Goal: Check status: Check status

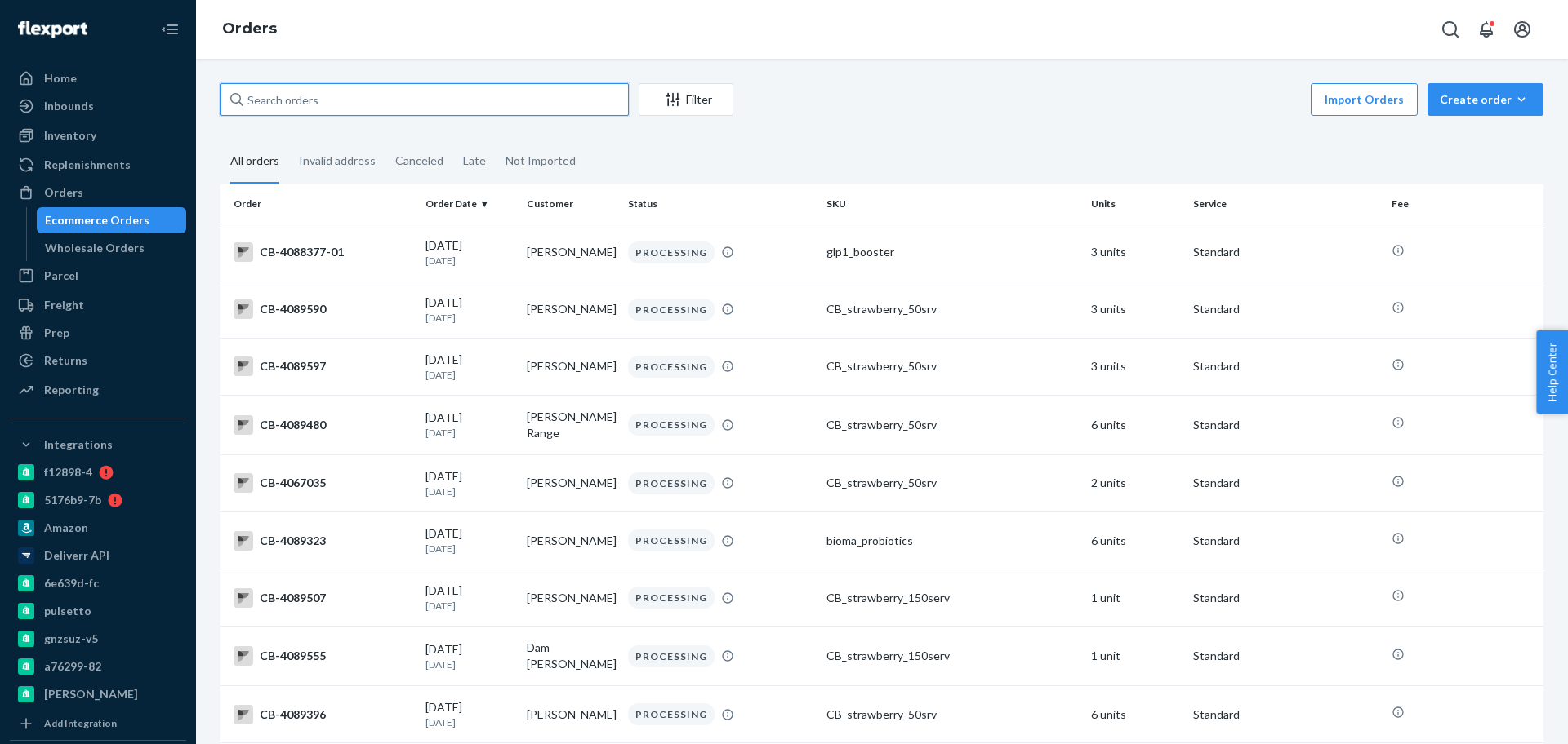
click at [418, 96] on input "text" at bounding box center [424, 100] width 408 height 33
drag, startPoint x: 418, startPoint y: 96, endPoint x: 421, endPoint y: 76, distance: 20.2
click at [418, 96] on input "text" at bounding box center [424, 100] width 408 height 33
paste input "2525226"
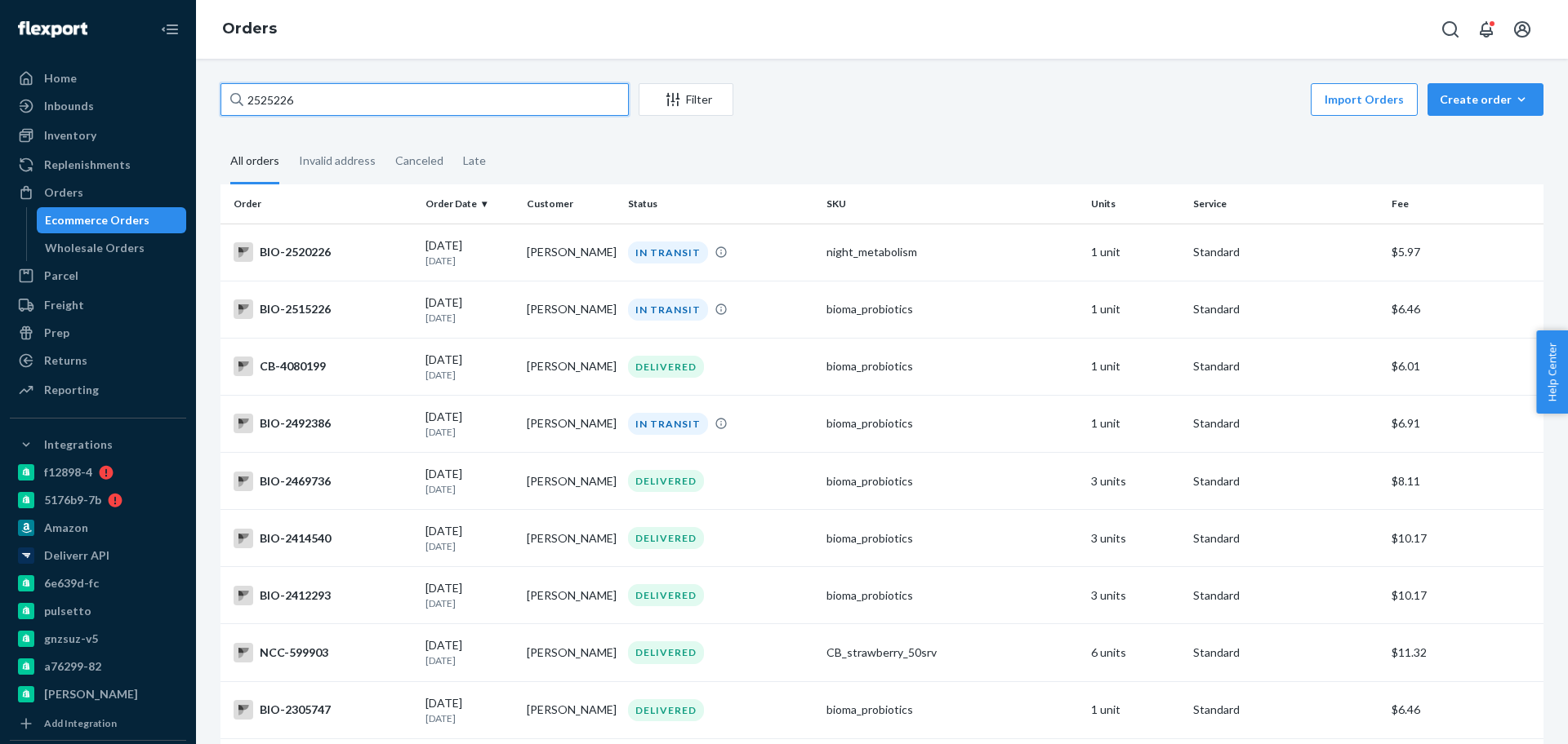
click at [413, 84] on input "2525226" at bounding box center [424, 100] width 408 height 33
click at [318, 101] on input "2525226" at bounding box center [424, 100] width 408 height 33
paste input "2457877"
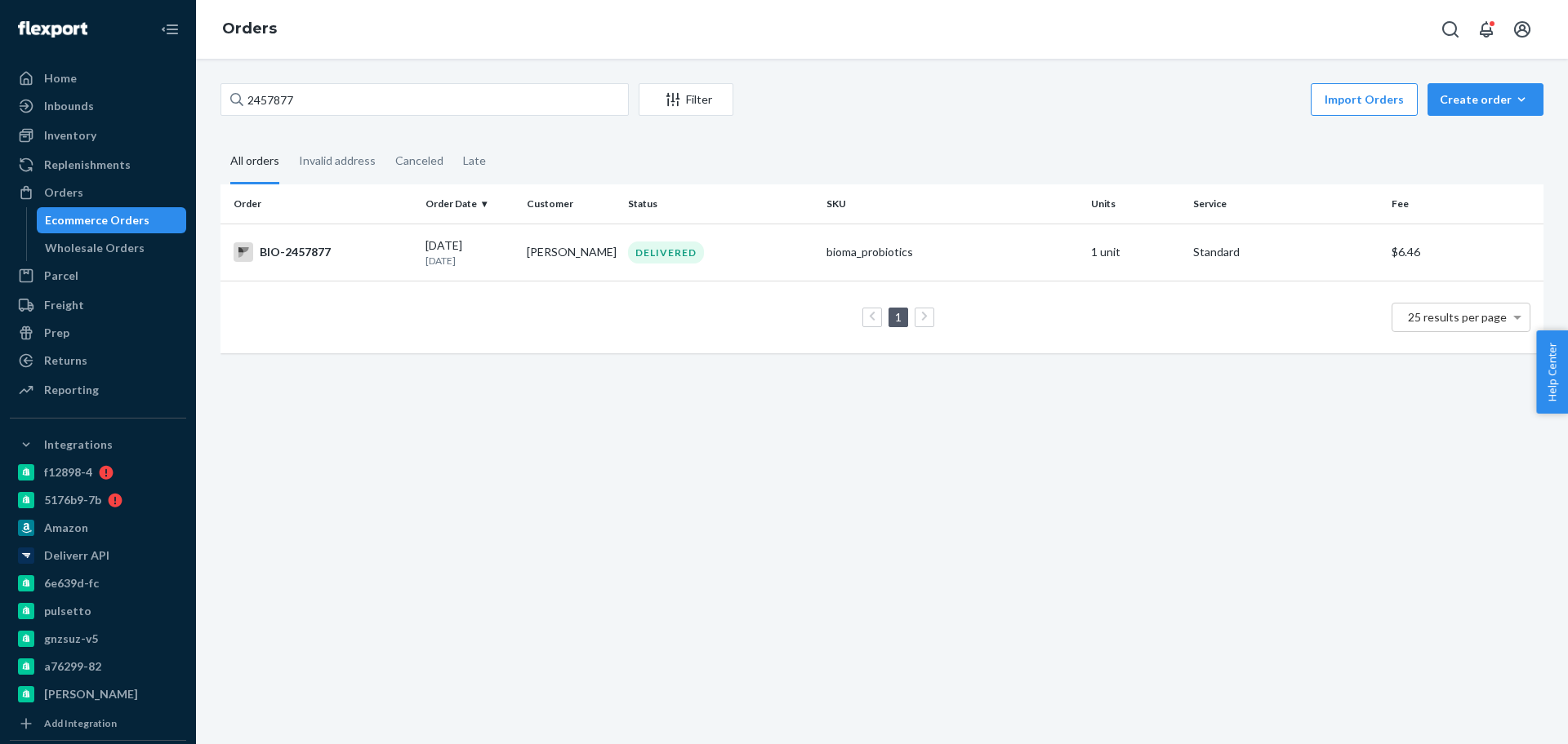
drag, startPoint x: 363, startPoint y: 120, endPoint x: 370, endPoint y: 112, distance: 10.6
click at [365, 118] on div "2457877 Filter Import Orders Create order Ecommerce order Removal order All ord…" at bounding box center [881, 227] width 1347 height 286
click at [378, 97] on input "2457877" at bounding box center [424, 100] width 408 height 33
paste input "503995"
type input "2503995"
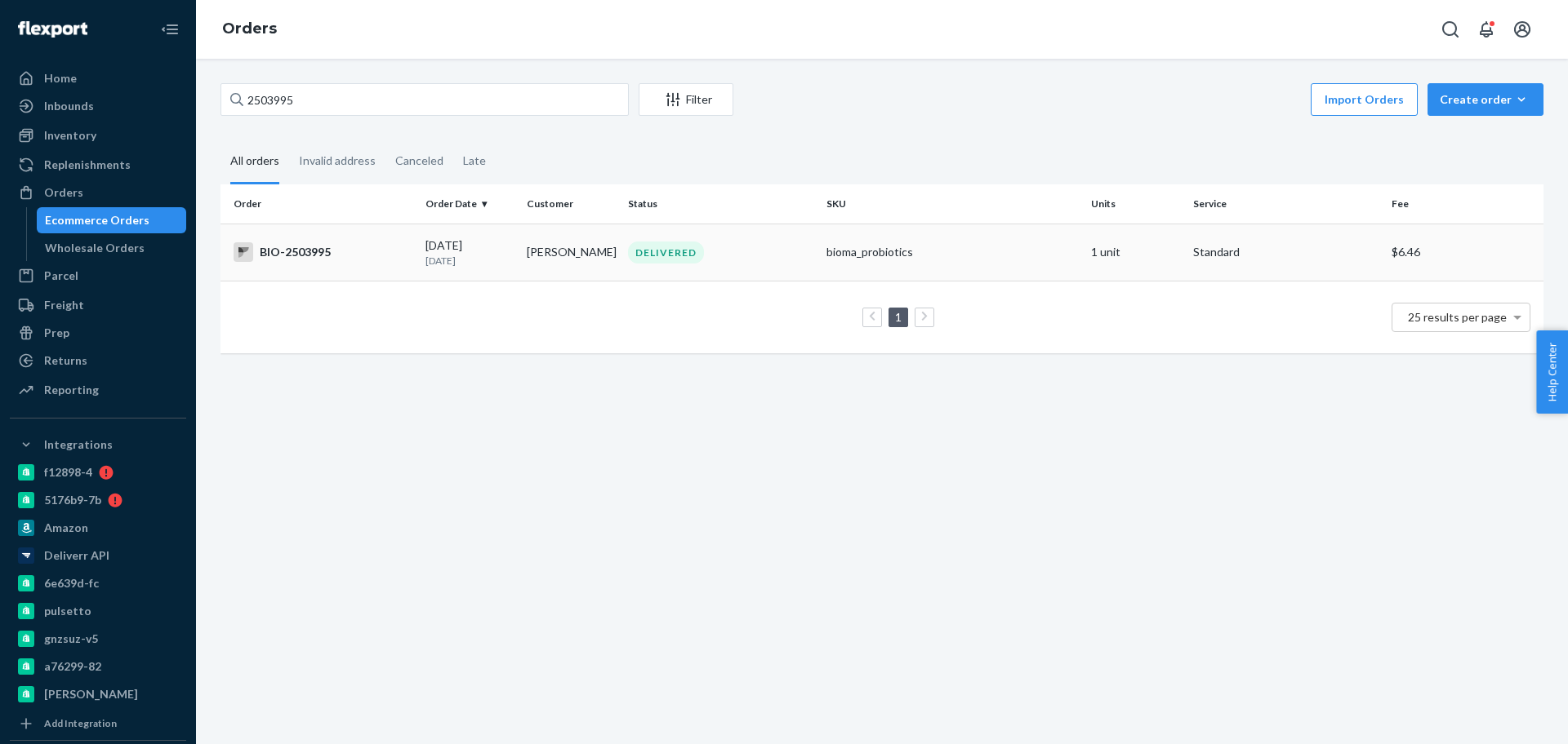
click at [356, 263] on td "BIO-2503995" at bounding box center [320, 252] width 198 height 57
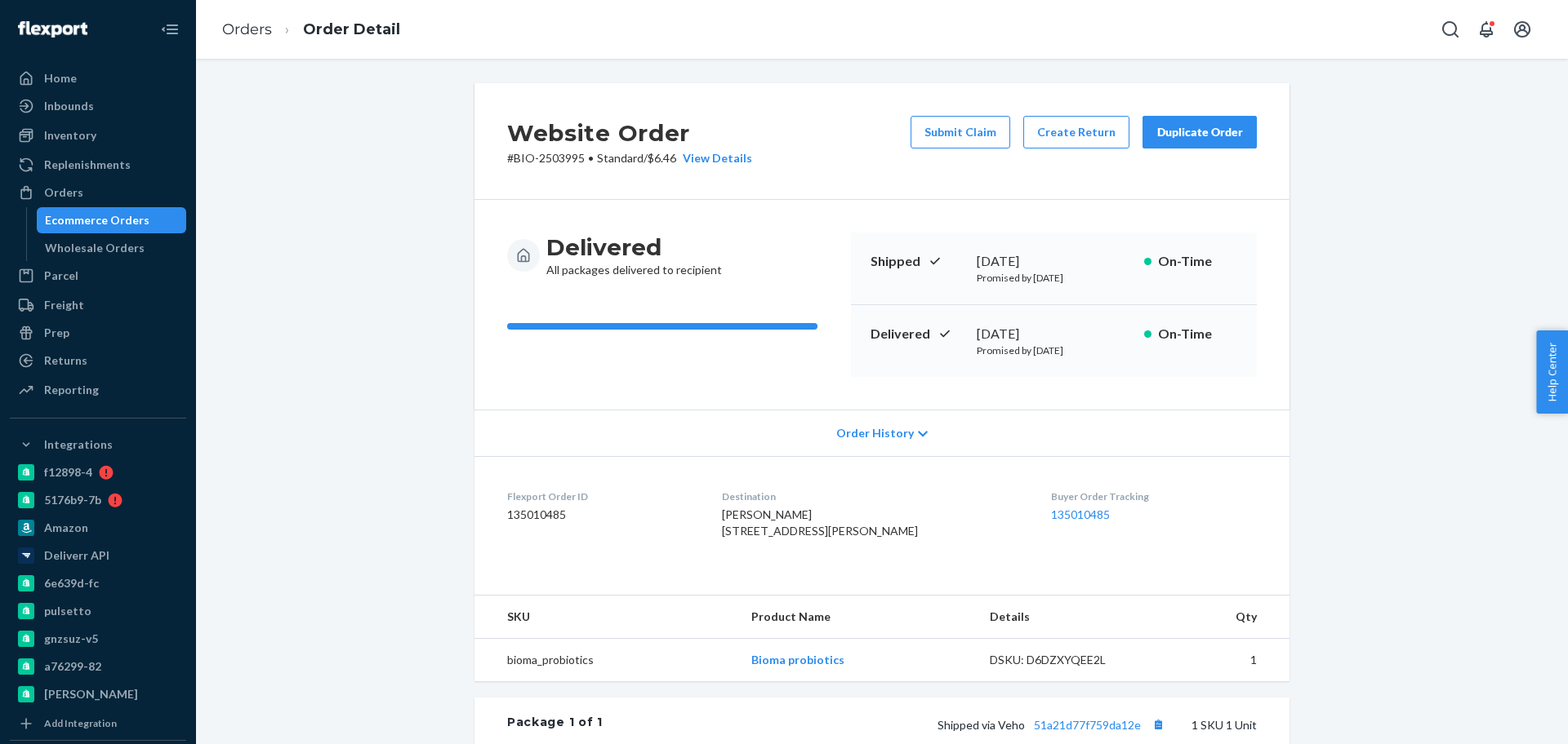
click at [102, 212] on div "Ecommerce Orders" at bounding box center [97, 220] width 104 height 16
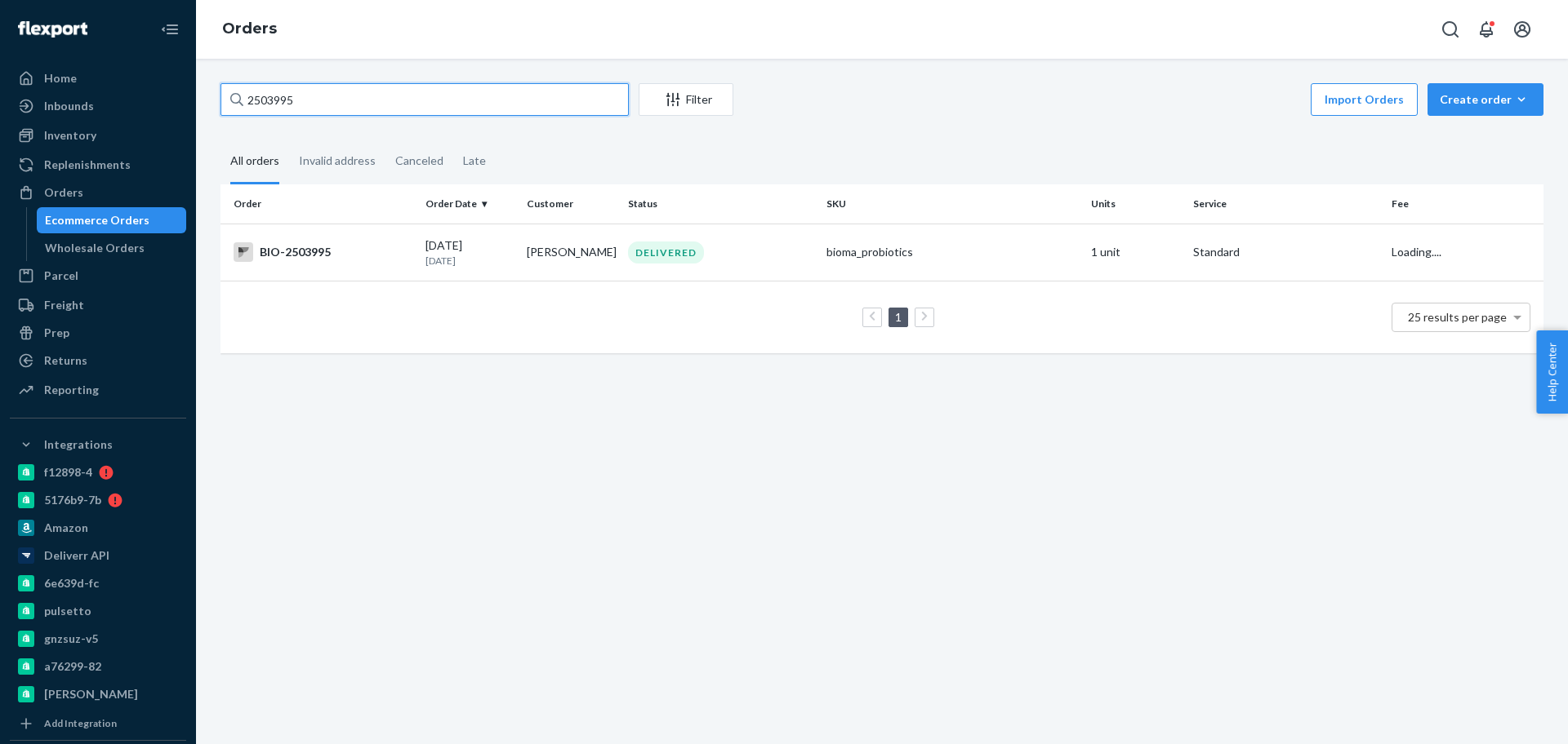
click at [362, 103] on input "2503995" at bounding box center [424, 100] width 408 height 33
paste input "George Carey"
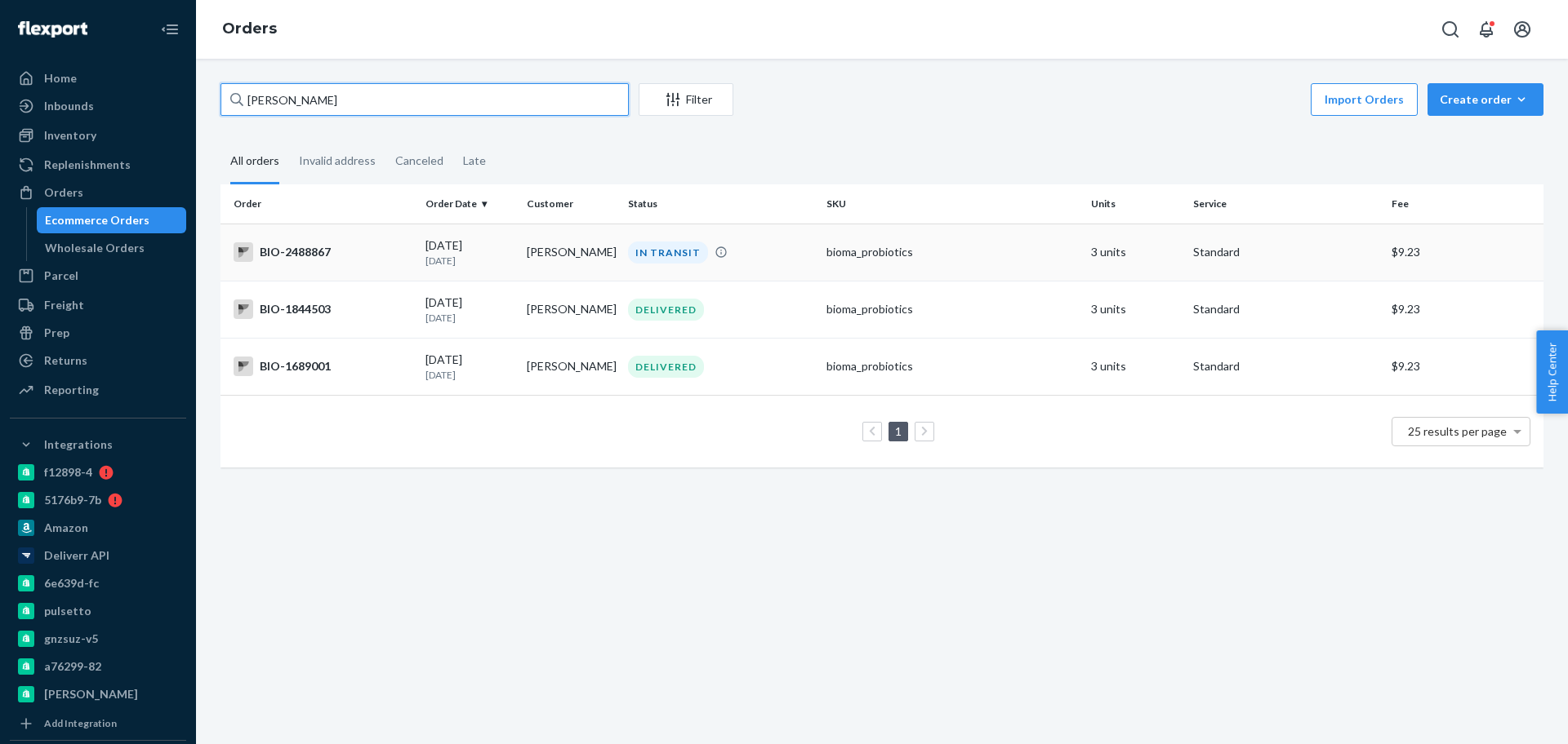
type input "George Carey"
click at [348, 252] on div "BIO-2488867" at bounding box center [323, 252] width 179 height 20
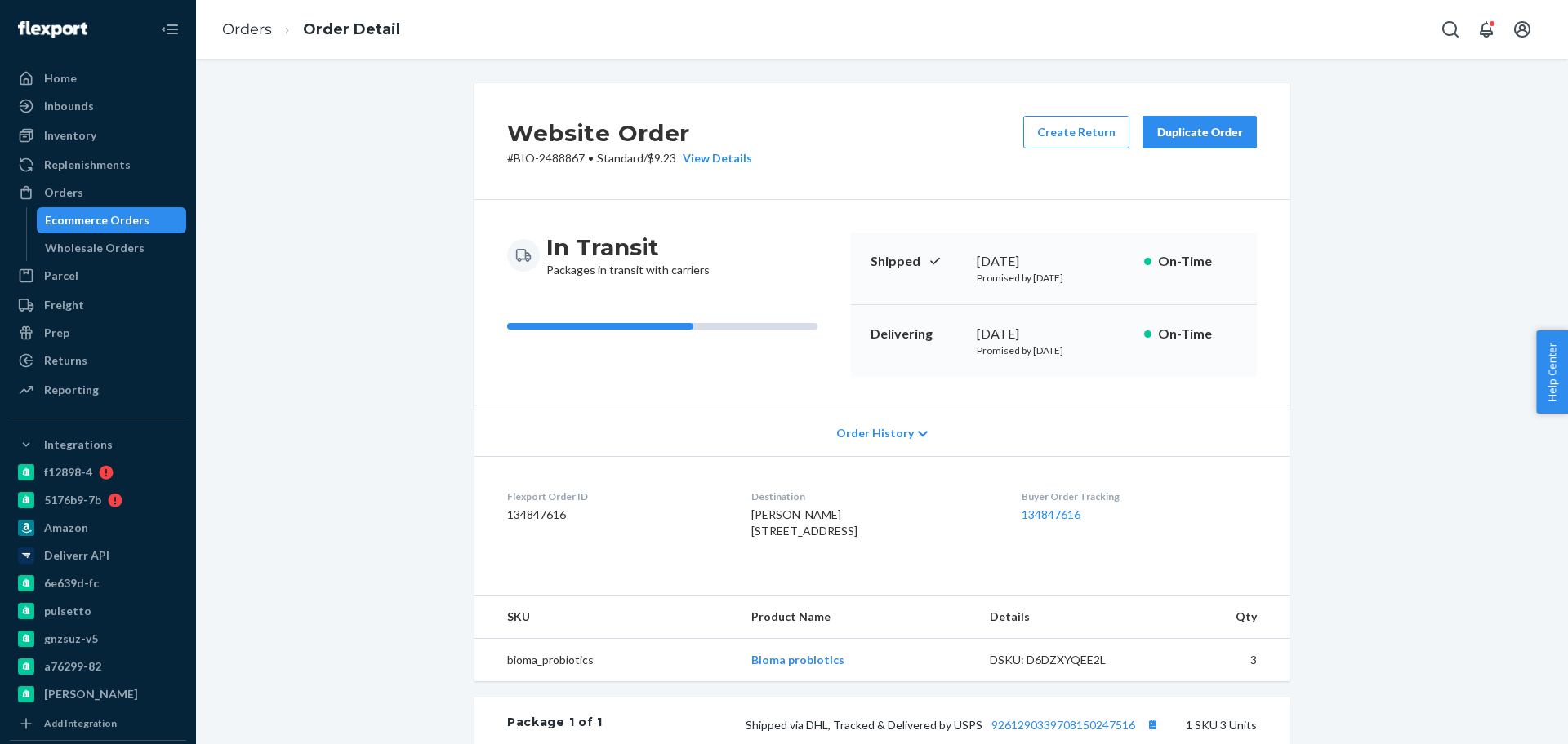
click at [551, 159] on p "# BIO-2488867 • Standard / $9.23 View Details" at bounding box center [630, 158] width 245 height 16
copy p "2488867"
click at [113, 228] on div "Ecommerce Orders" at bounding box center [97, 220] width 104 height 16
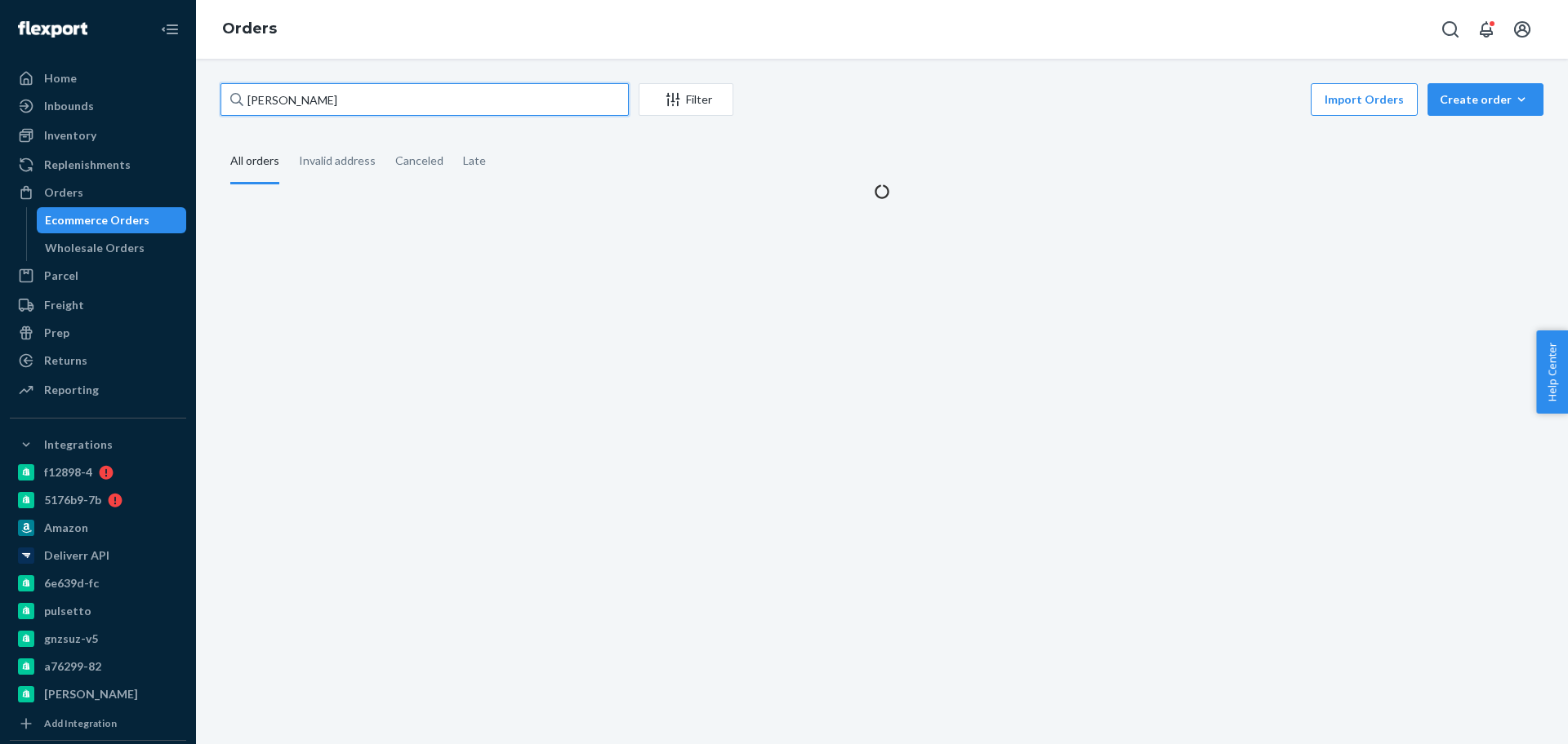
click at [392, 92] on input "George Carey" at bounding box center [424, 100] width 408 height 33
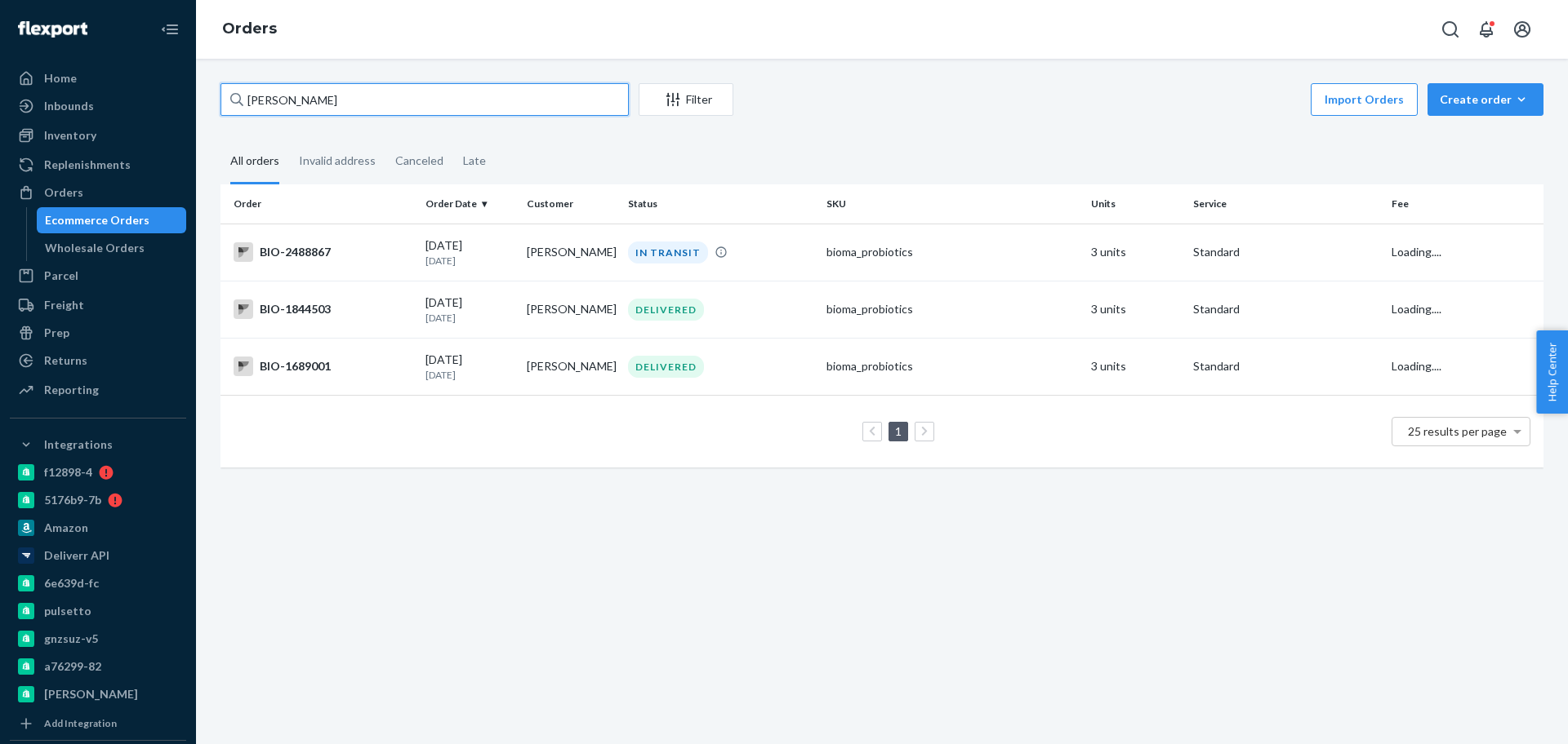
paste input "2275914"
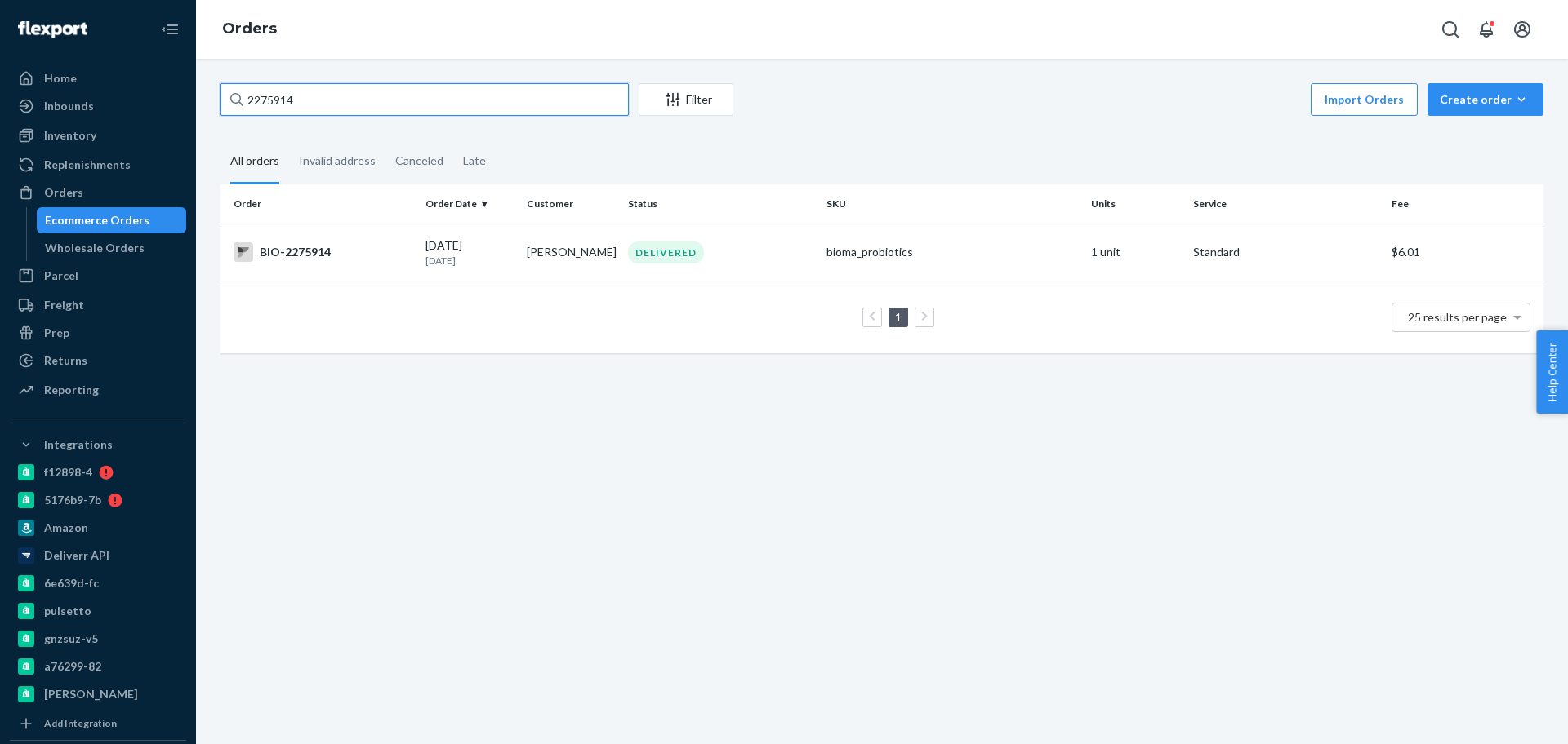
click at [376, 91] on input "2275914" at bounding box center [424, 100] width 408 height 33
paste input "353086"
click at [375, 95] on input "2353086" at bounding box center [424, 100] width 408 height 33
paste input "524873"
drag, startPoint x: 427, startPoint y: 487, endPoint x: 449, endPoint y: 483, distance: 22.4
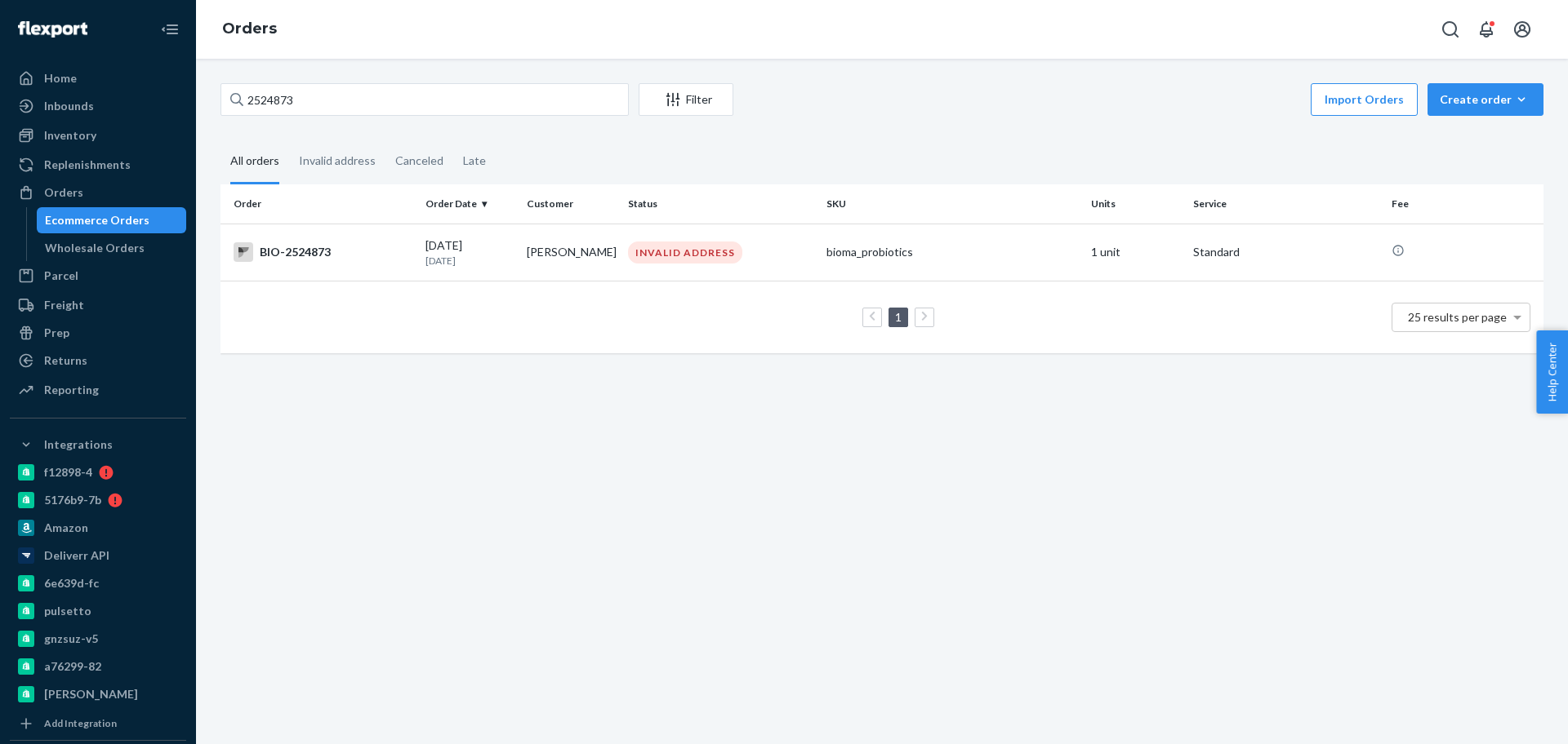
click at [428, 487] on div "2524873 Filter Import Orders Create order Ecommerce order Removal order All ord…" at bounding box center [881, 401] width 1372 height 685
click at [640, 438] on div "2524873 Filter Import Orders Create order Ecommerce order Removal order All ord…" at bounding box center [881, 401] width 1372 height 685
click at [404, 100] on input "2524873" at bounding box center [424, 100] width 408 height 33
paste input "mkfiester@gmail.com"
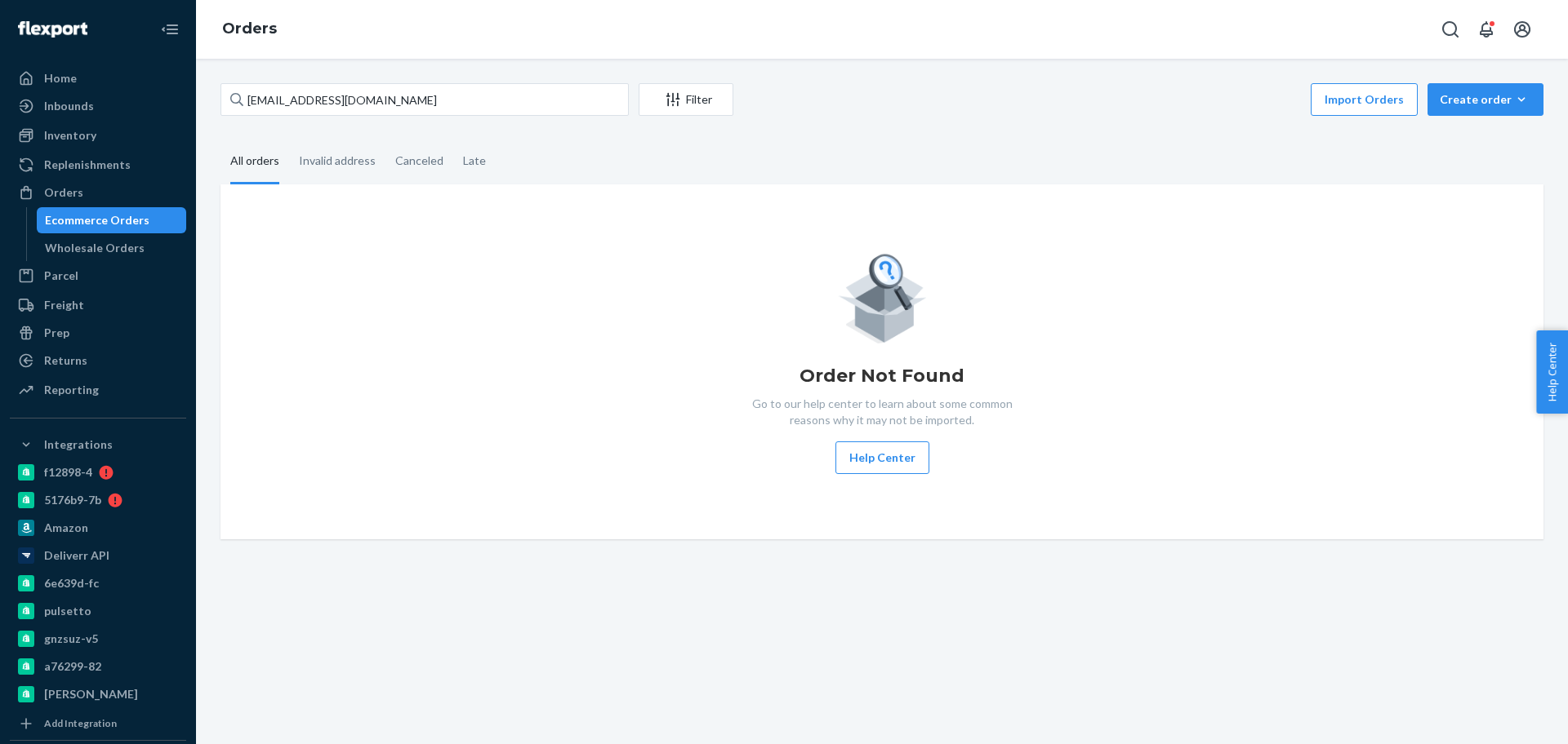
drag, startPoint x: 696, startPoint y: 253, endPoint x: 693, endPoint y: 223, distance: 30.1
click at [696, 253] on div "Order Not Found Go to our help center to learn about some common reasons why it…" at bounding box center [881, 362] width 1296 height 224
click at [457, 102] on input "mkfiester@gmail.com" at bounding box center [424, 100] width 408 height 33
paste input "2423836"
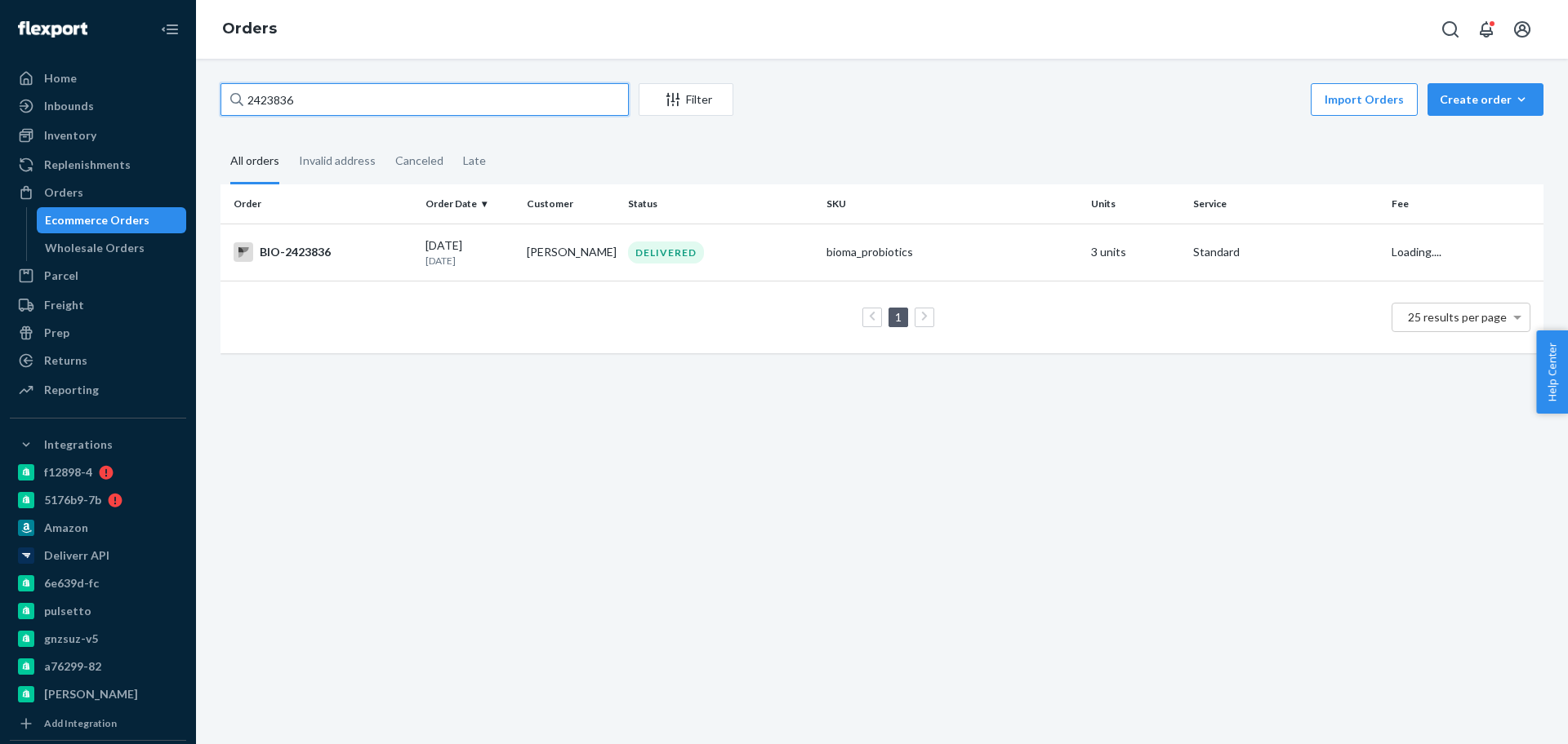
type input "2423836"
click at [370, 253] on div "BIO-2423836" at bounding box center [323, 252] width 179 height 20
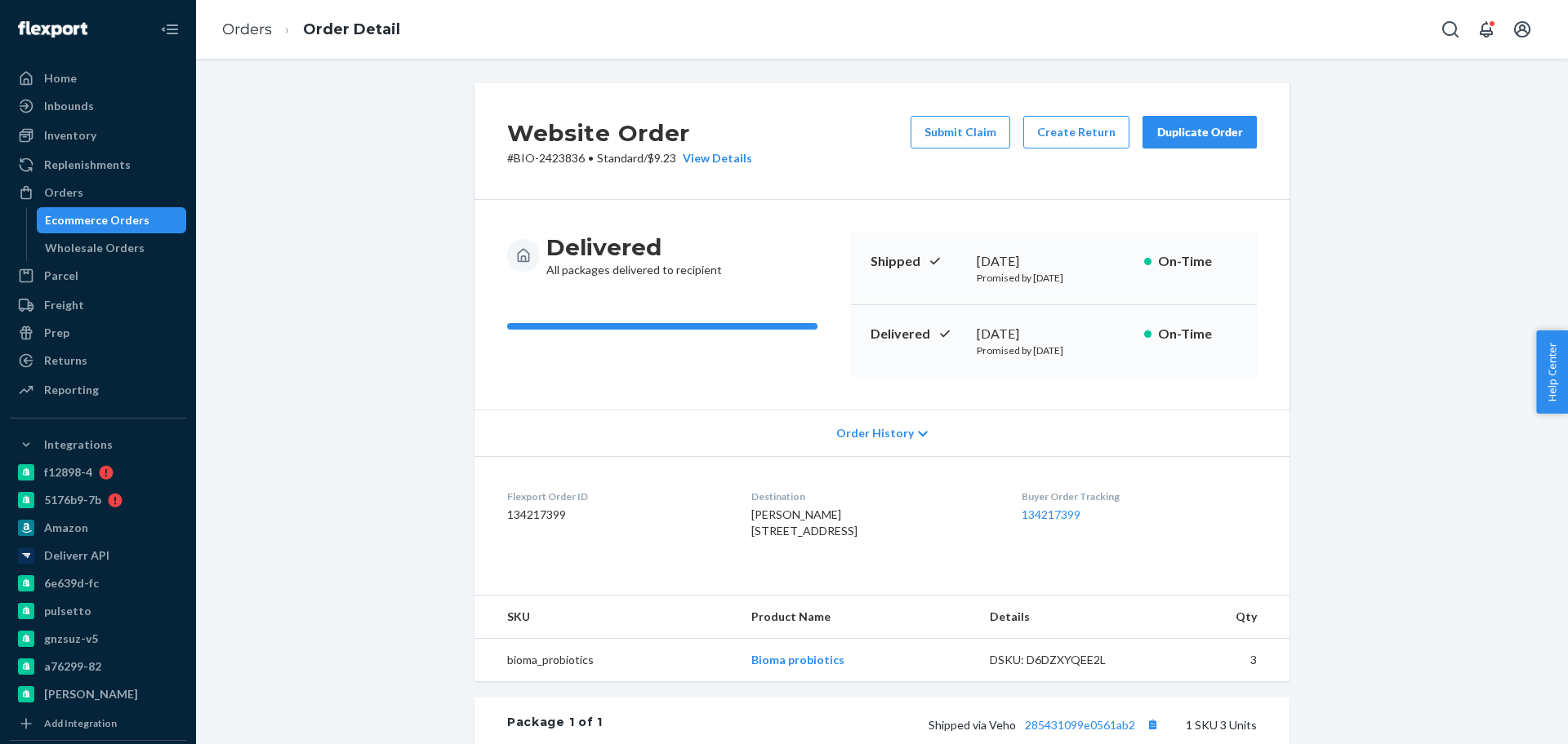
drag, startPoint x: 875, startPoint y: 369, endPoint x: 865, endPoint y: 403, distance: 35.4
click at [876, 368] on div "Delivered August 14, 2025 Promised by August 21, 2025 On-Time" at bounding box center [1054, 341] width 406 height 72
drag, startPoint x: 812, startPoint y: 517, endPoint x: 714, endPoint y: 517, distance: 98.0
click at [714, 517] on dl "Flexport Order ID 134217399 Destination Mary Stephens 8479 N County Road 800 E …" at bounding box center [881, 517] width 815 height 122
copy dl "Destination Mary Stephens"
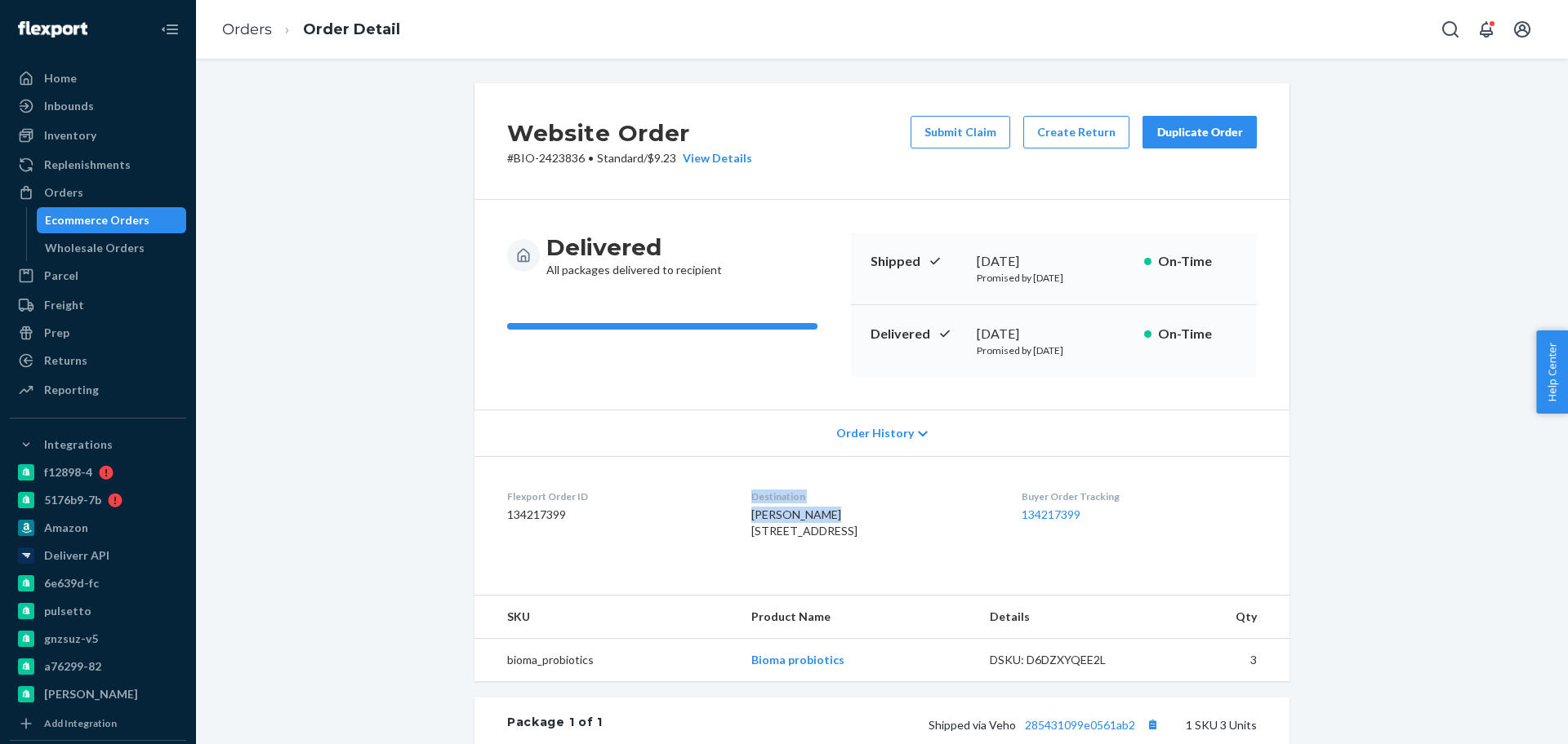
click at [727, 521] on dl "Flexport Order ID 134217399 Destination Mary Stephens 8479 N County Road 800 E …" at bounding box center [881, 517] width 815 height 122
drag, startPoint x: 728, startPoint y: 518, endPoint x: 828, endPoint y: 514, distance: 100.1
click at [828, 514] on dl "Flexport Order ID 134217399 Destination Mary Stephens 8479 N County Road 800 E …" at bounding box center [881, 517] width 815 height 122
copy span "Mary Stephens"
click at [1066, 122] on button "Create Return" at bounding box center [1076, 132] width 106 height 33
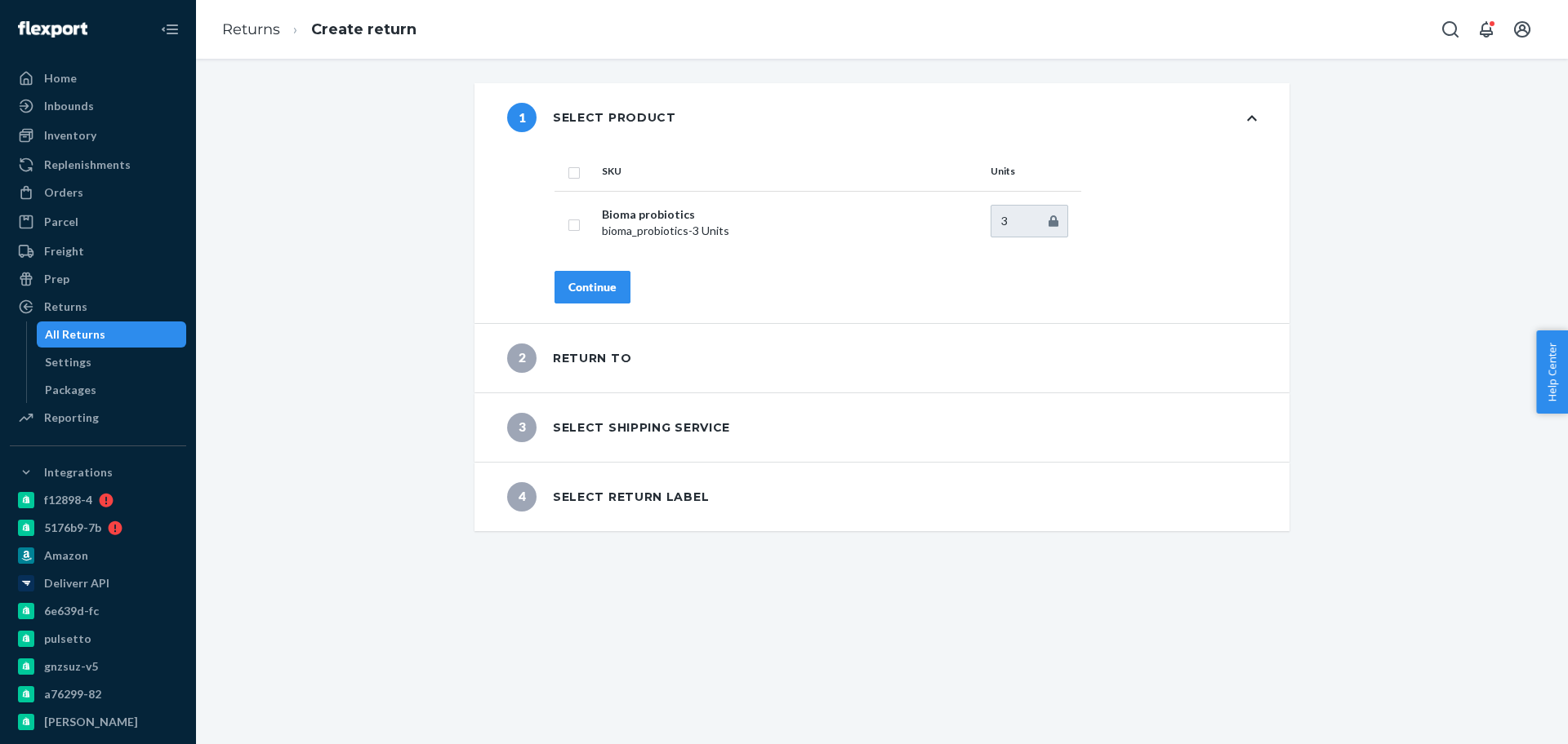
click at [568, 172] on input "checkbox" at bounding box center [574, 171] width 13 height 17
checkbox input "true"
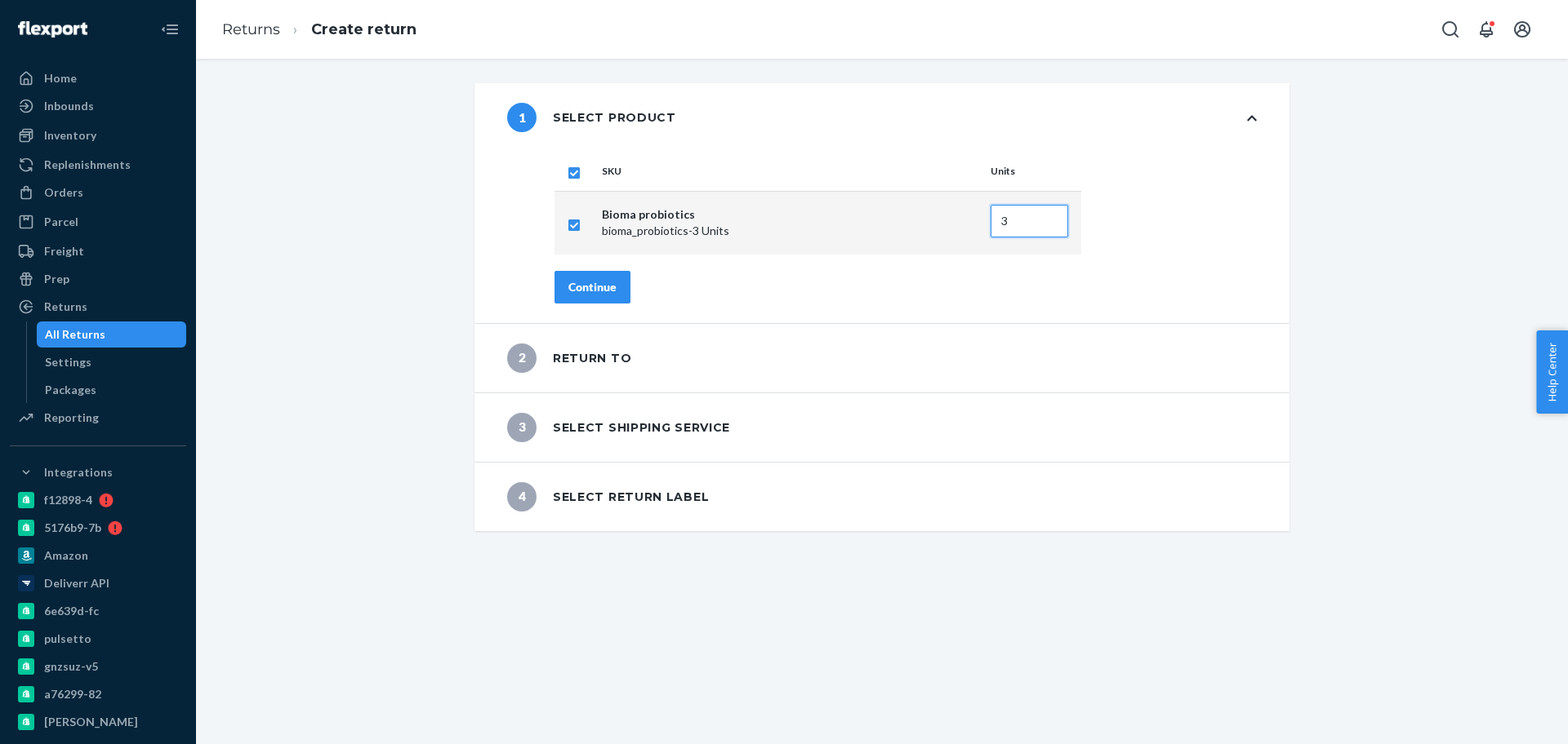
type input "2"
click at [1043, 225] on input "2" at bounding box center [1029, 222] width 78 height 33
click at [593, 276] on button "Continue" at bounding box center [593, 287] width 76 height 33
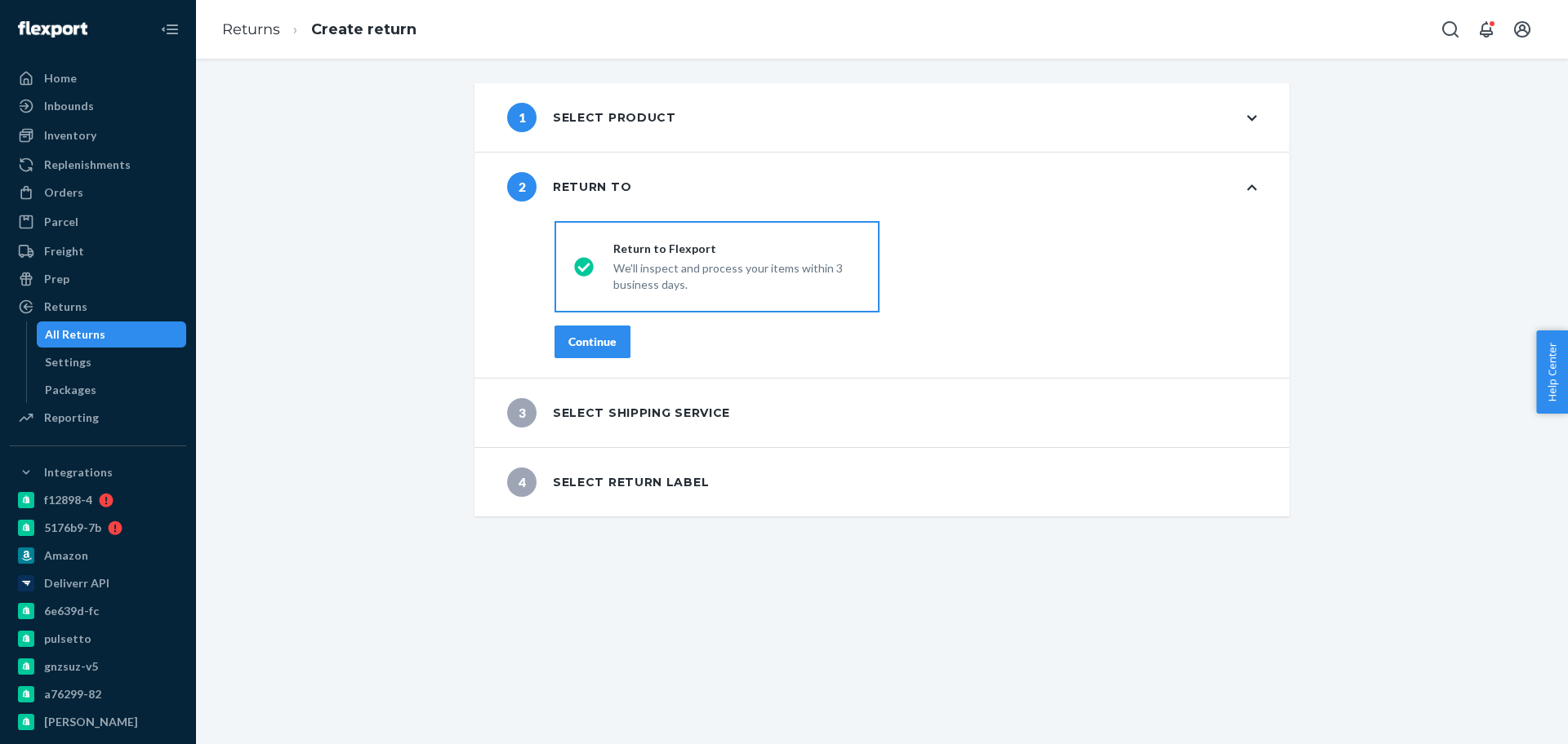
click at [591, 334] on div "Continue" at bounding box center [593, 341] width 48 height 16
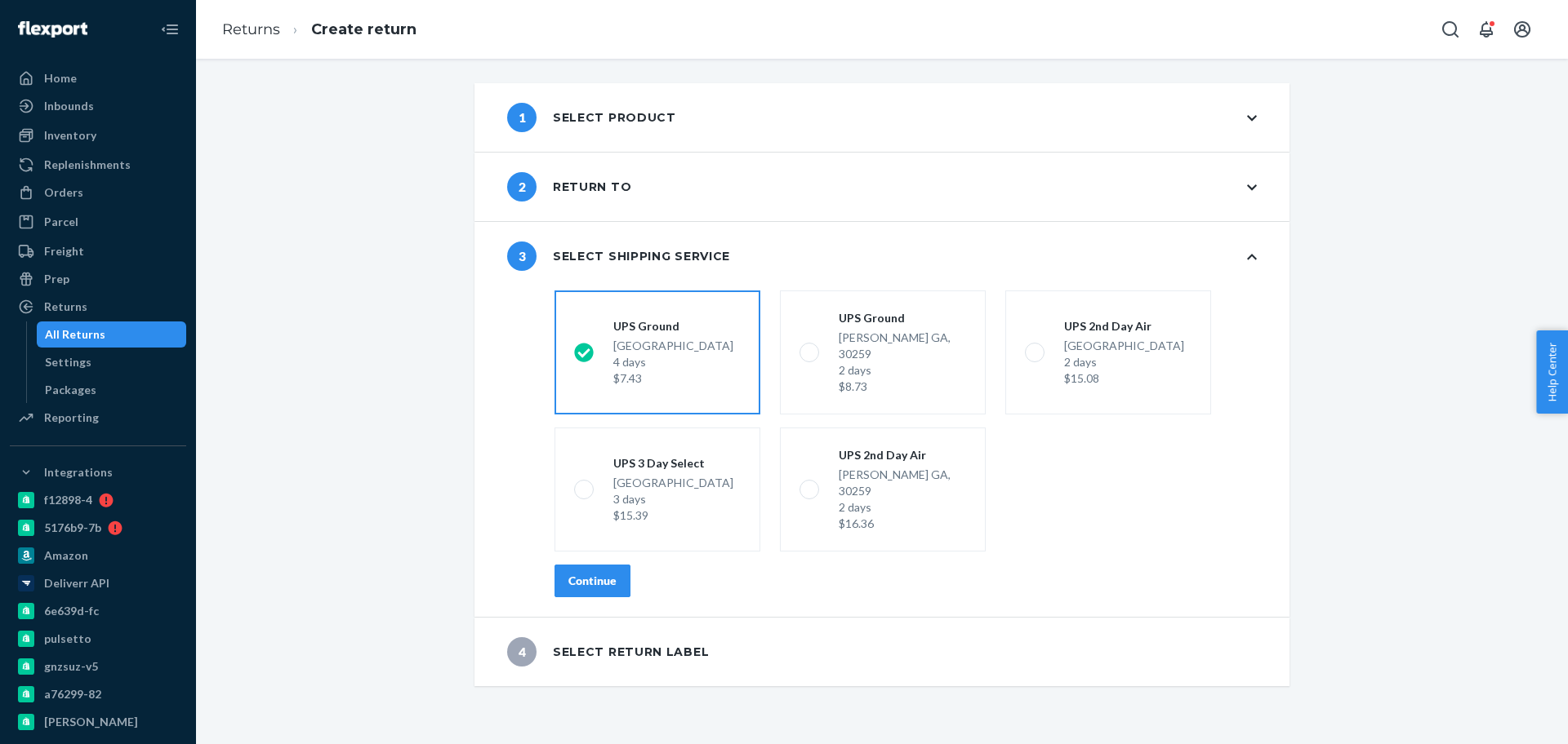
click at [600, 573] on div "Continue" at bounding box center [593, 581] width 48 height 16
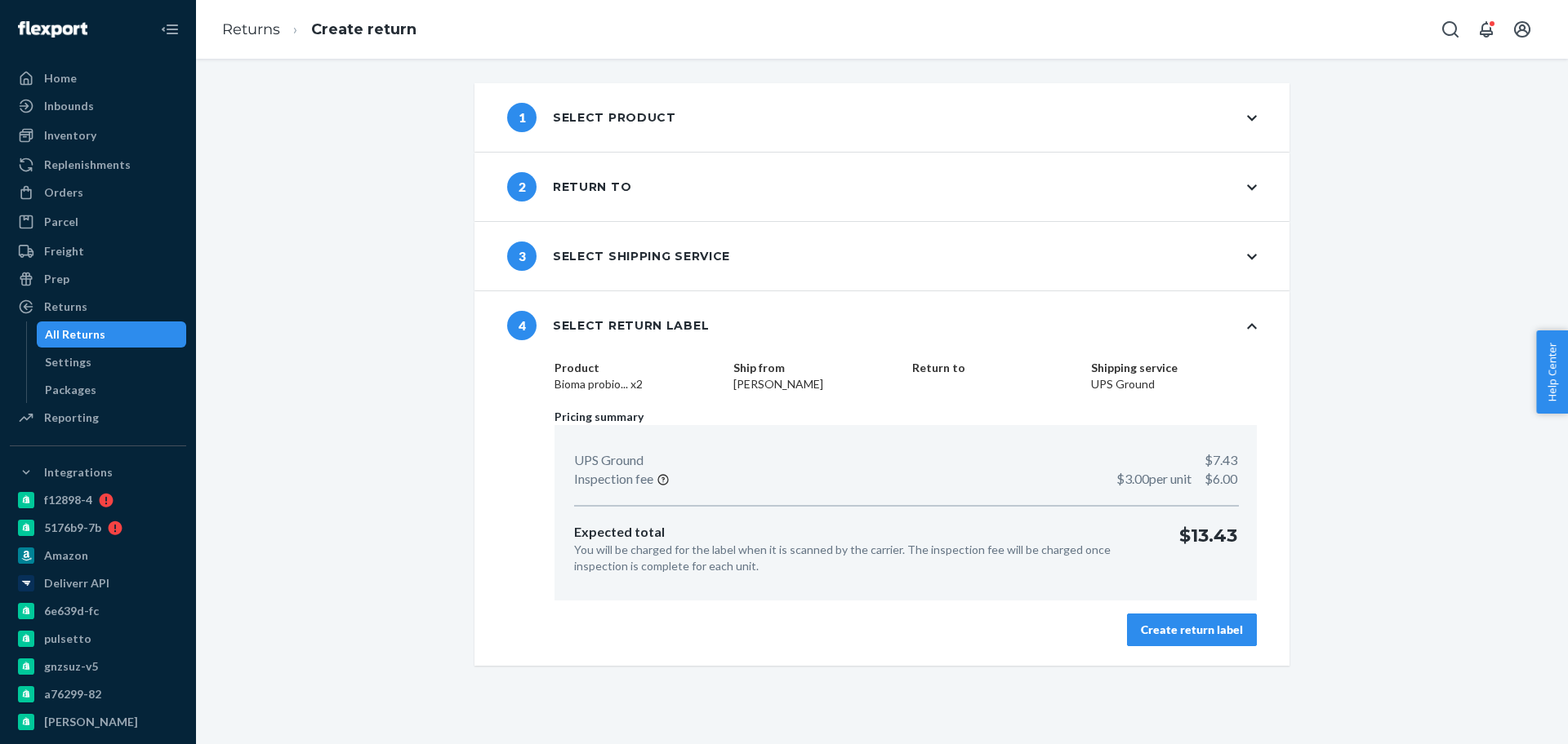
click at [1203, 625] on div "Create return label" at bounding box center [1192, 629] width 102 height 16
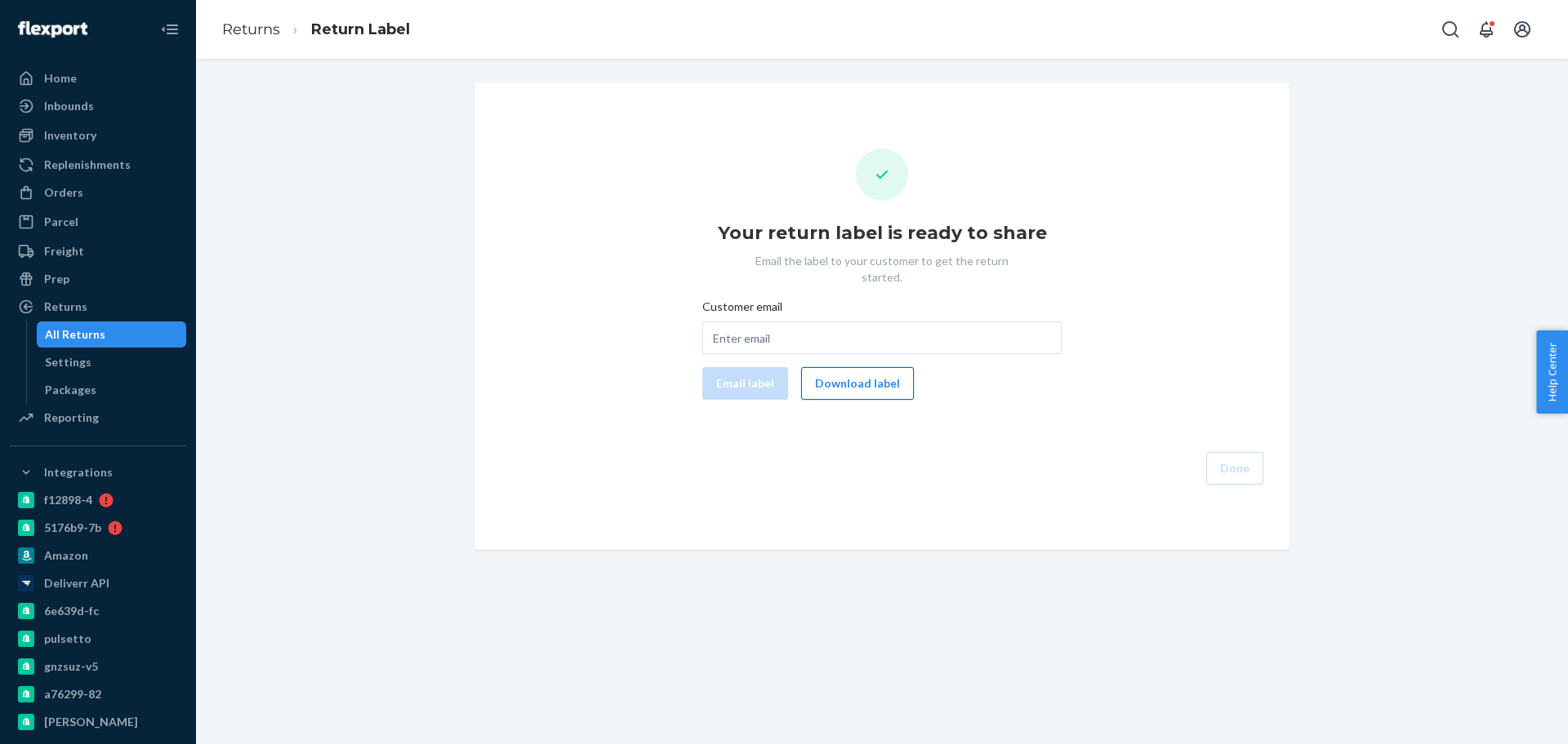
click at [863, 372] on button "Download label" at bounding box center [857, 384] width 113 height 33
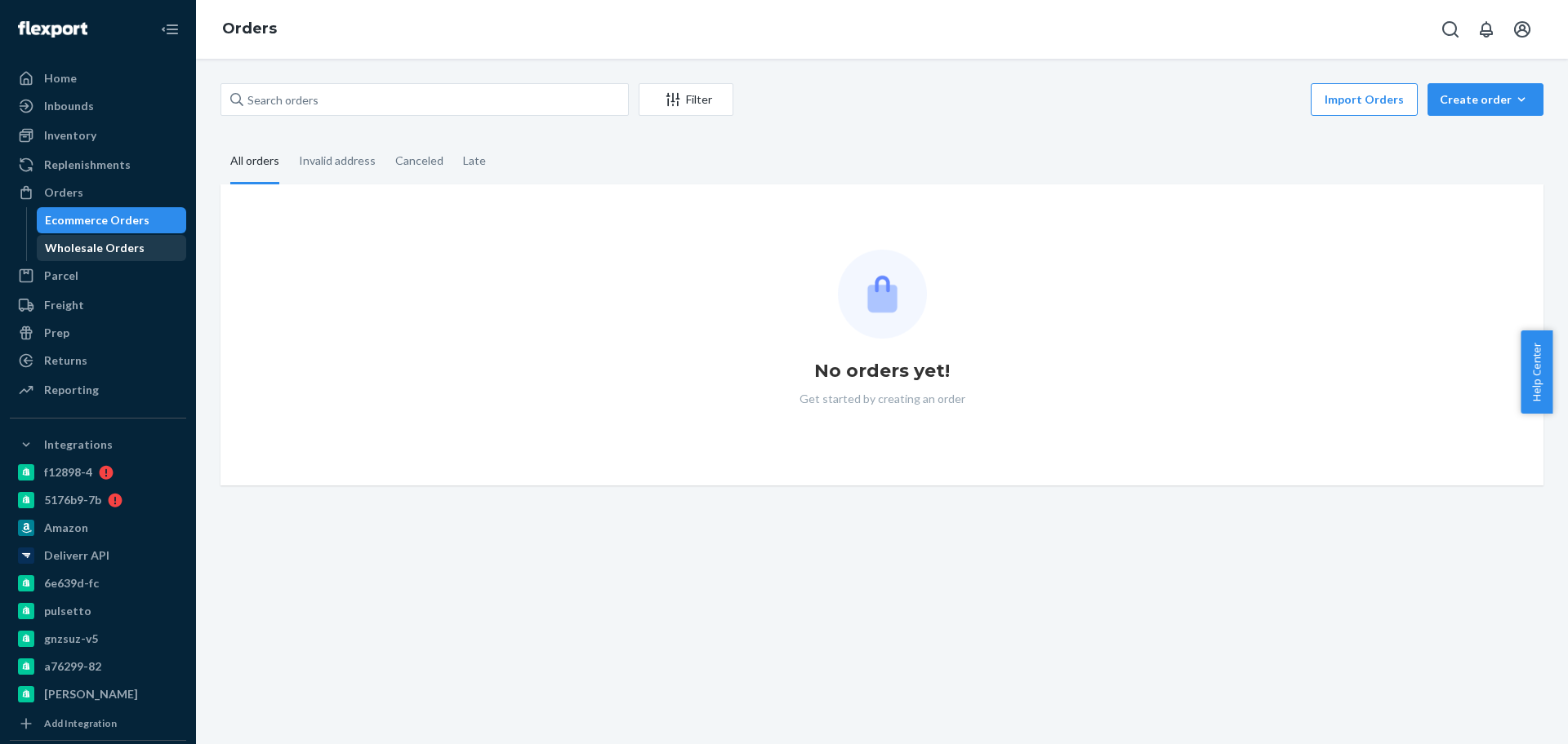
click at [135, 241] on div "Wholesale Orders" at bounding box center [95, 247] width 100 height 16
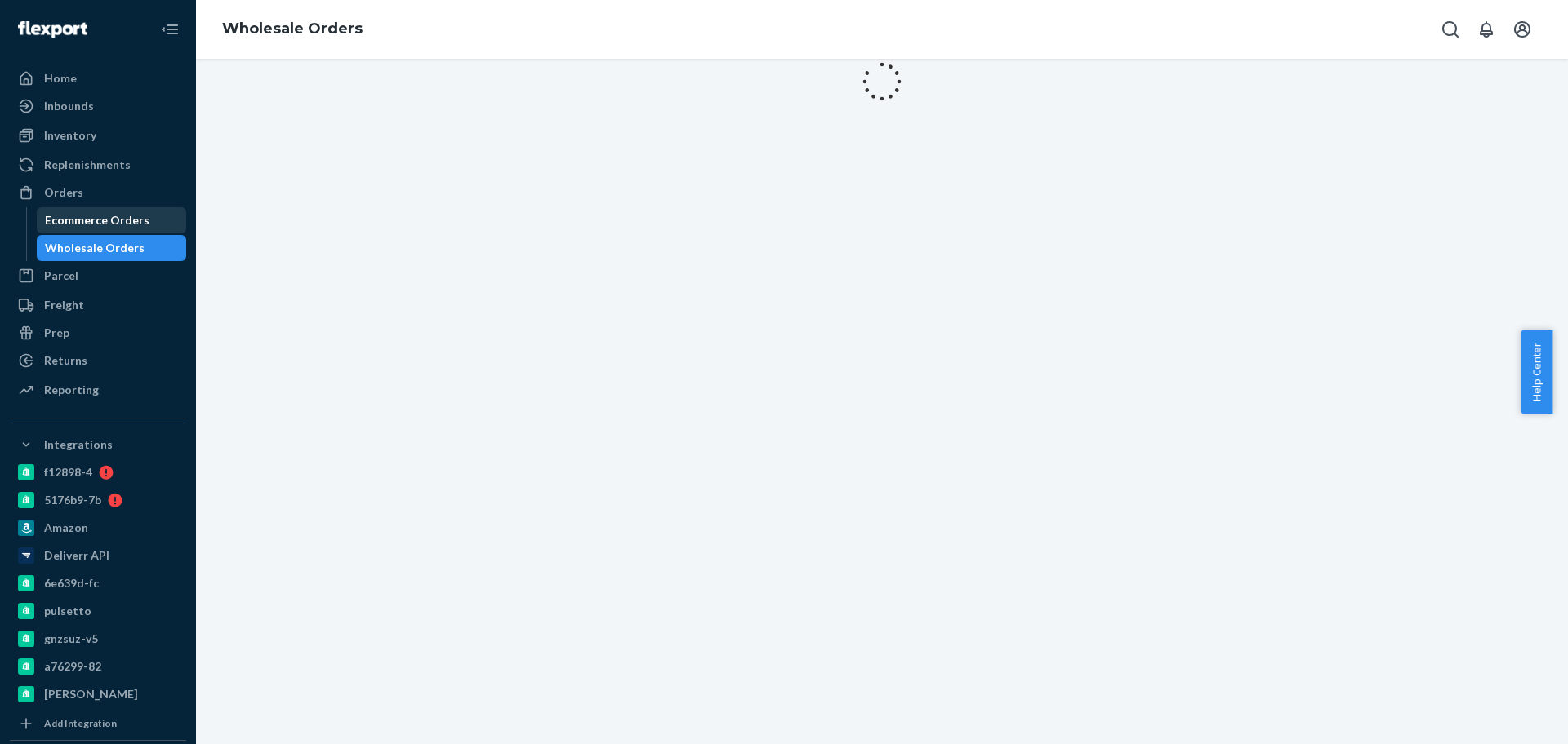
click at [134, 223] on div "Ecommerce Orders" at bounding box center [97, 220] width 104 height 16
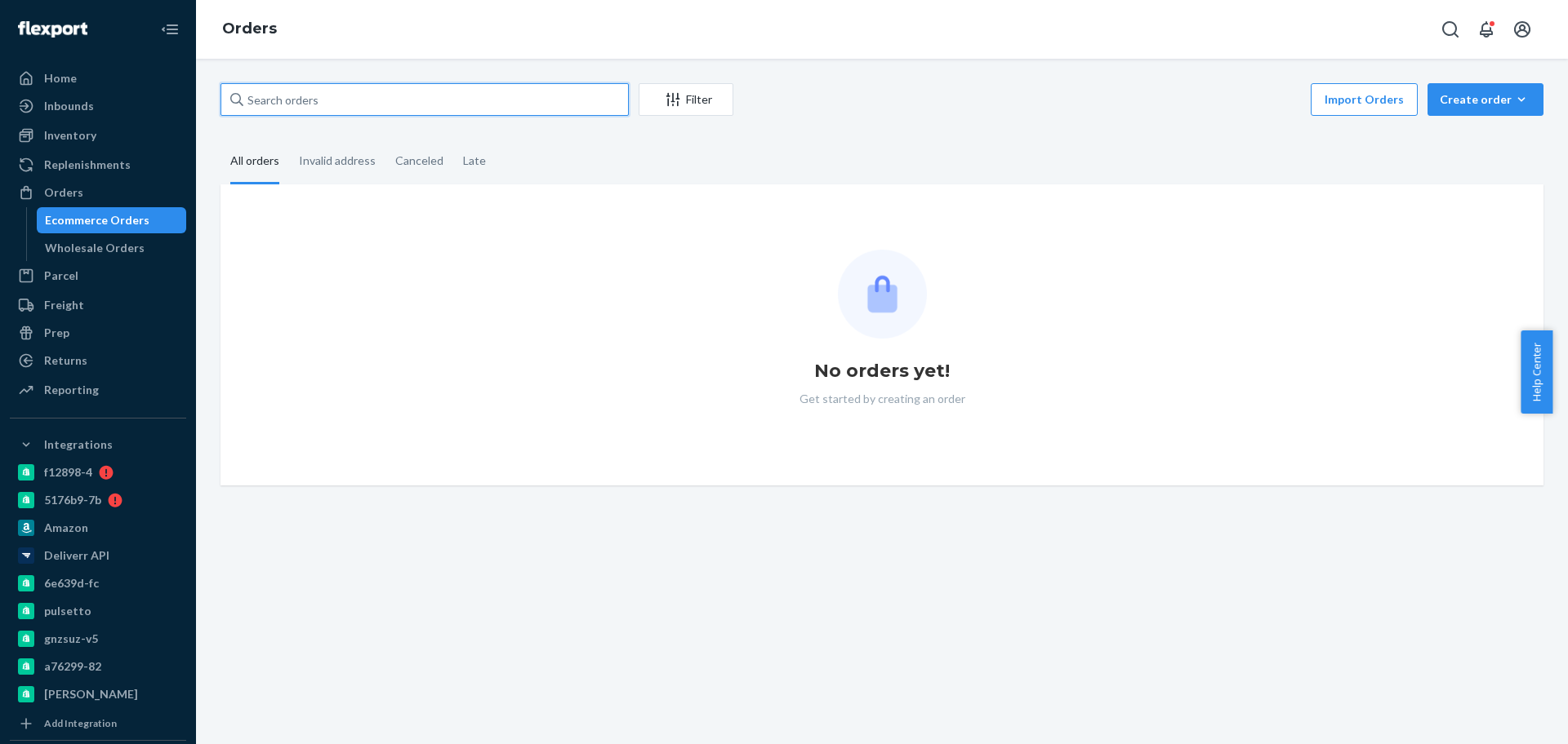
click at [334, 85] on input "text" at bounding box center [424, 100] width 408 height 33
paste input "2077312"
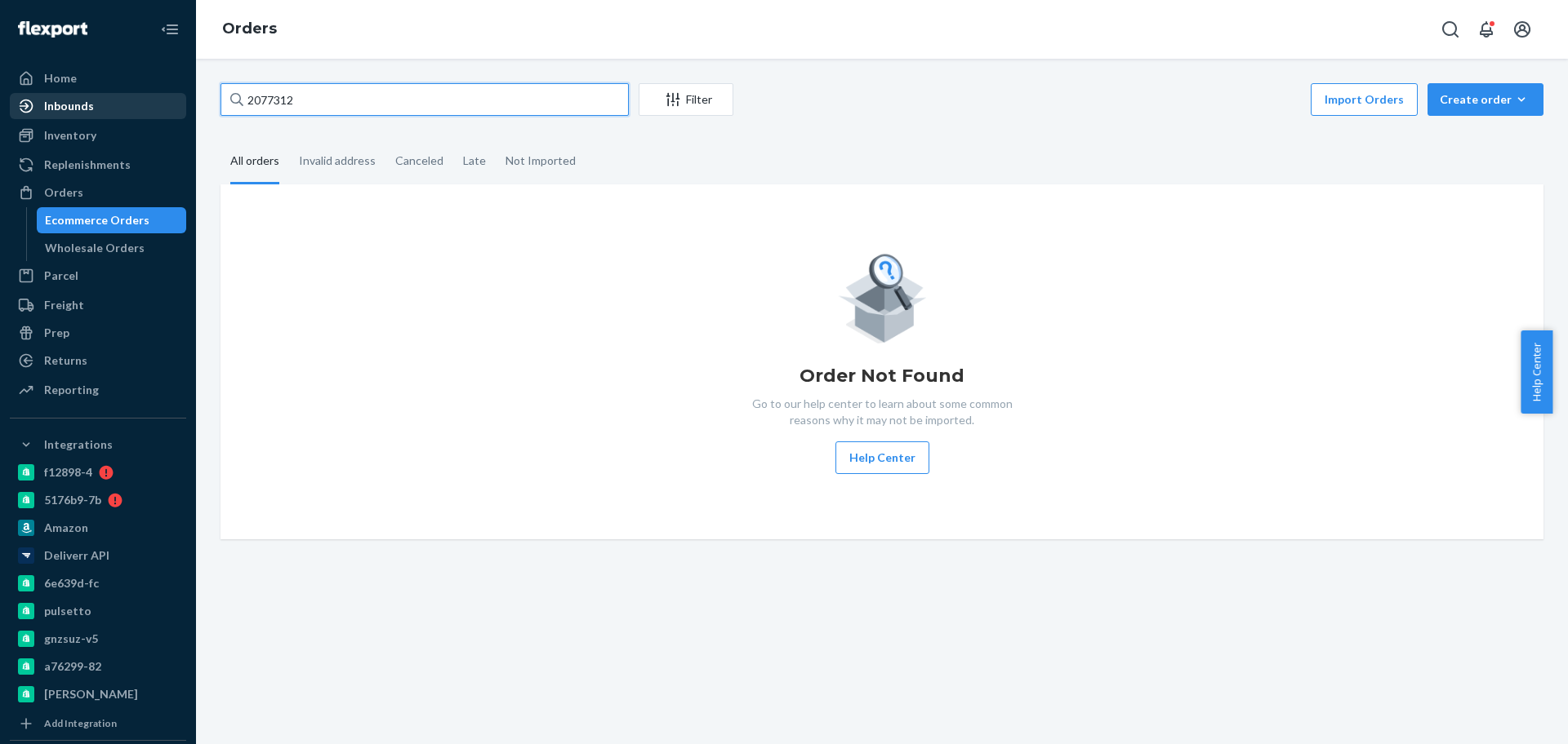
type input "2077312"
click at [106, 93] on link "Inbounds" at bounding box center [97, 106] width 176 height 26
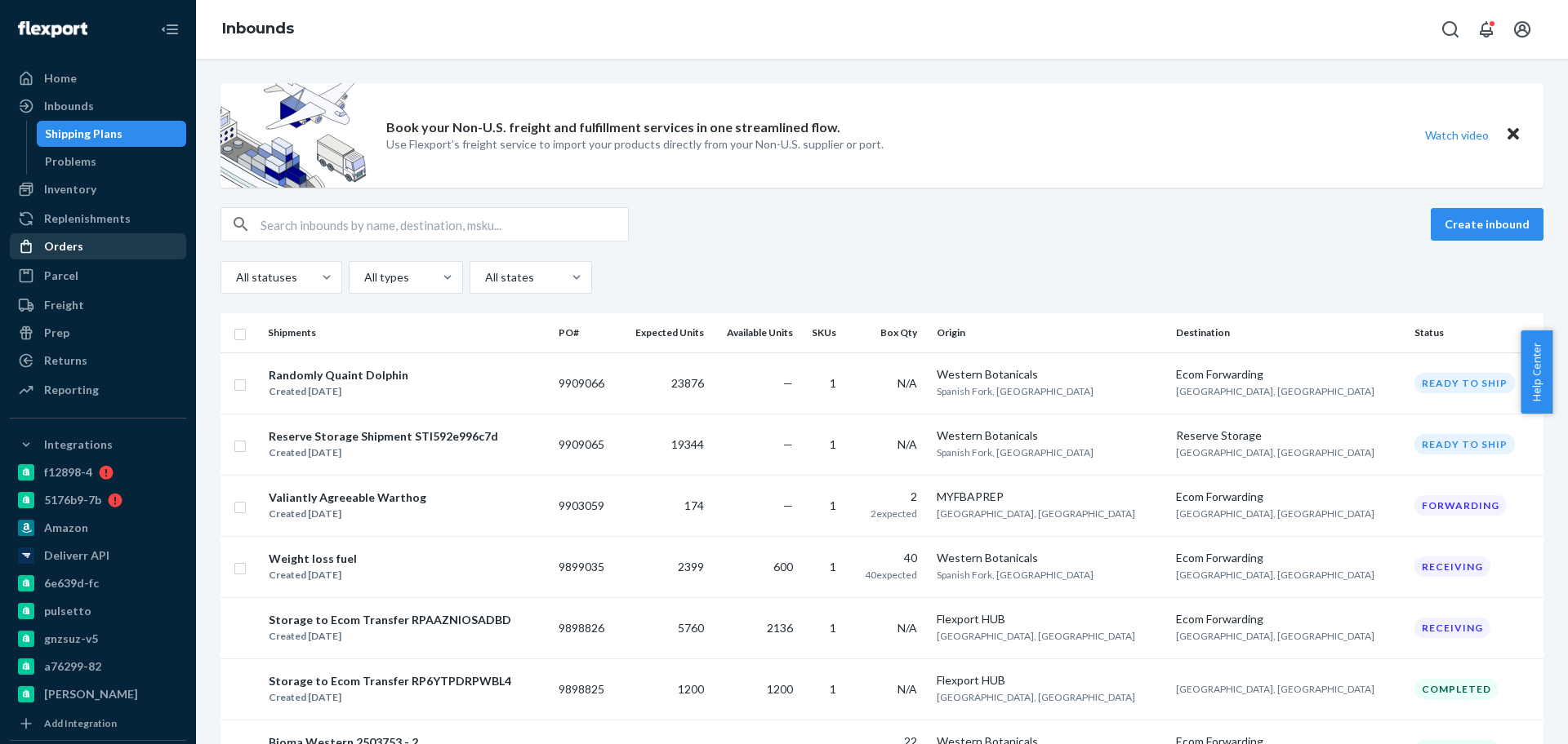
click at [74, 243] on div "Orders" at bounding box center [63, 246] width 39 height 16
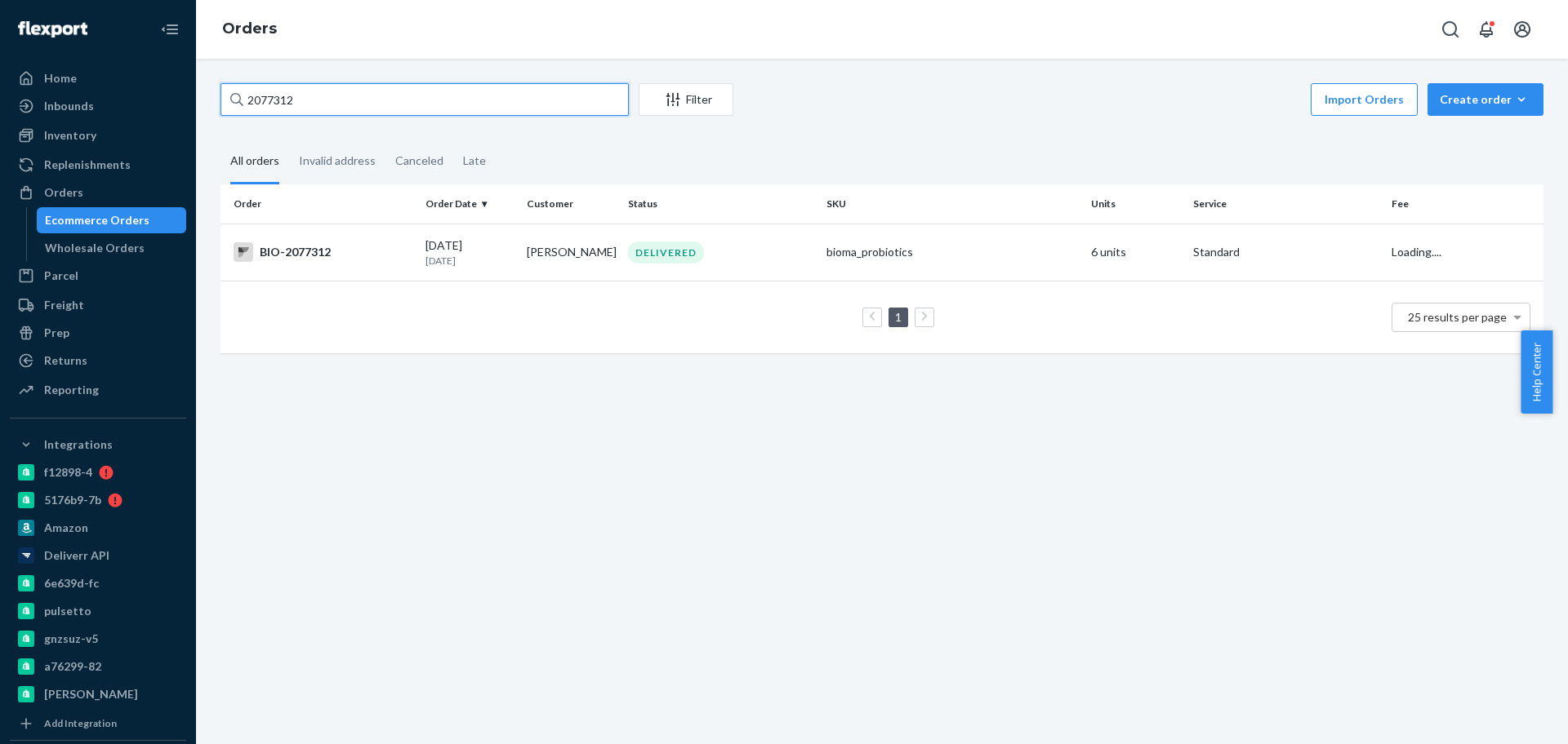
click at [366, 97] on input "2077312" at bounding box center [424, 100] width 408 height 33
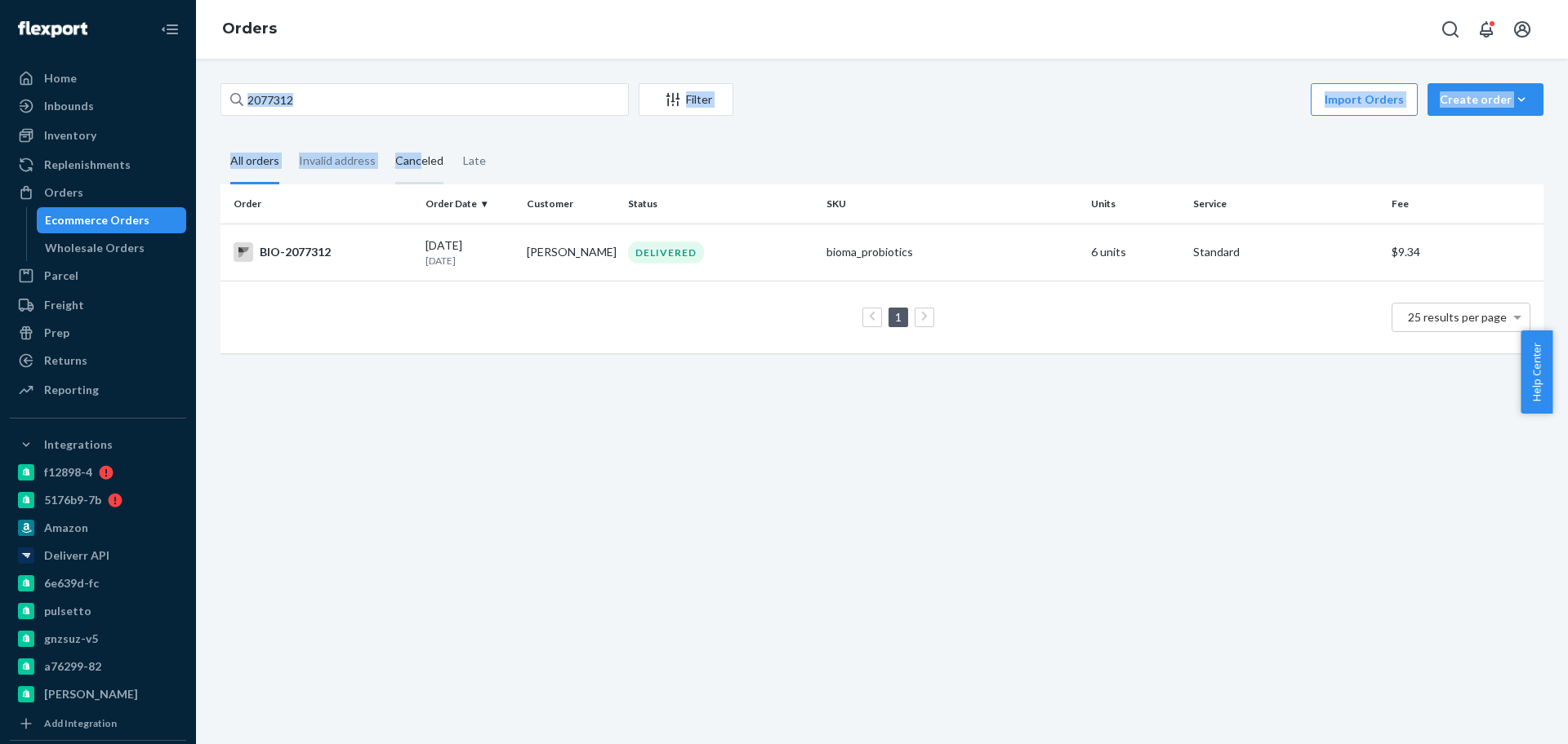
drag, startPoint x: 420, startPoint y: 124, endPoint x: 417, endPoint y: 147, distance: 23.2
click at [421, 130] on div "2077312 Filter Import Orders Create order Ecommerce order Removal order All ord…" at bounding box center [881, 227] width 1347 height 286
click at [440, 100] on input "2077312" at bounding box center [424, 100] width 408 height 33
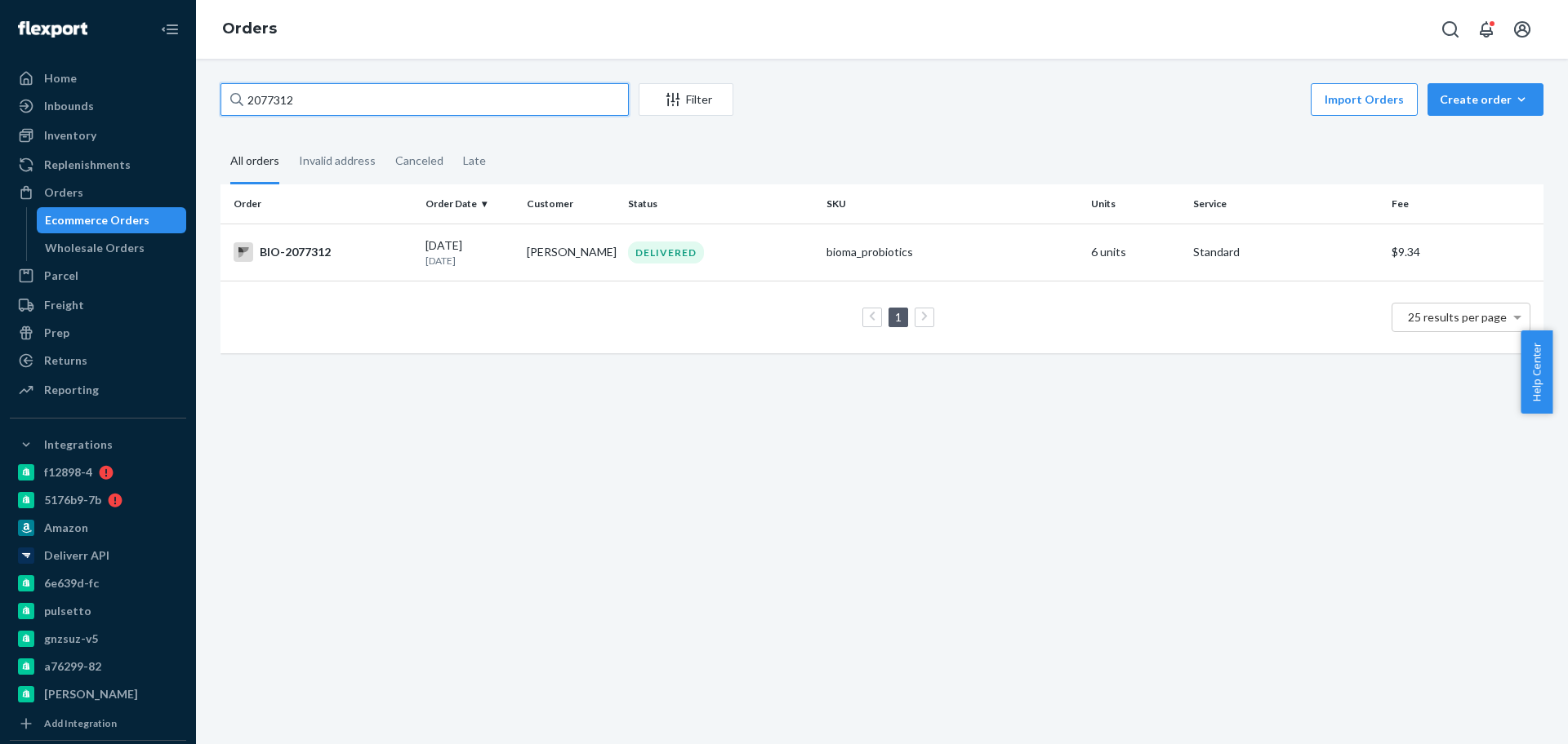
paste input "2525256"
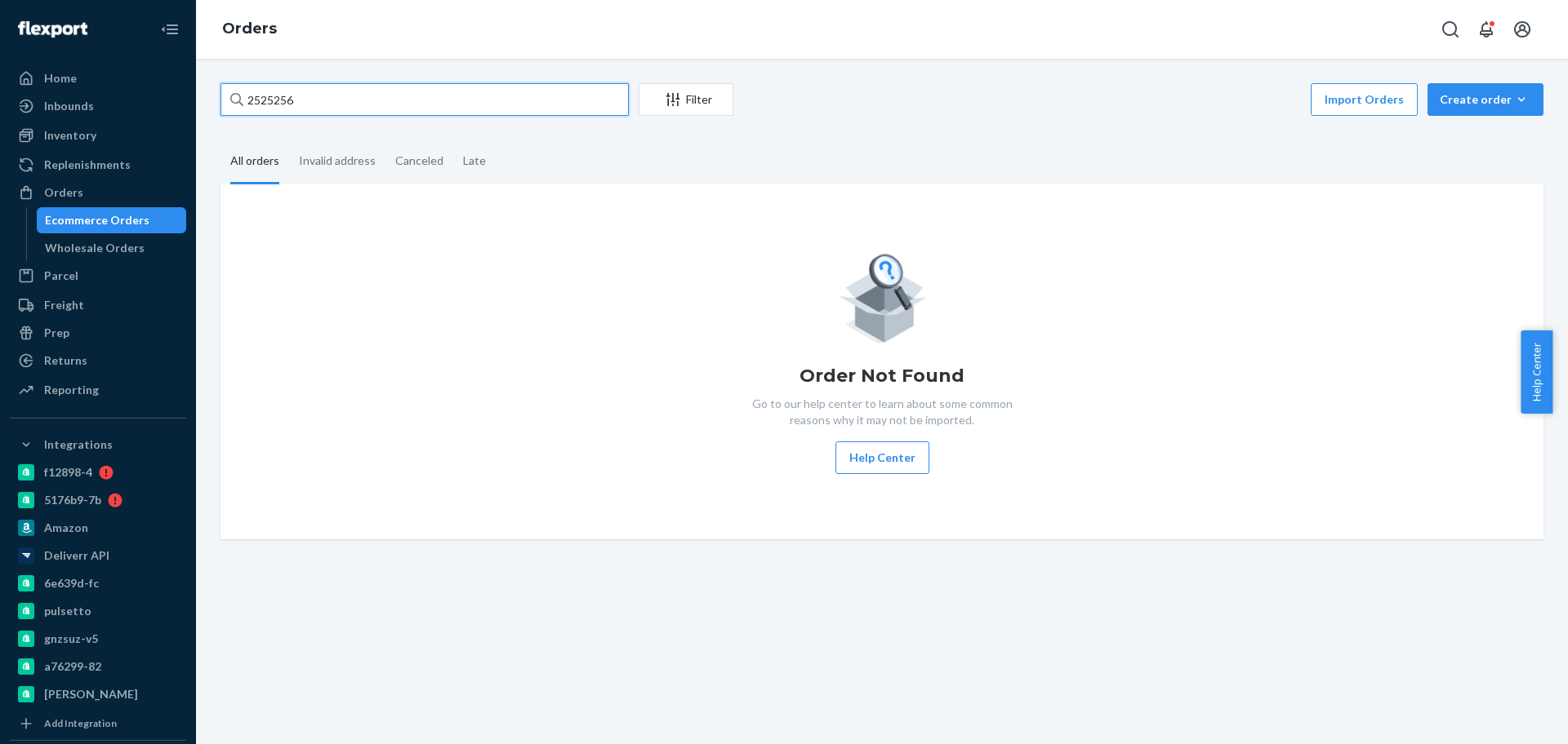
click at [310, 100] on input "2525256" at bounding box center [424, 100] width 408 height 33
paste input "2507480"
type input "2507480"
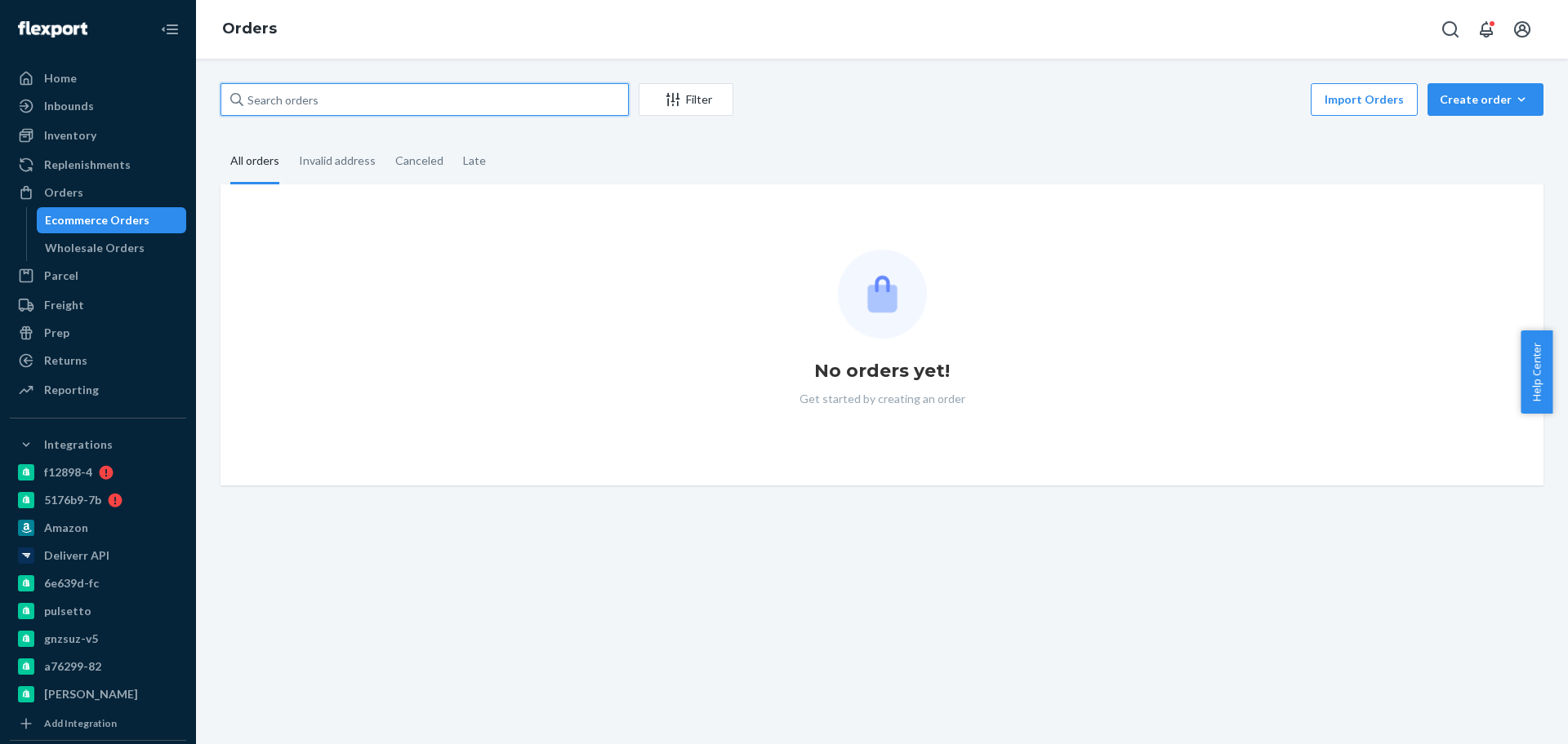
paste input "2507480"
type input "2507480"
drag, startPoint x: 125, startPoint y: 241, endPoint x: 125, endPoint y: 227, distance: 14.0
click at [125, 241] on div "Wholesale Orders" at bounding box center [95, 247] width 100 height 16
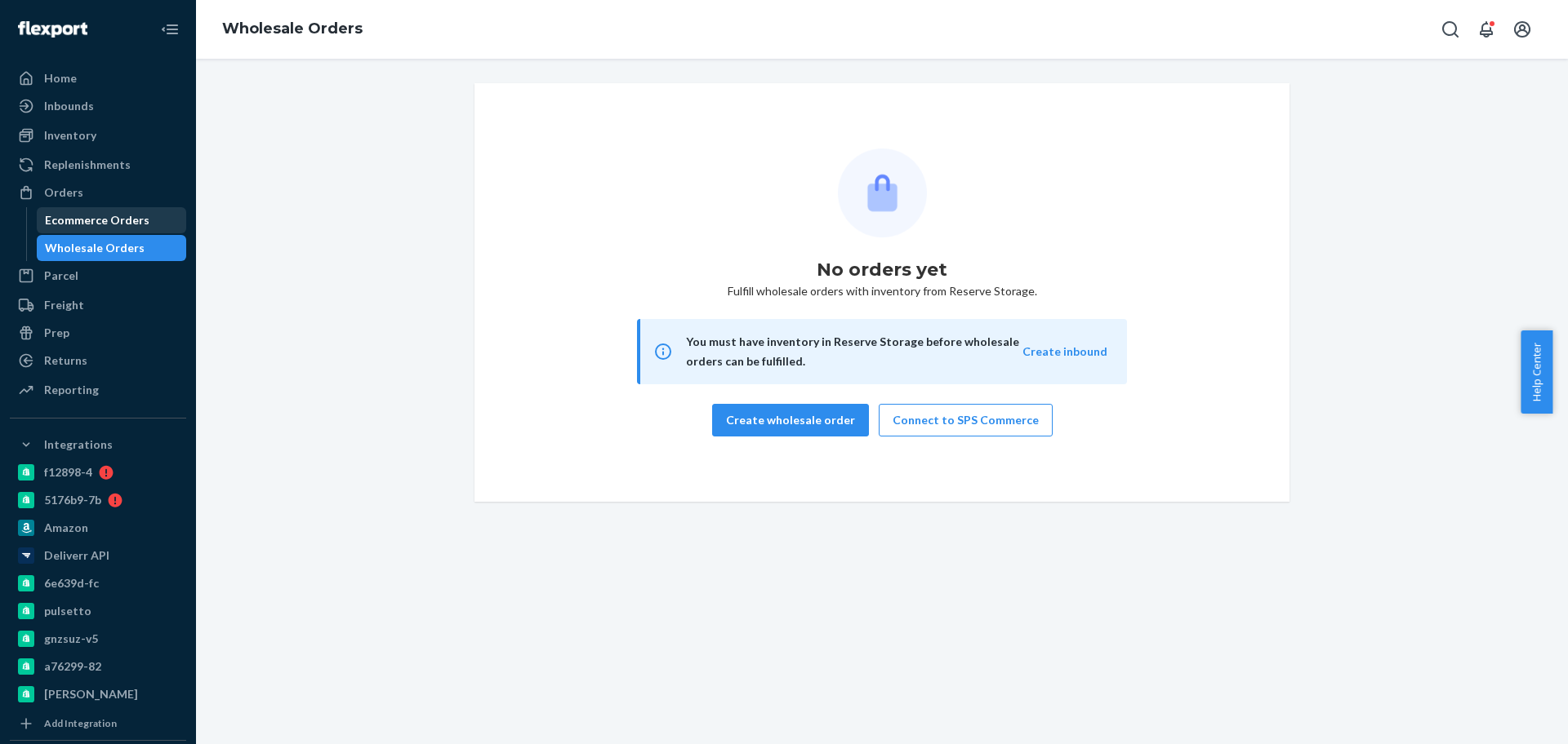
click at [128, 219] on div "Ecommerce Orders" at bounding box center [97, 220] width 104 height 16
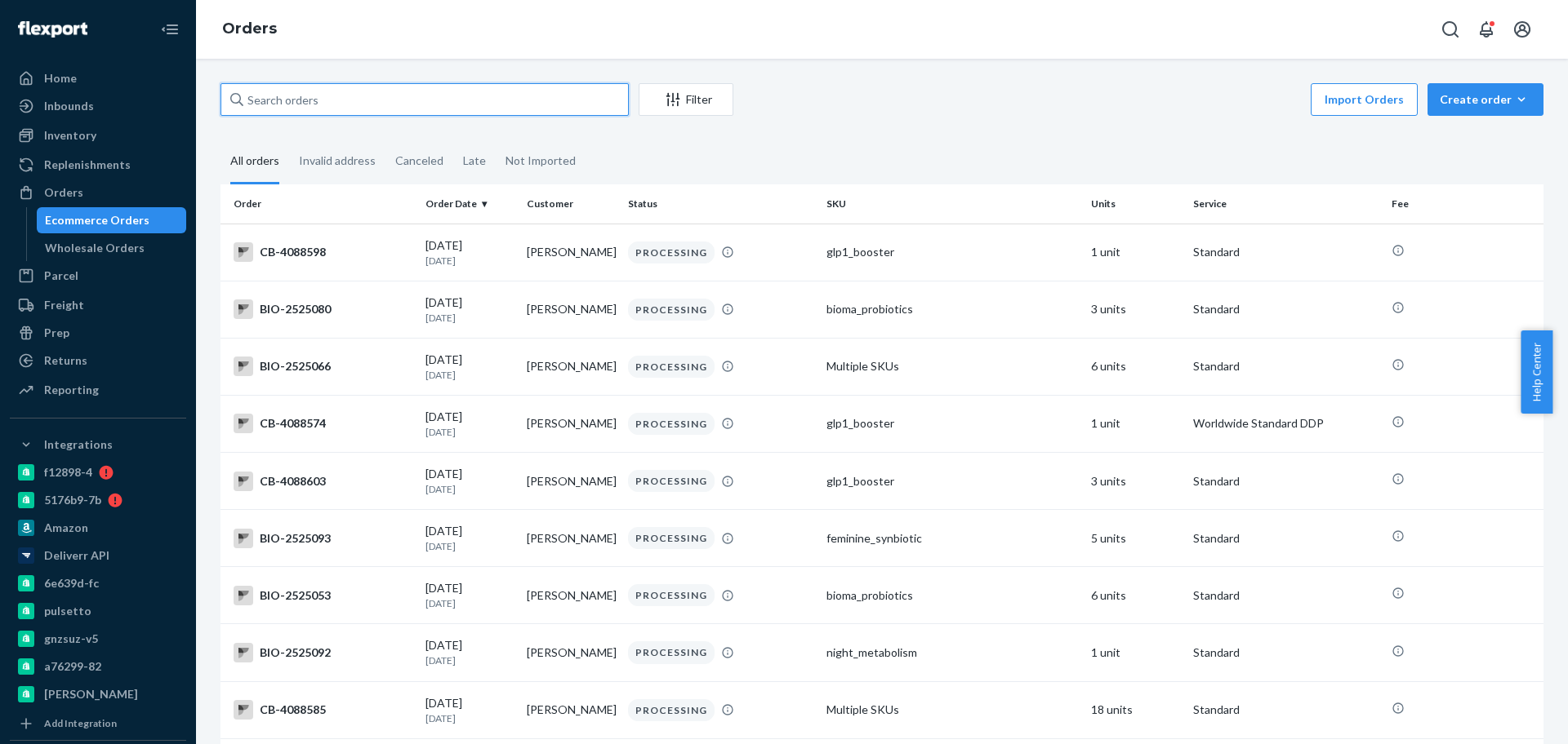
click at [296, 101] on input "text" at bounding box center [424, 100] width 408 height 33
paste input "2507480"
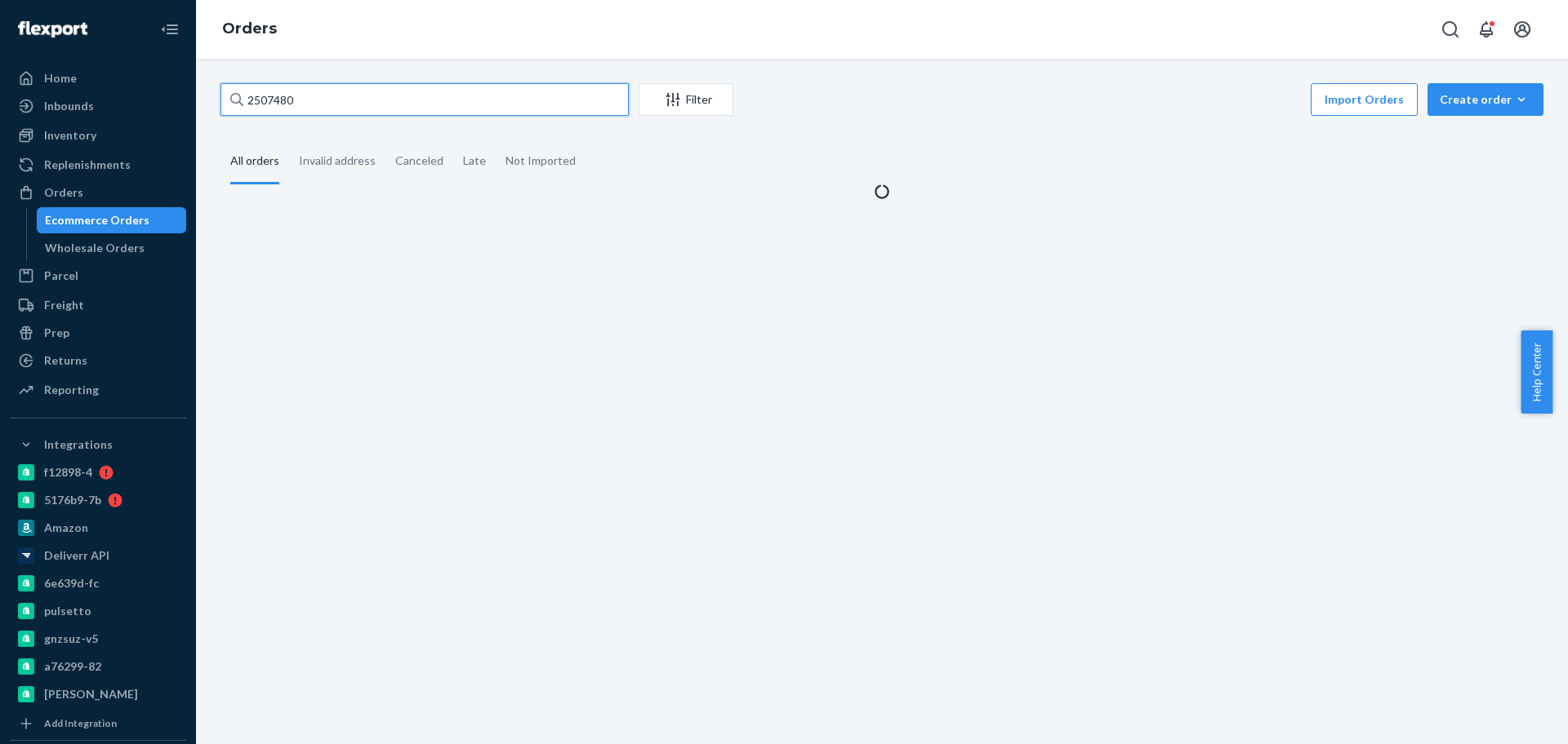
type input "2507480"
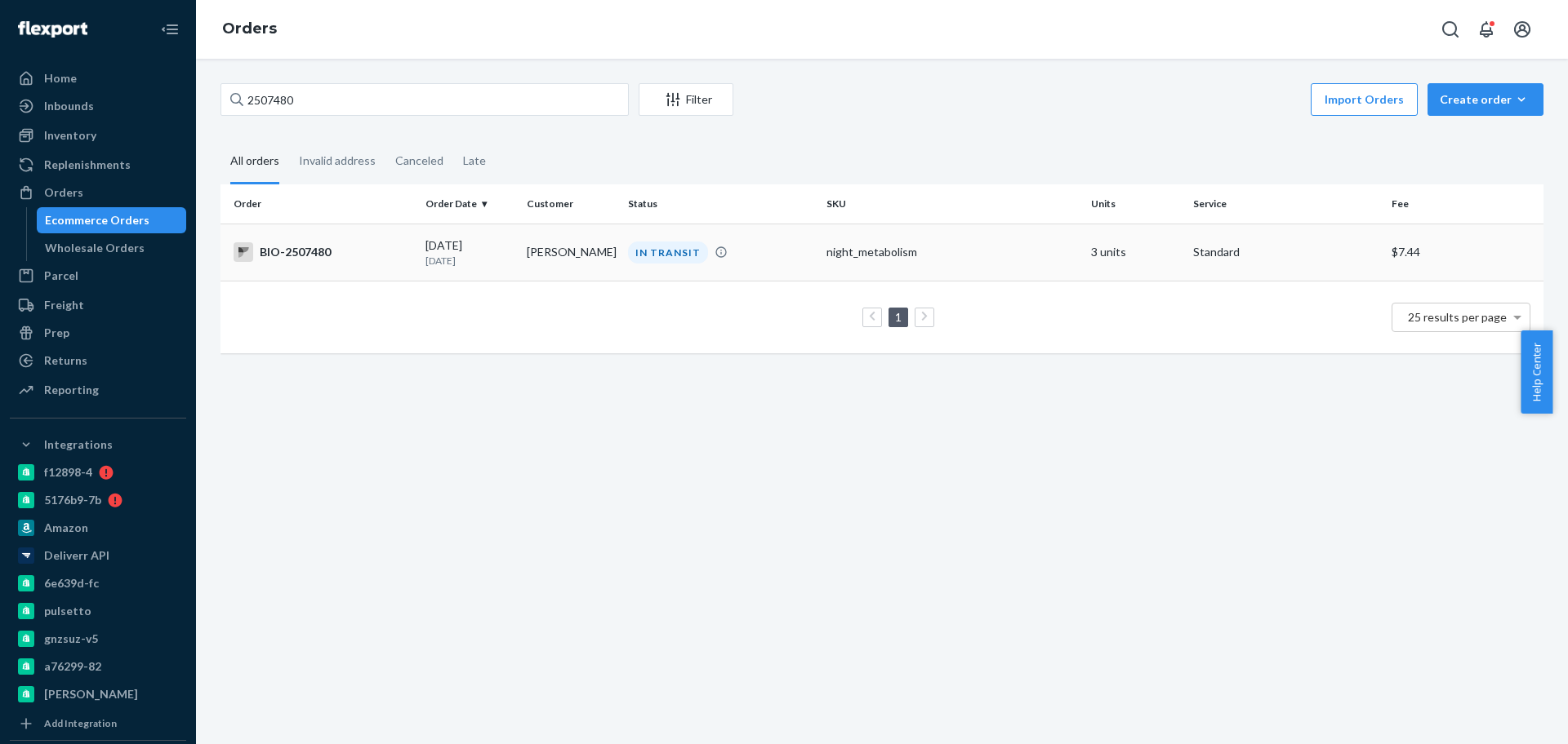
click at [377, 250] on div "BIO-2507480" at bounding box center [323, 252] width 179 height 20
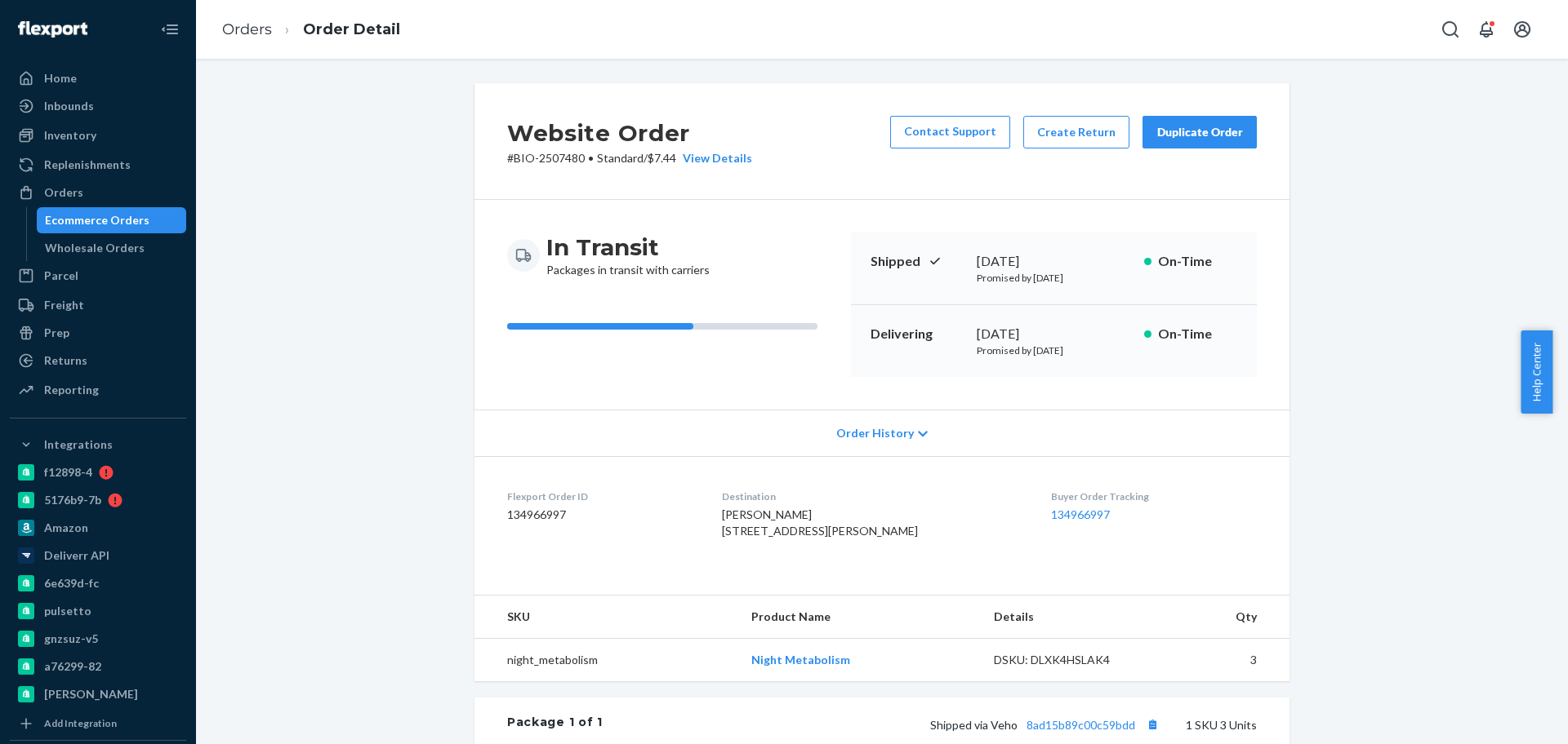
drag, startPoint x: 729, startPoint y: 529, endPoint x: 840, endPoint y: 553, distance: 113.6
click at [840, 553] on dl "Flexport Order ID 134966997 Destination [PERSON_NAME] [STREET_ADDRESS][PERSON_N…" at bounding box center [881, 517] width 815 height 122
copy span "[STREET_ADDRESS]"
click at [358, 249] on div "Website Order # BIO-2507480 • Standard / $7.44 View Details Contact Support Cre…" at bounding box center [881, 583] width 1347 height 999
click at [130, 220] on div "Ecommerce Orders" at bounding box center [97, 220] width 104 height 16
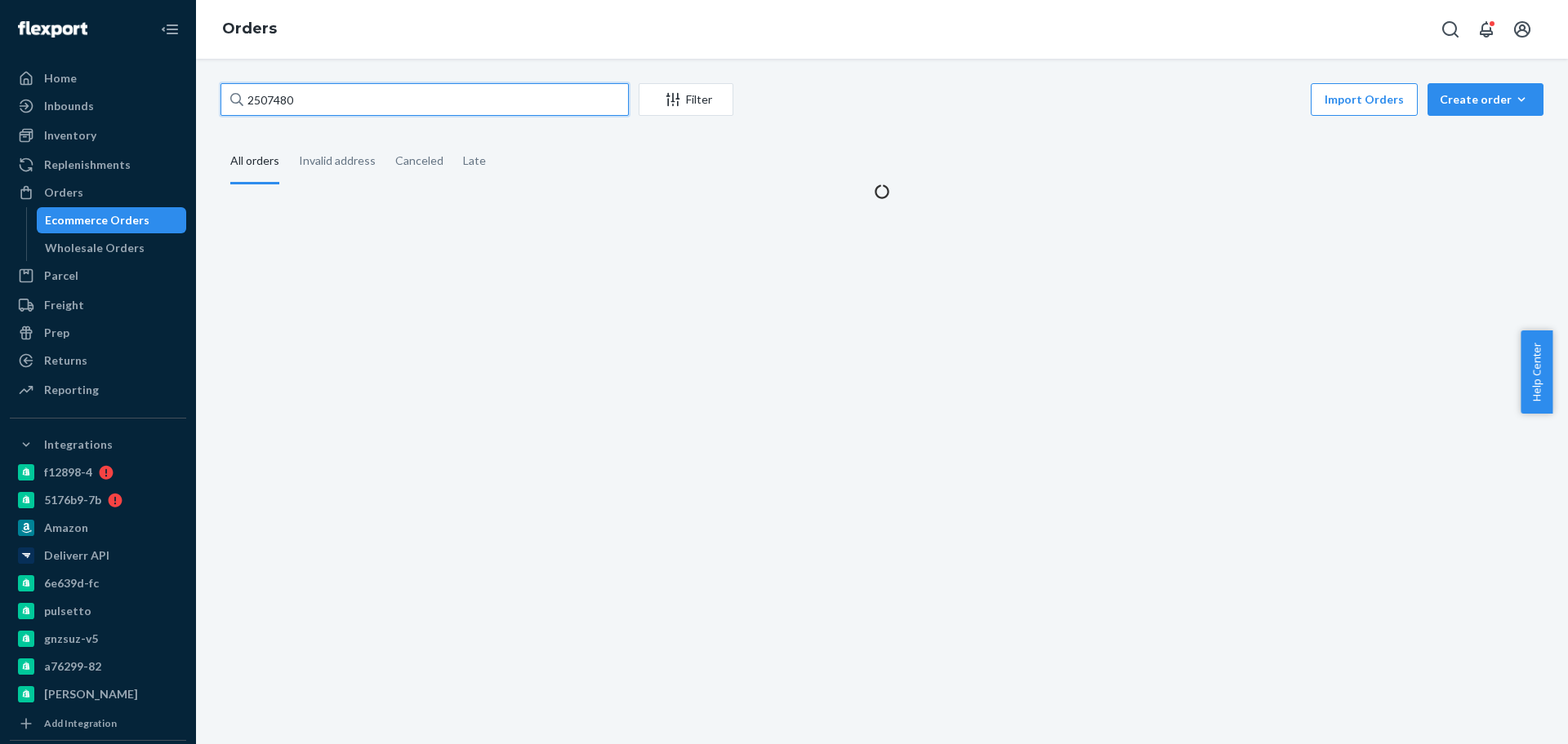
click at [415, 109] on input "2507480" at bounding box center [424, 100] width 408 height 33
paste input "2359418"
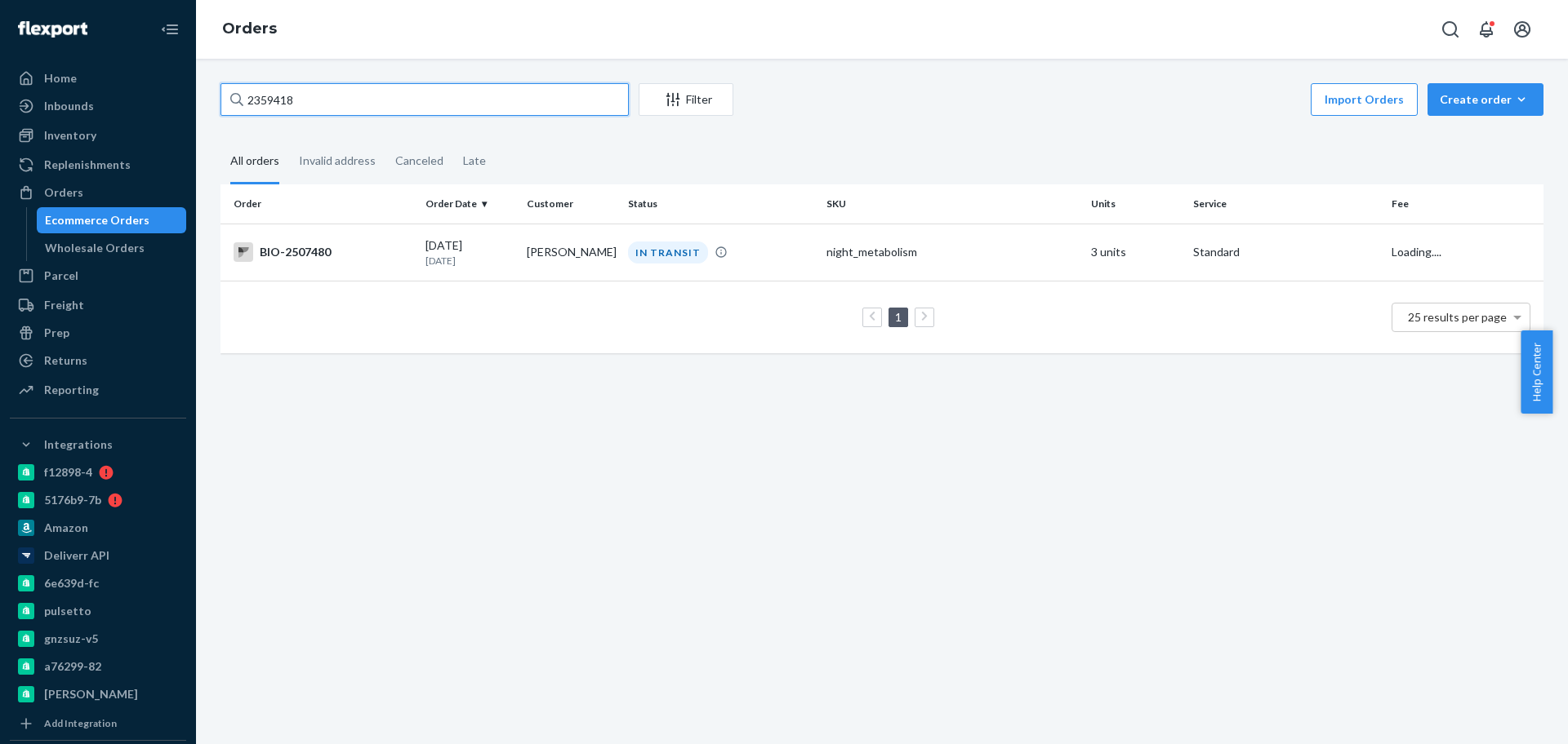
type input "2359418"
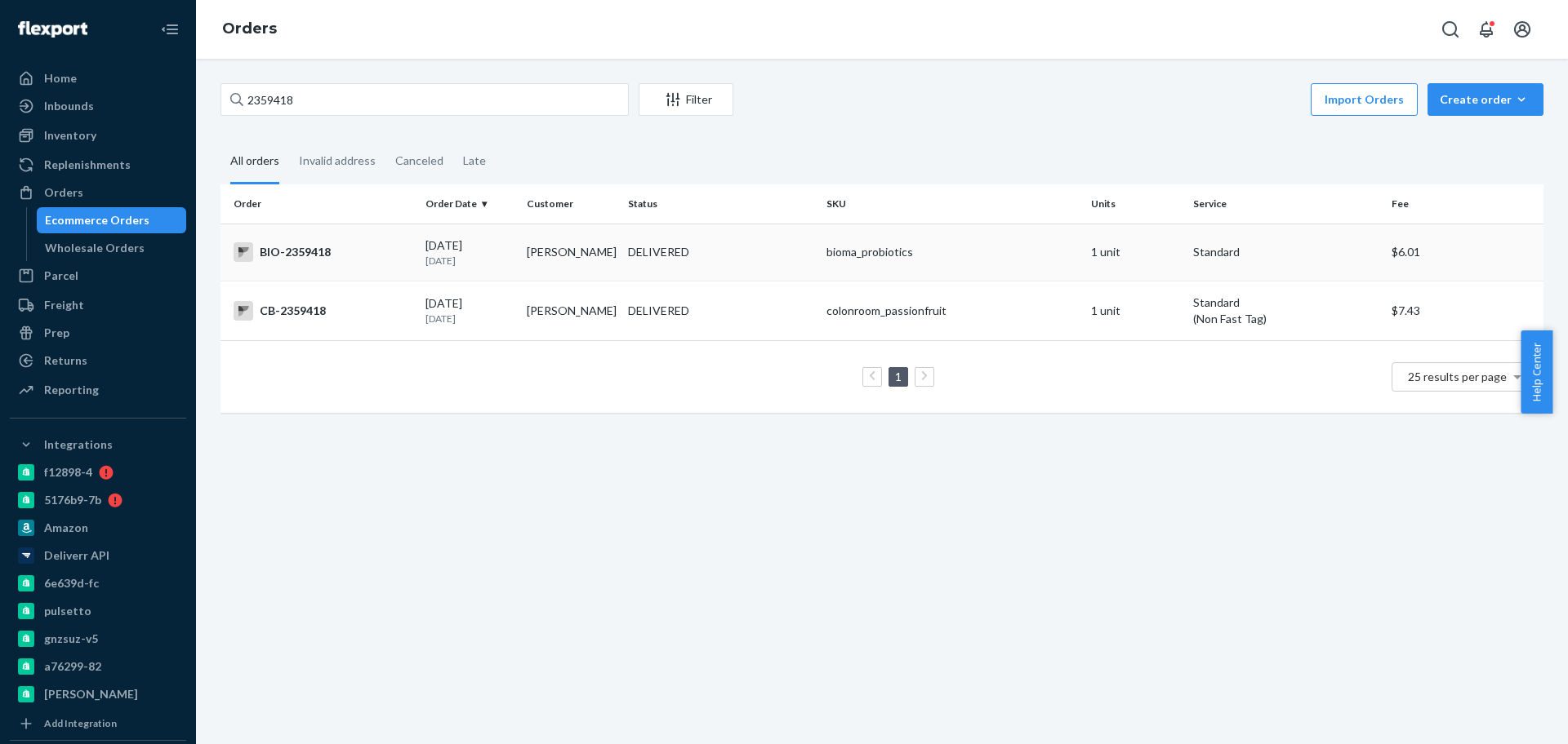
click at [372, 256] on div "BIO-2359418" at bounding box center [323, 252] width 179 height 20
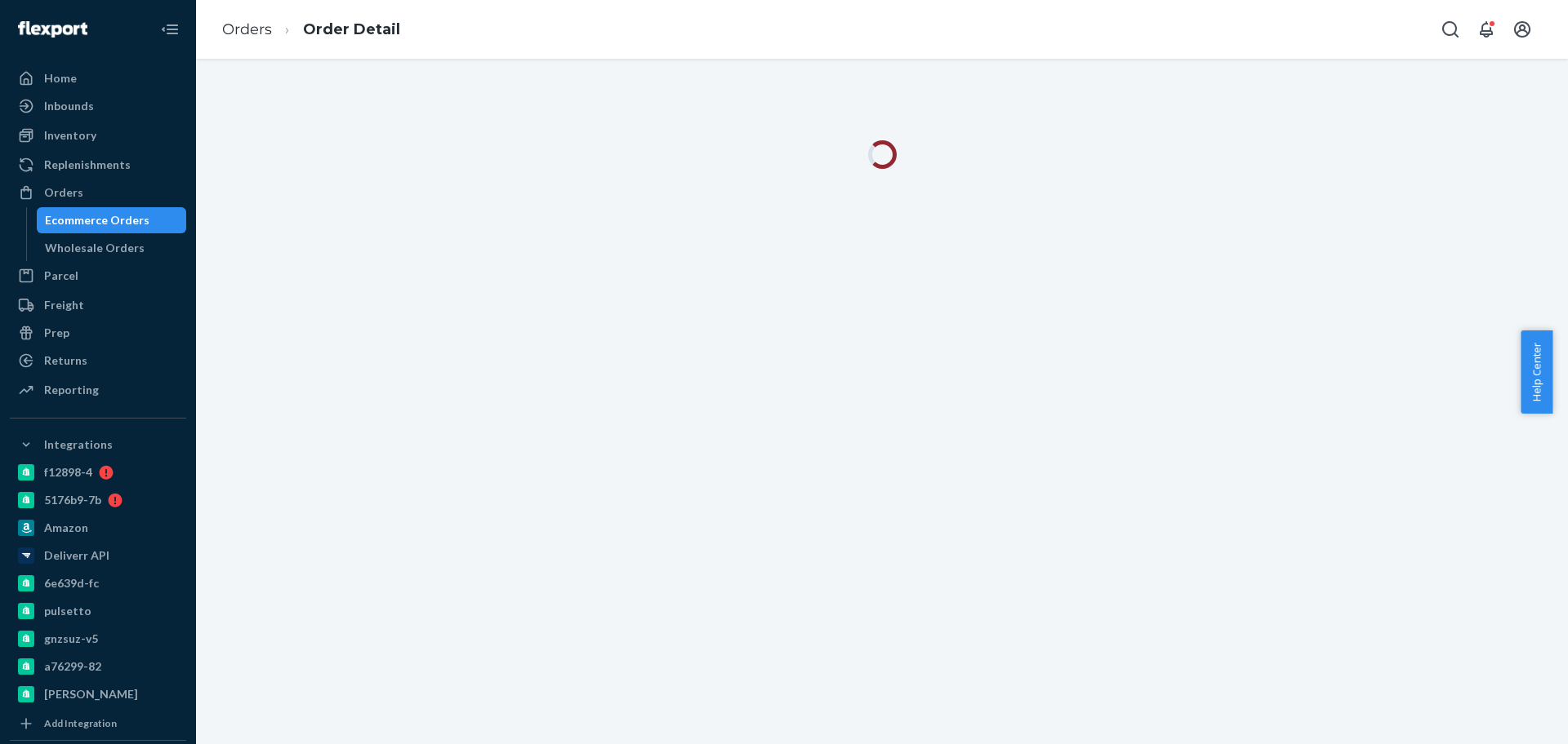
click at [682, 267] on div at bounding box center [881, 401] width 1372 height 685
click at [684, 266] on div at bounding box center [881, 401] width 1372 height 685
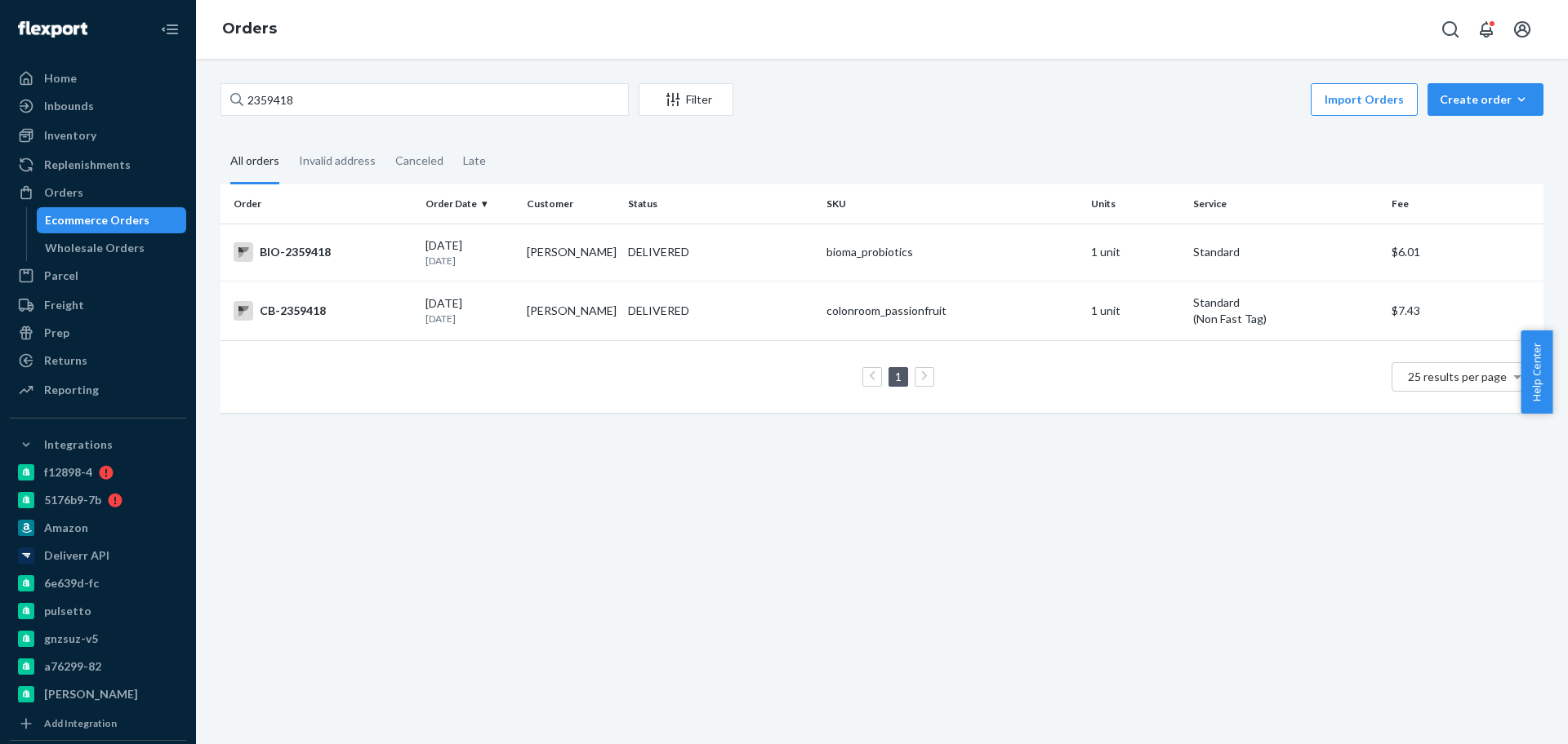
click at [408, 451] on div "2359418 Filter Import Orders Create order Ecommerce order Removal order All ord…" at bounding box center [881, 401] width 1372 height 685
click at [372, 253] on div "BIO-2359418" at bounding box center [323, 252] width 179 height 20
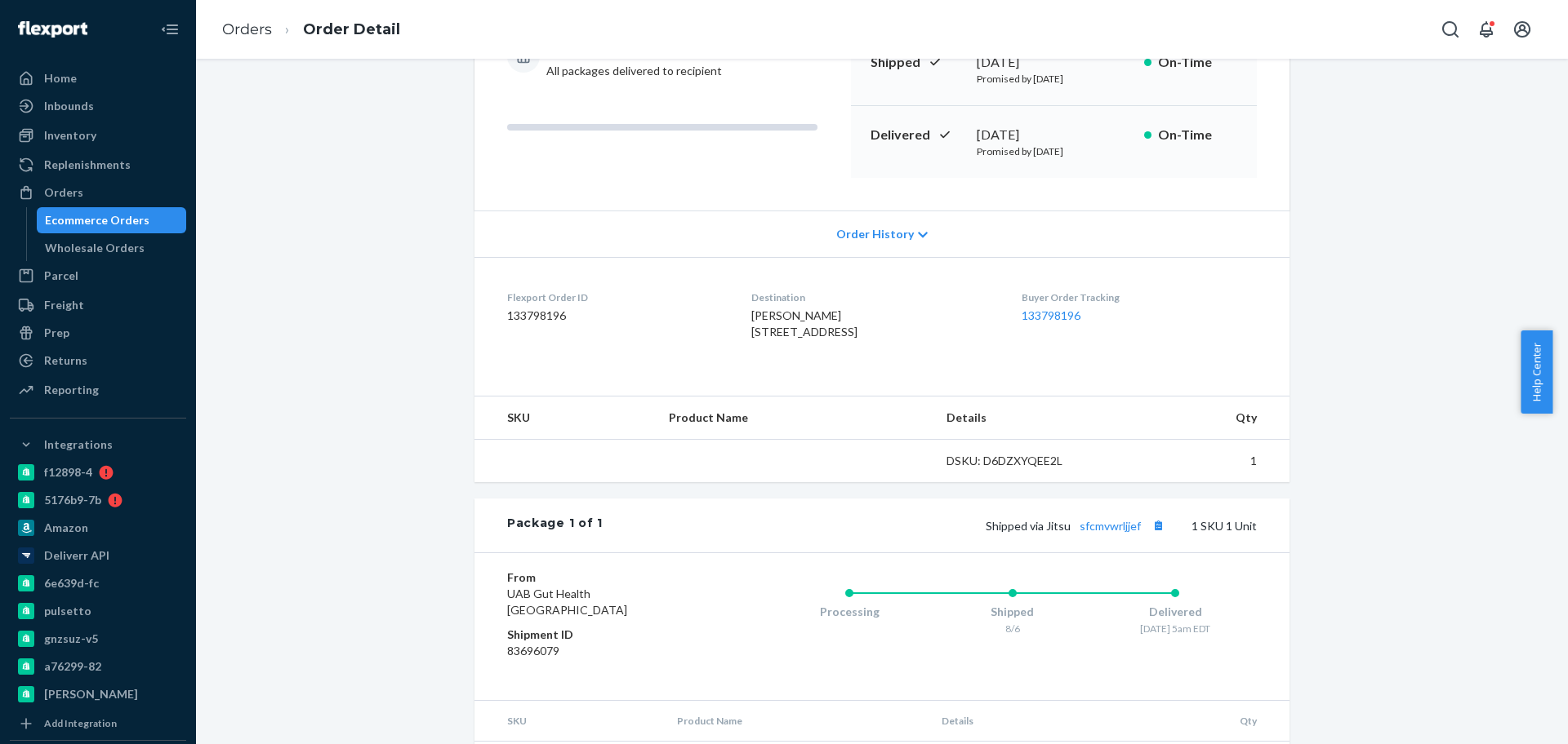
scroll to position [204, 0]
click at [1102, 528] on link "sfcmvwrljjef" at bounding box center [1110, 521] width 61 height 14
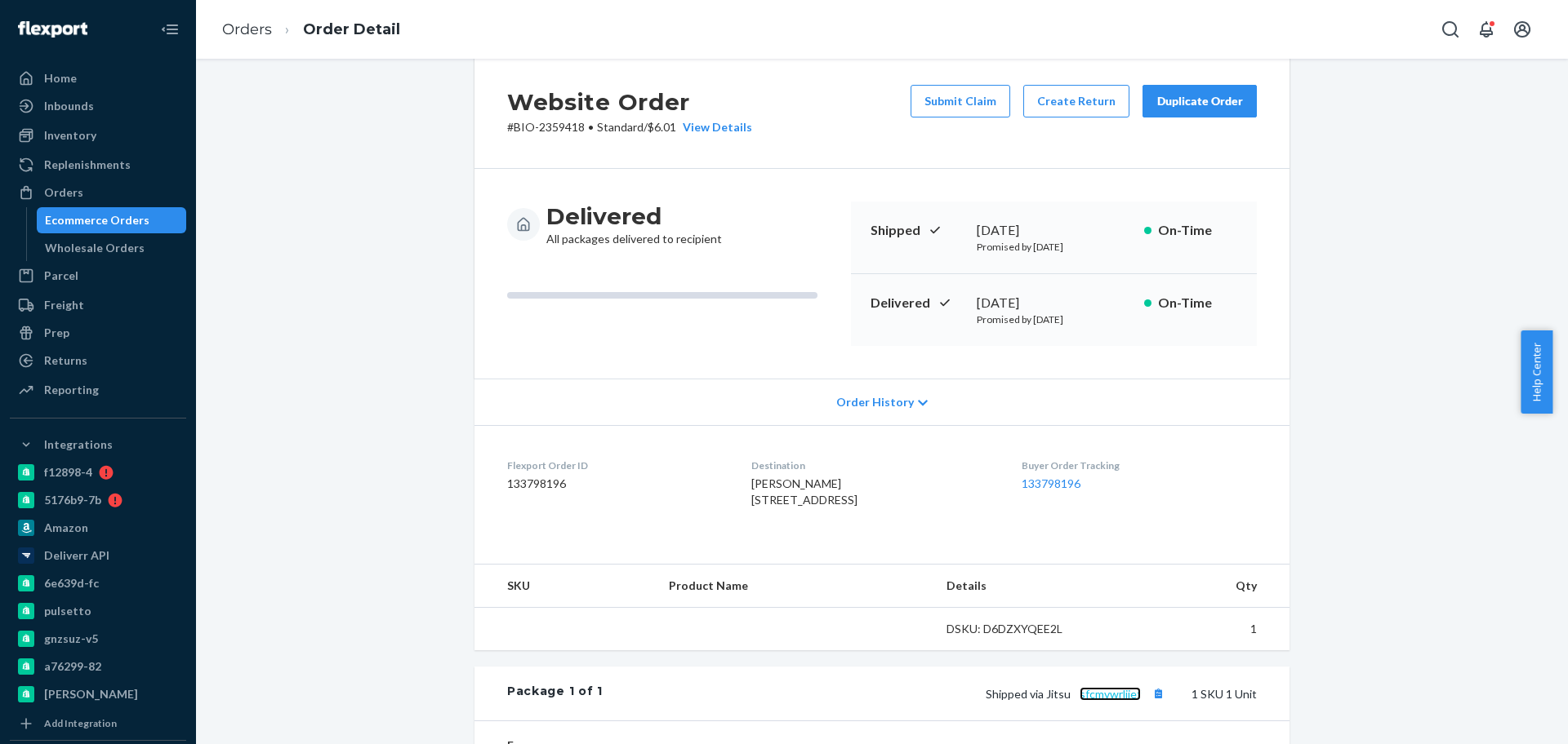
scroll to position [0, 0]
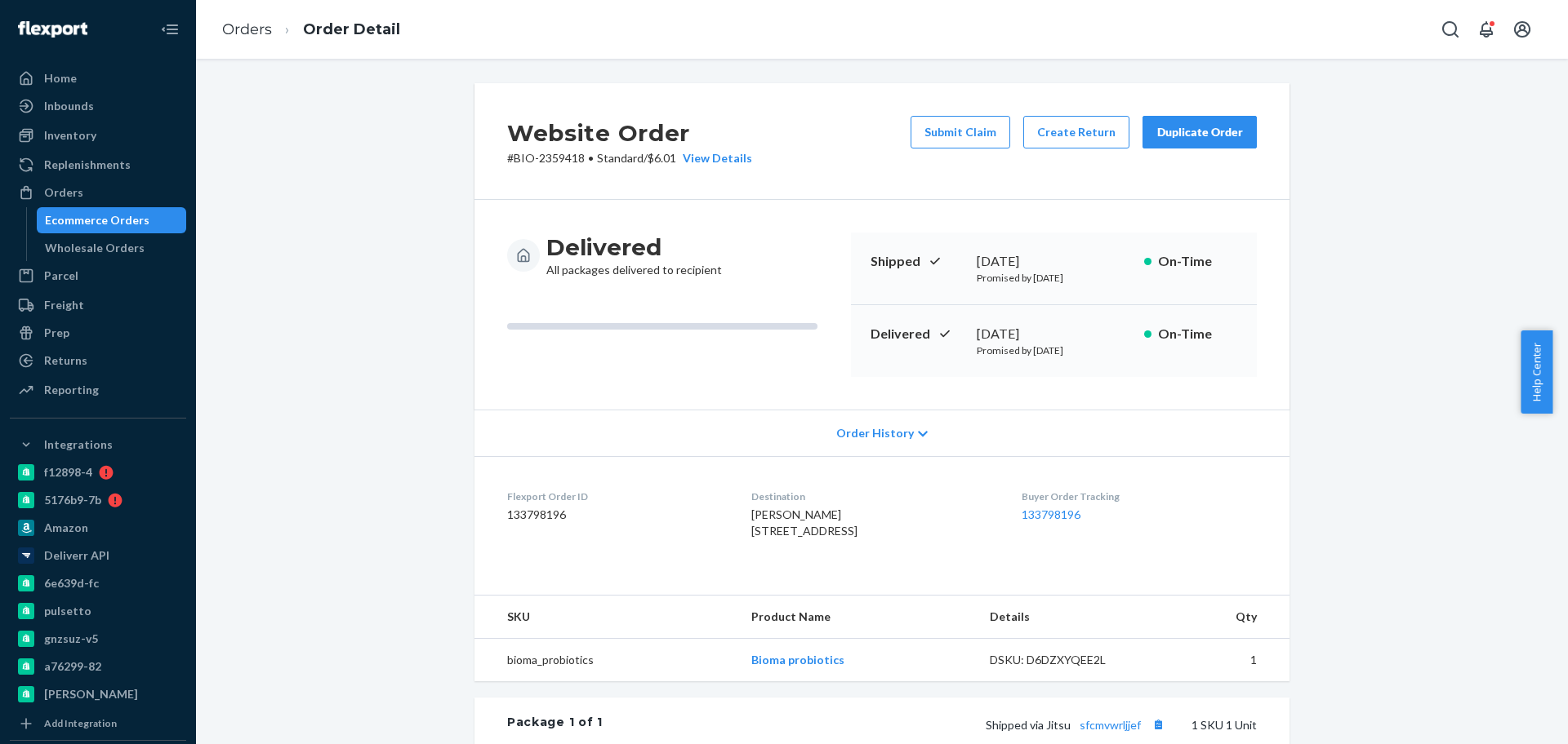
click at [133, 207] on link "Ecommerce Orders" at bounding box center [112, 220] width 150 height 26
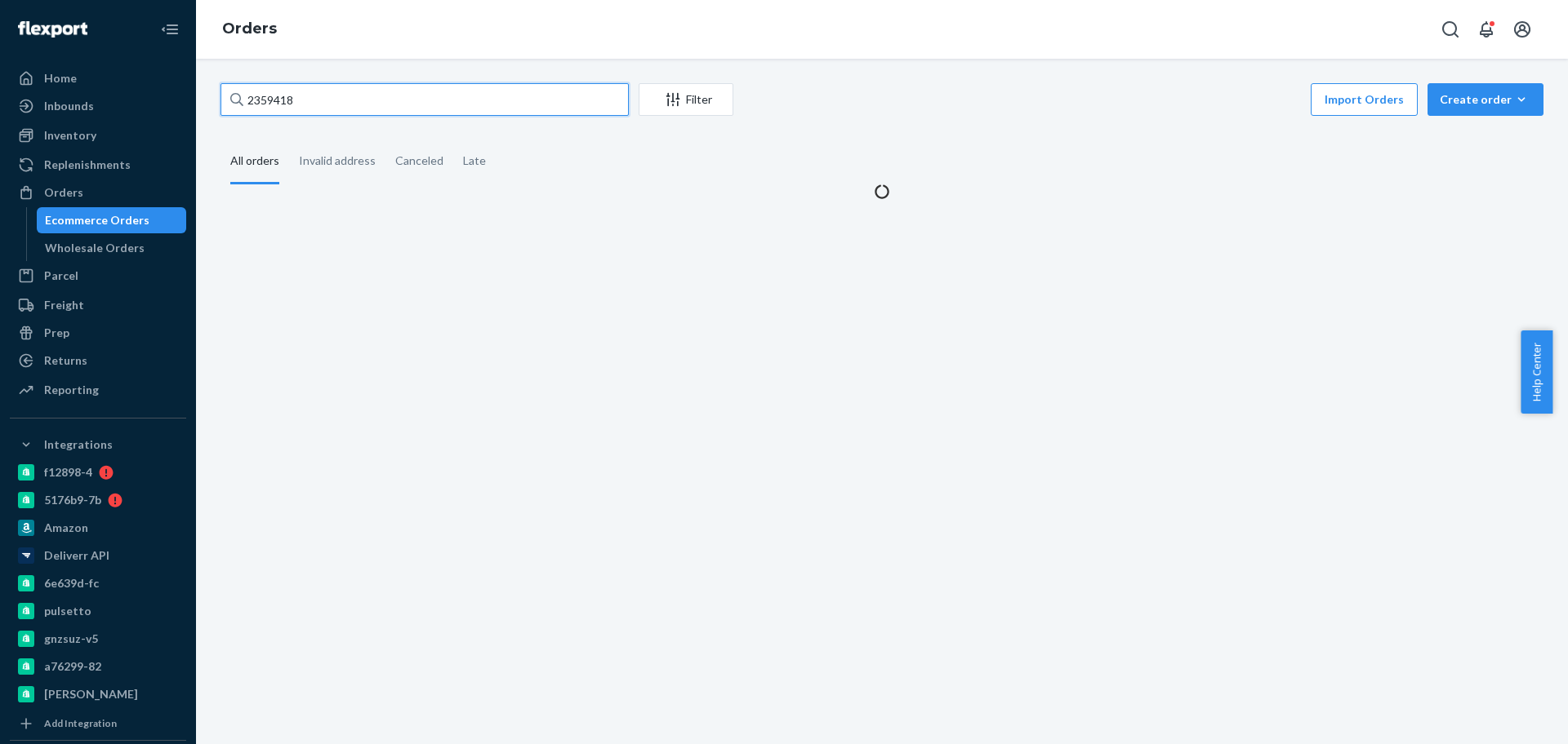
click at [380, 93] on input "2359418" at bounding box center [424, 100] width 408 height 33
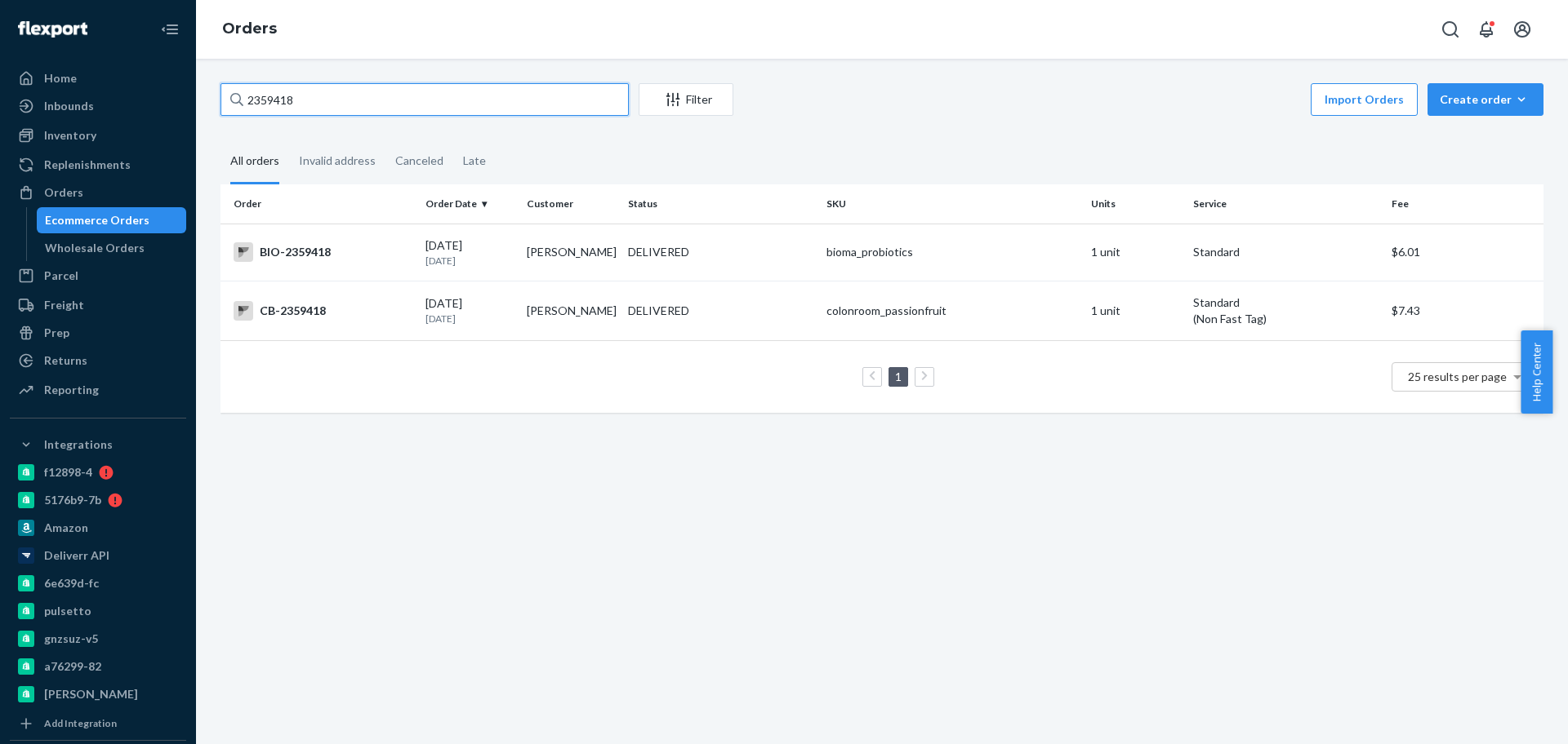
paste input "2064894"
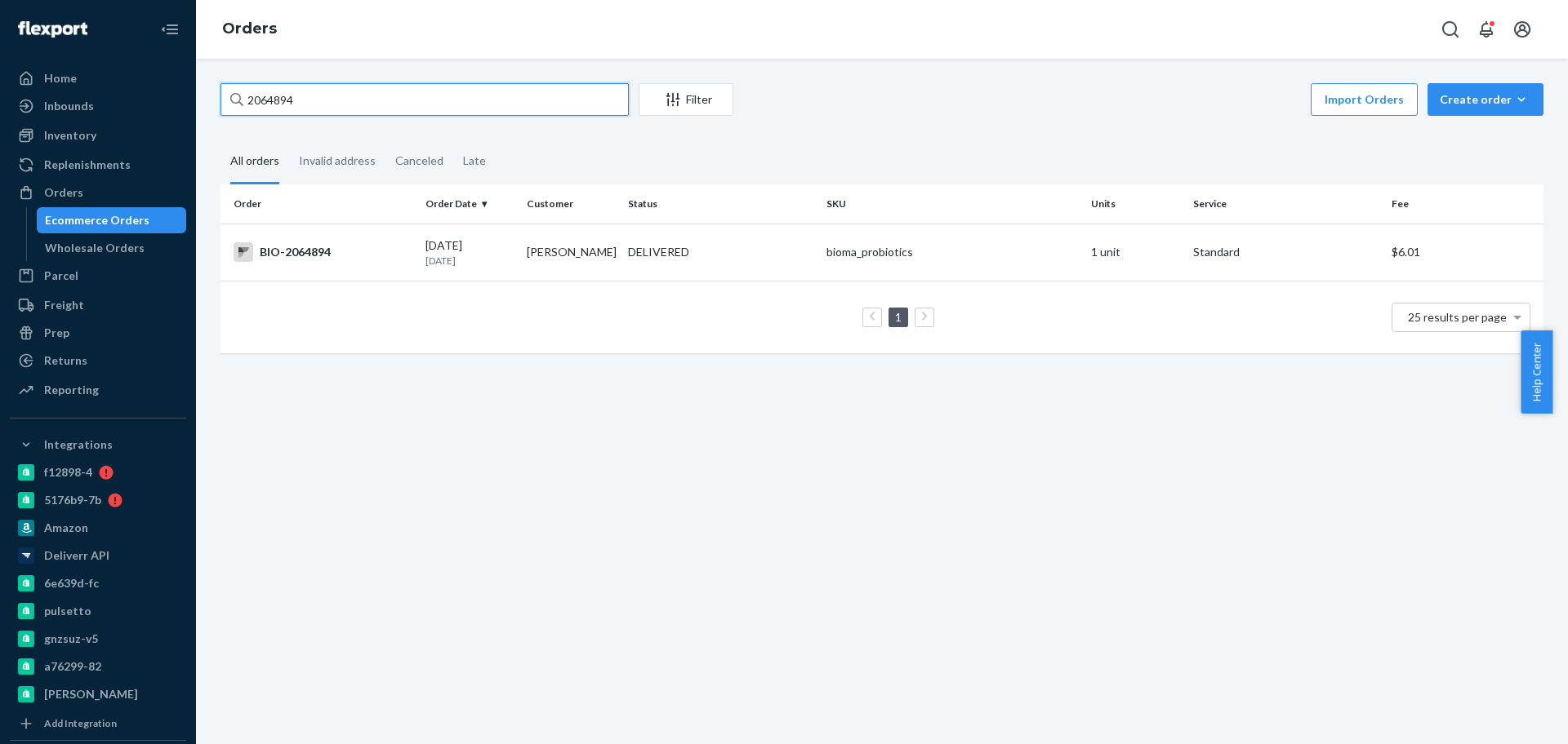
click at [327, 109] on input "2064894" at bounding box center [424, 100] width 408 height 33
paste input "359418"
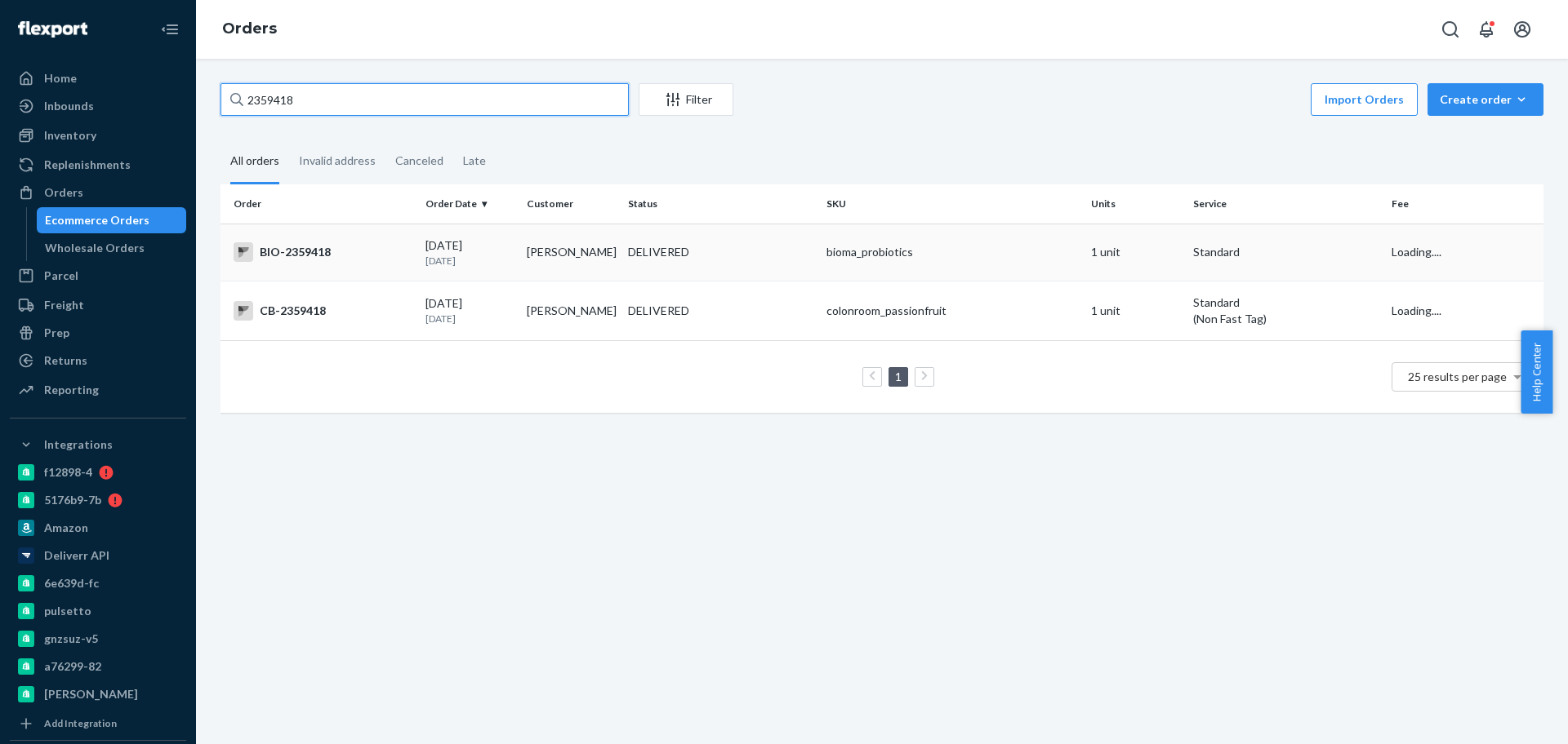
type input "2359418"
click at [351, 256] on div "BIO-2359418" at bounding box center [323, 252] width 179 height 20
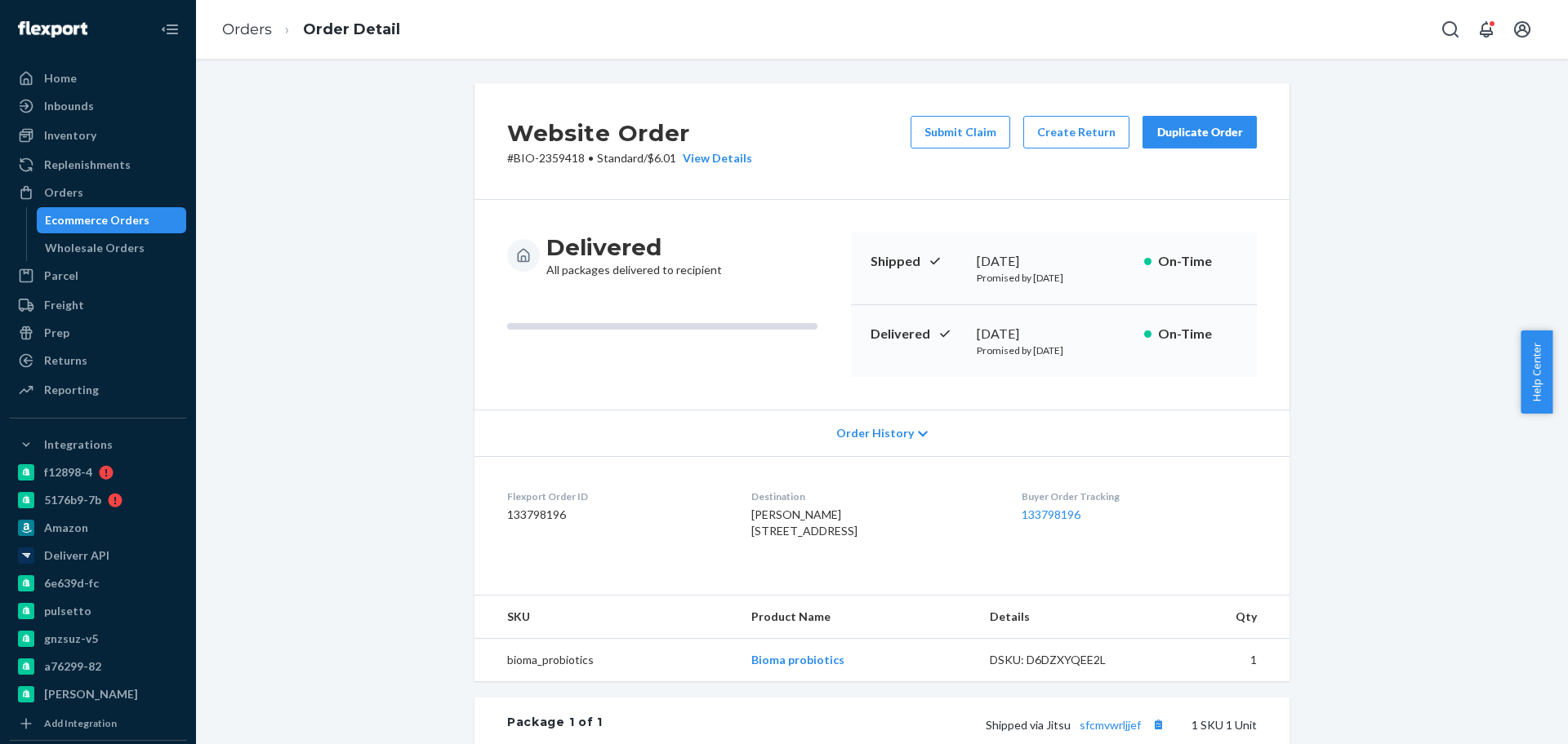
click at [137, 222] on div "Ecommerce Orders" at bounding box center [97, 220] width 104 height 16
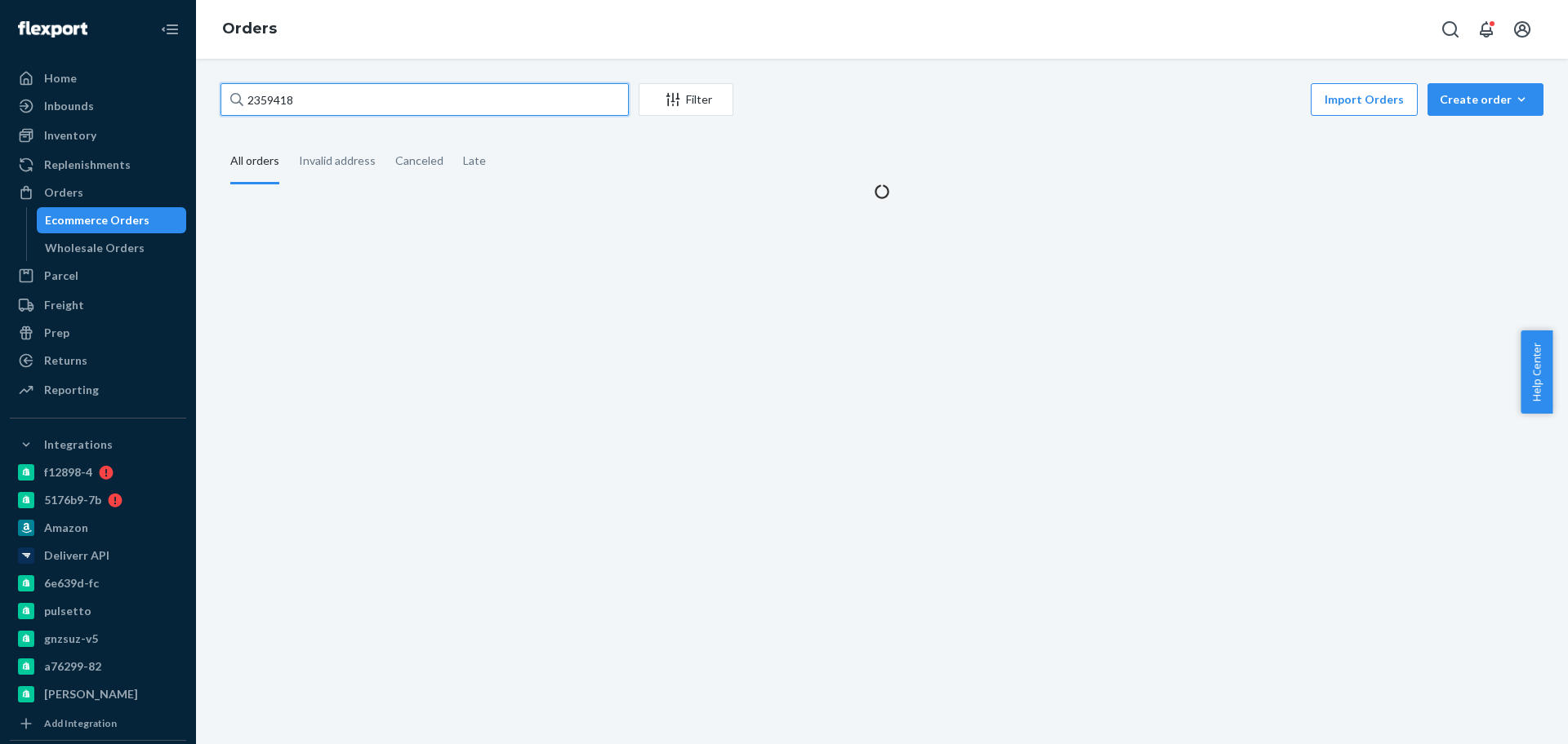
click at [388, 94] on input "2359418" at bounding box center [424, 100] width 408 height 33
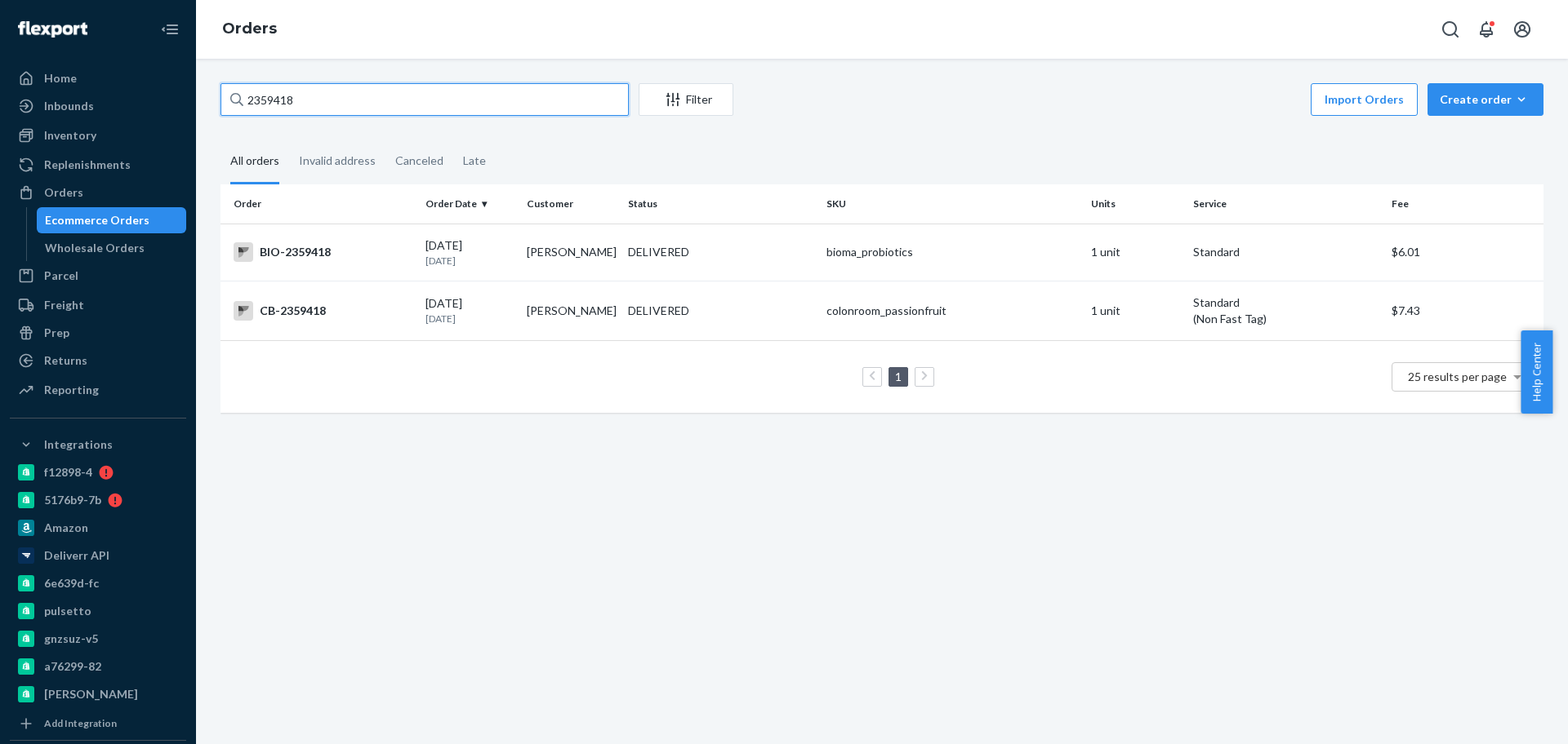
paste input "064894"
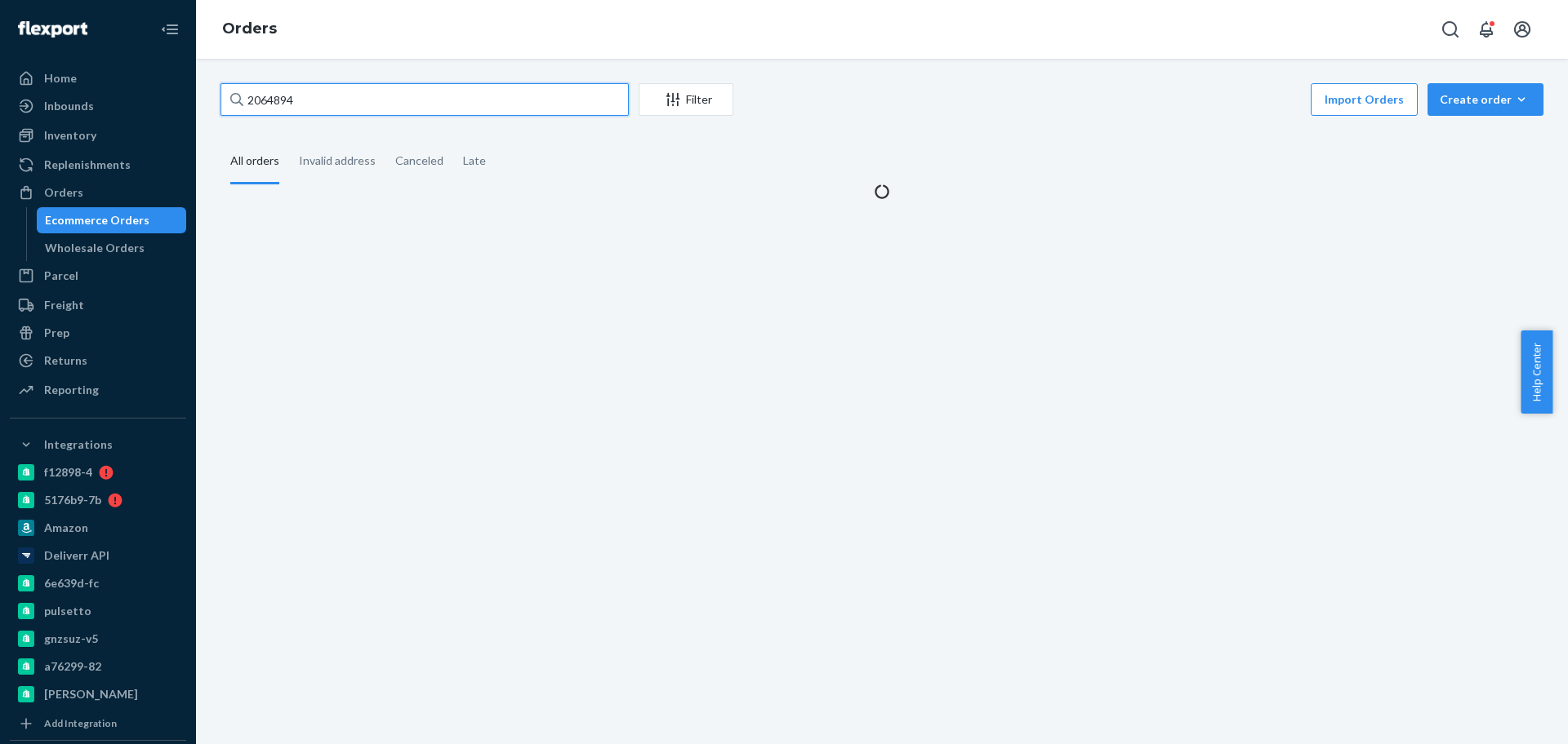
type input "2064894"
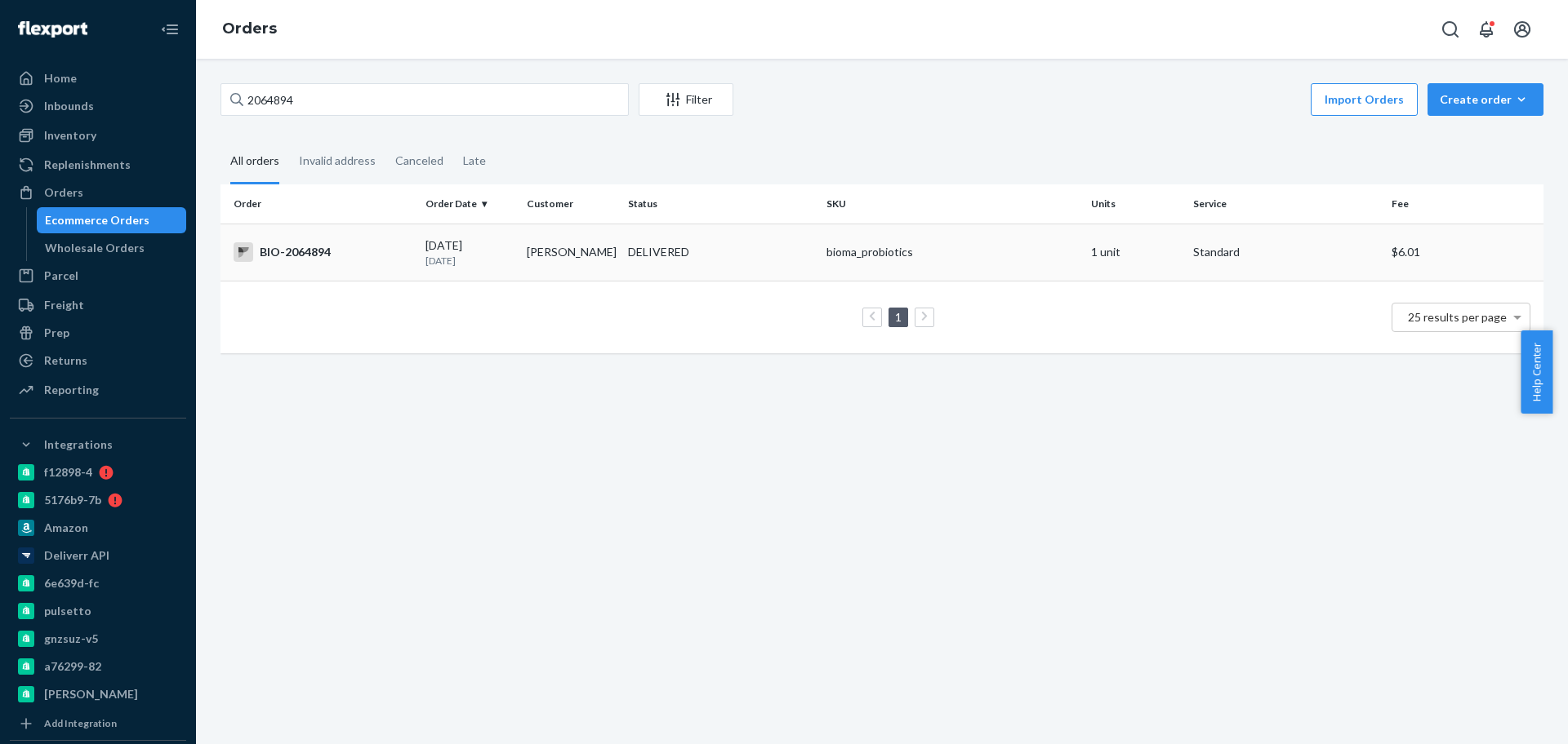
click at [370, 248] on div "BIO-2064894" at bounding box center [323, 252] width 179 height 20
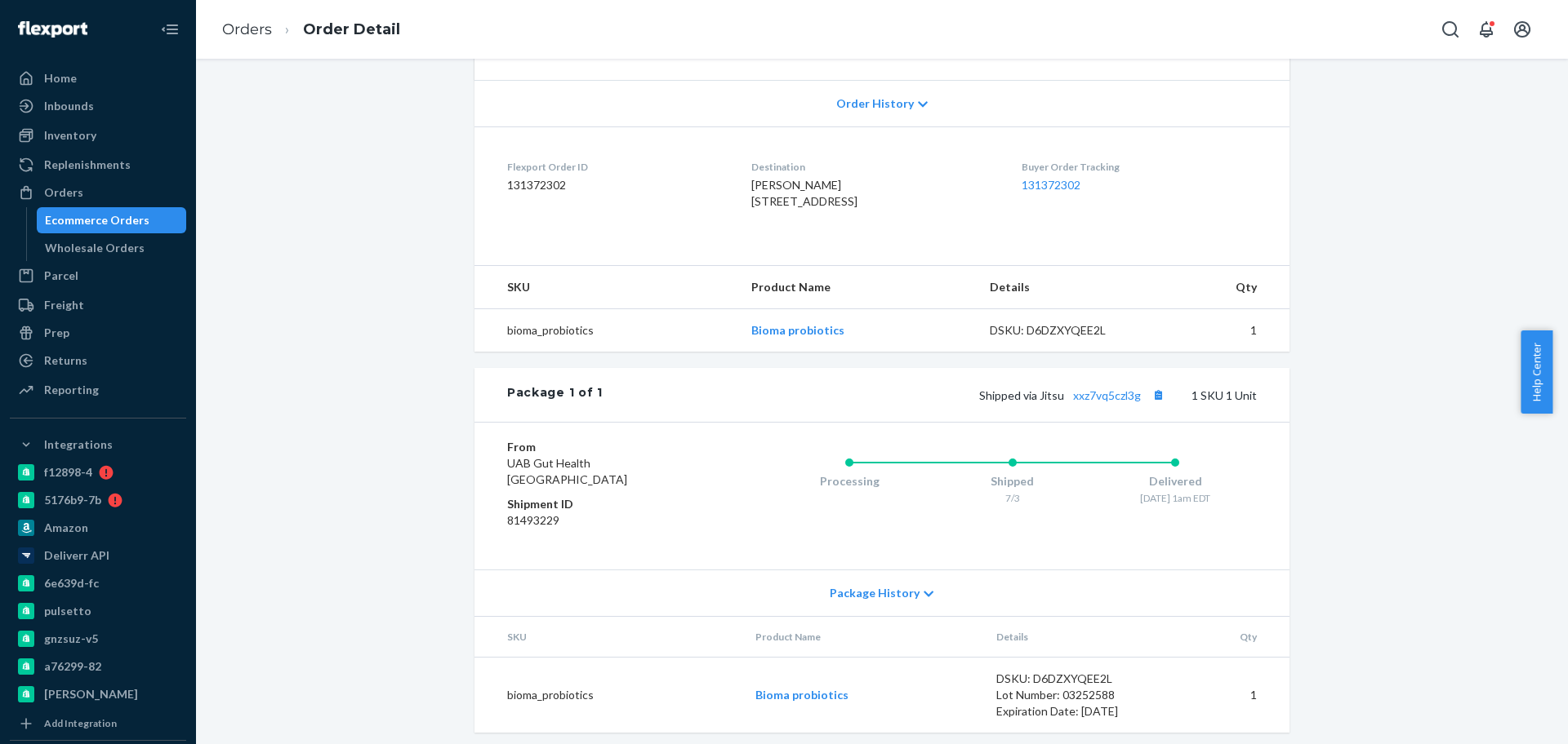
scroll to position [371, 0]
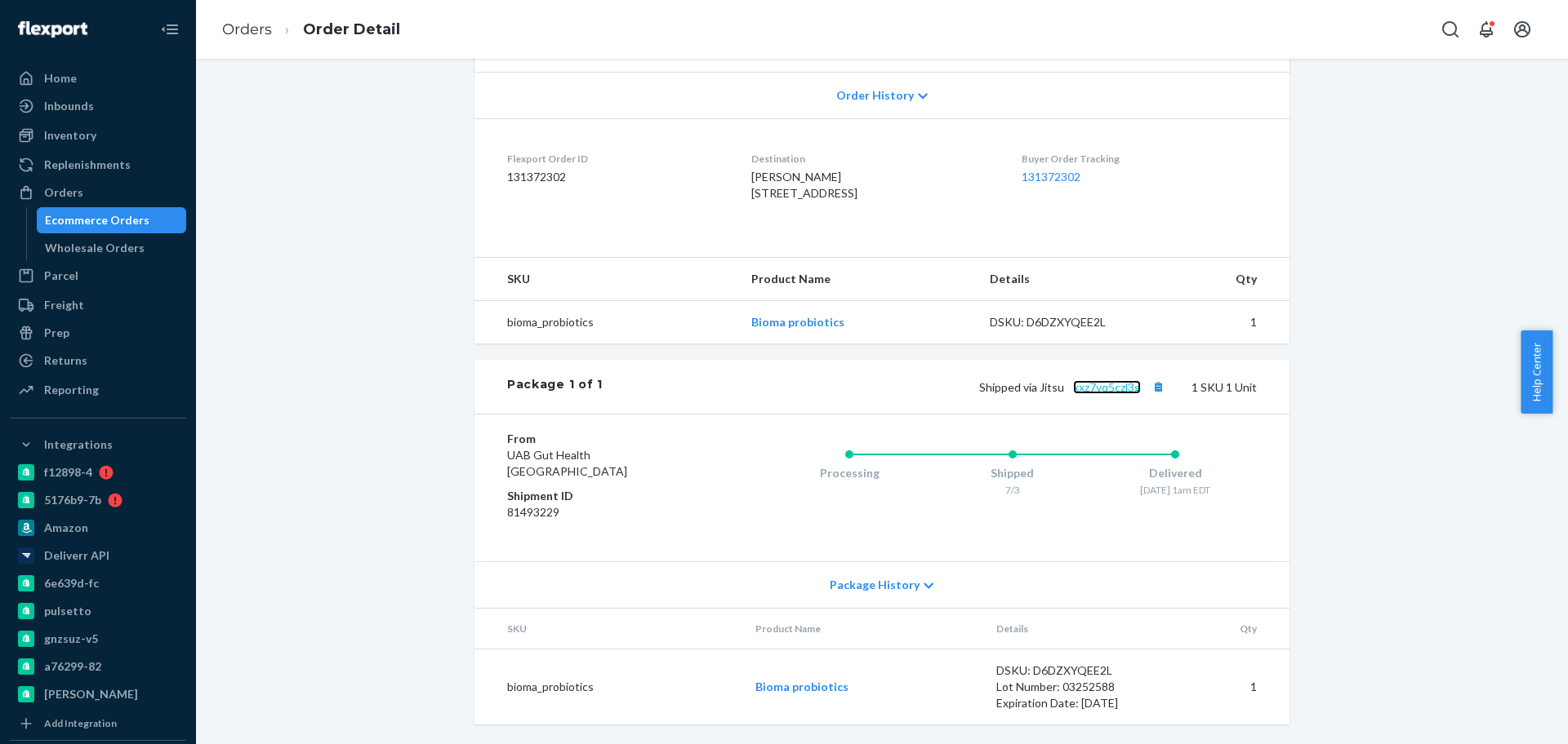
click at [1093, 391] on link "xxz7vq5czl3g" at bounding box center [1107, 387] width 68 height 14
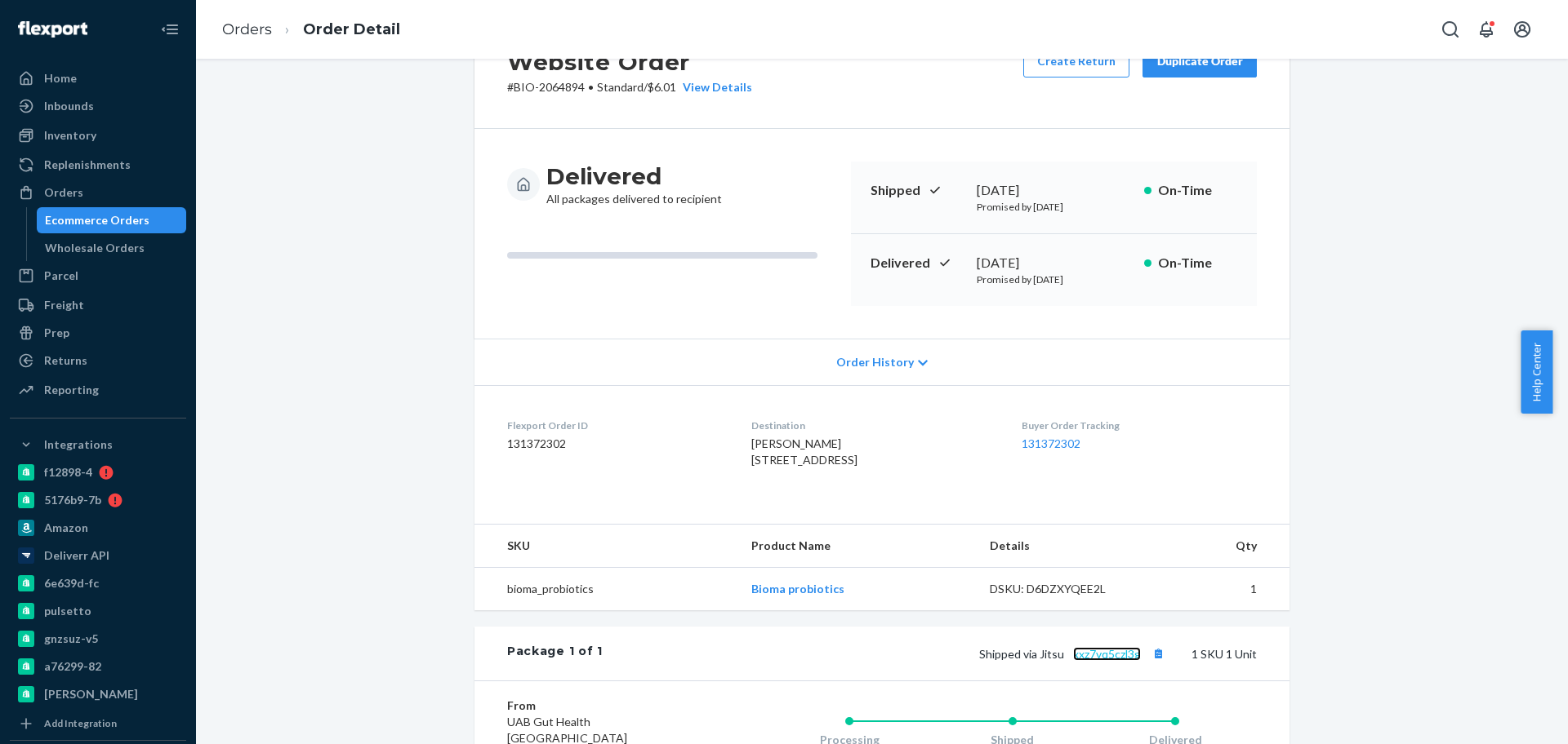
scroll to position [0, 0]
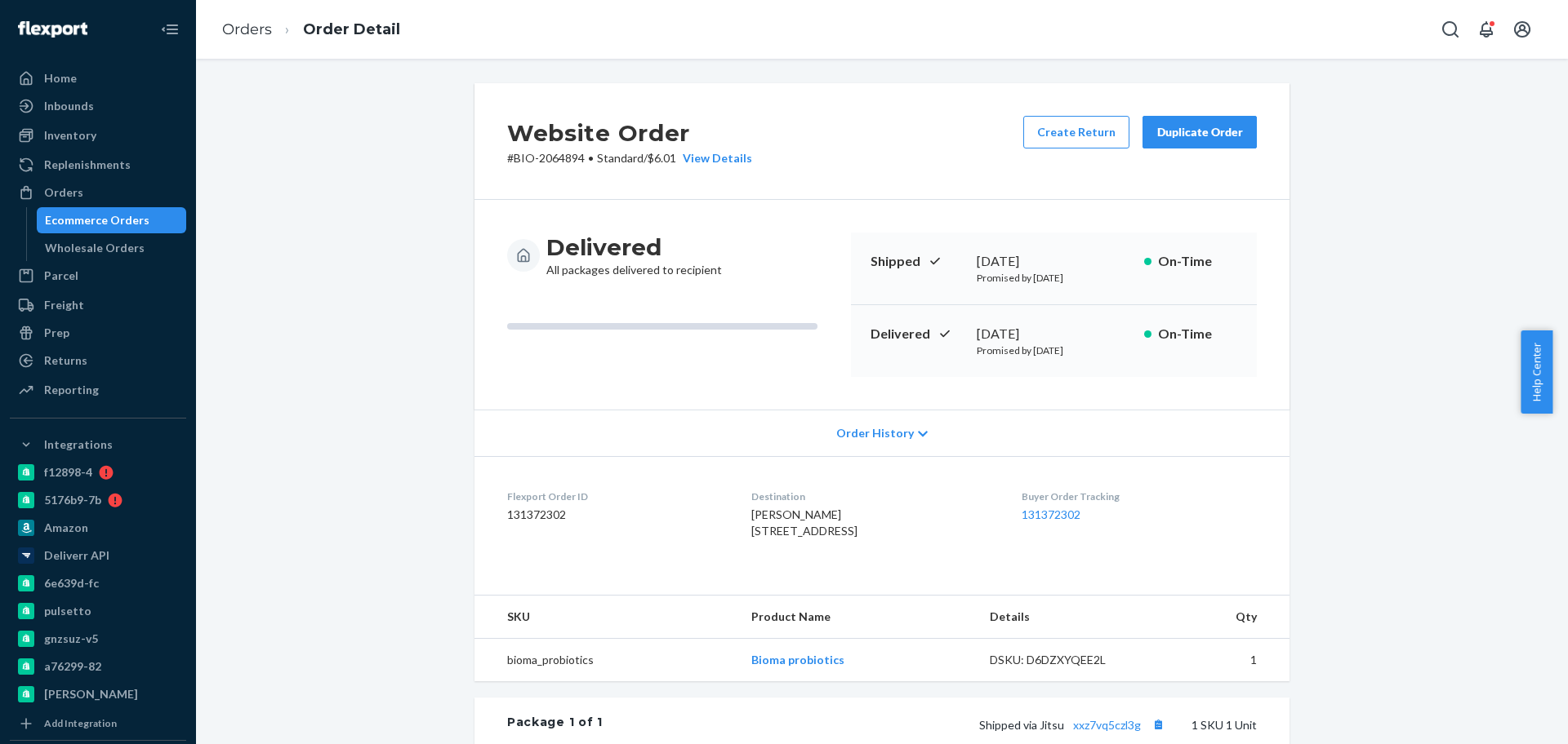
click at [104, 220] on div "Ecommerce Orders" at bounding box center [97, 220] width 104 height 16
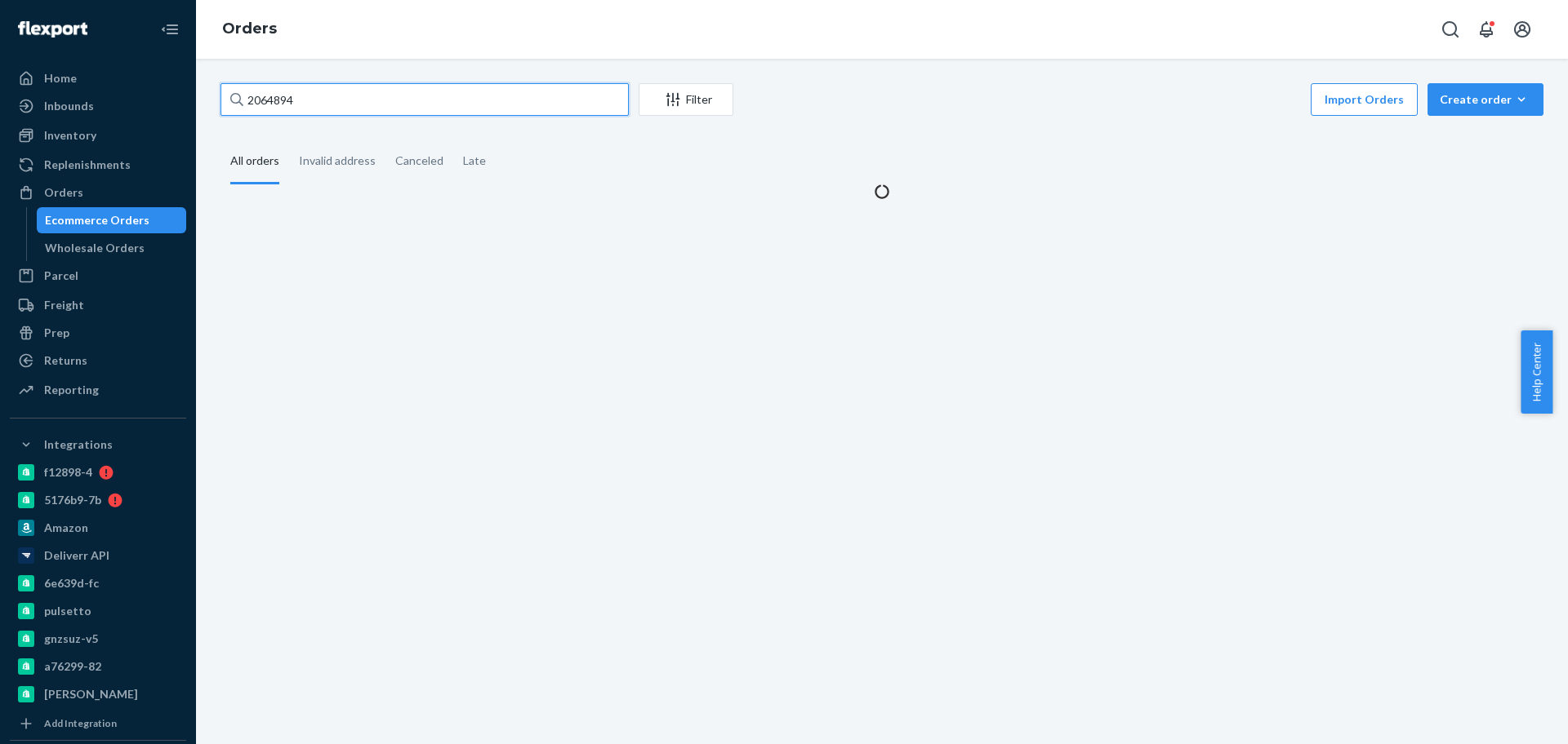
click at [385, 97] on input "2064894" at bounding box center [424, 100] width 408 height 33
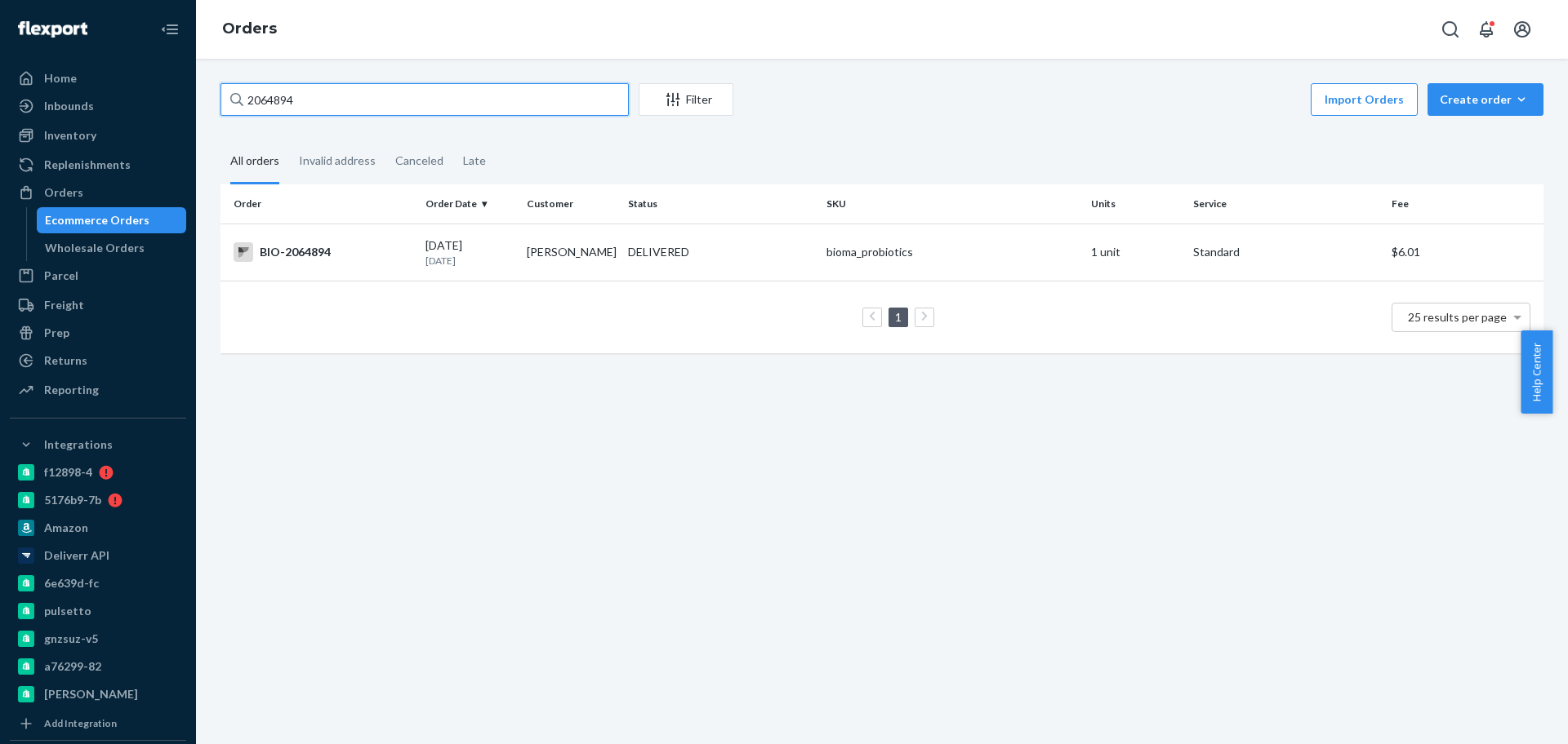
paste input "359418"
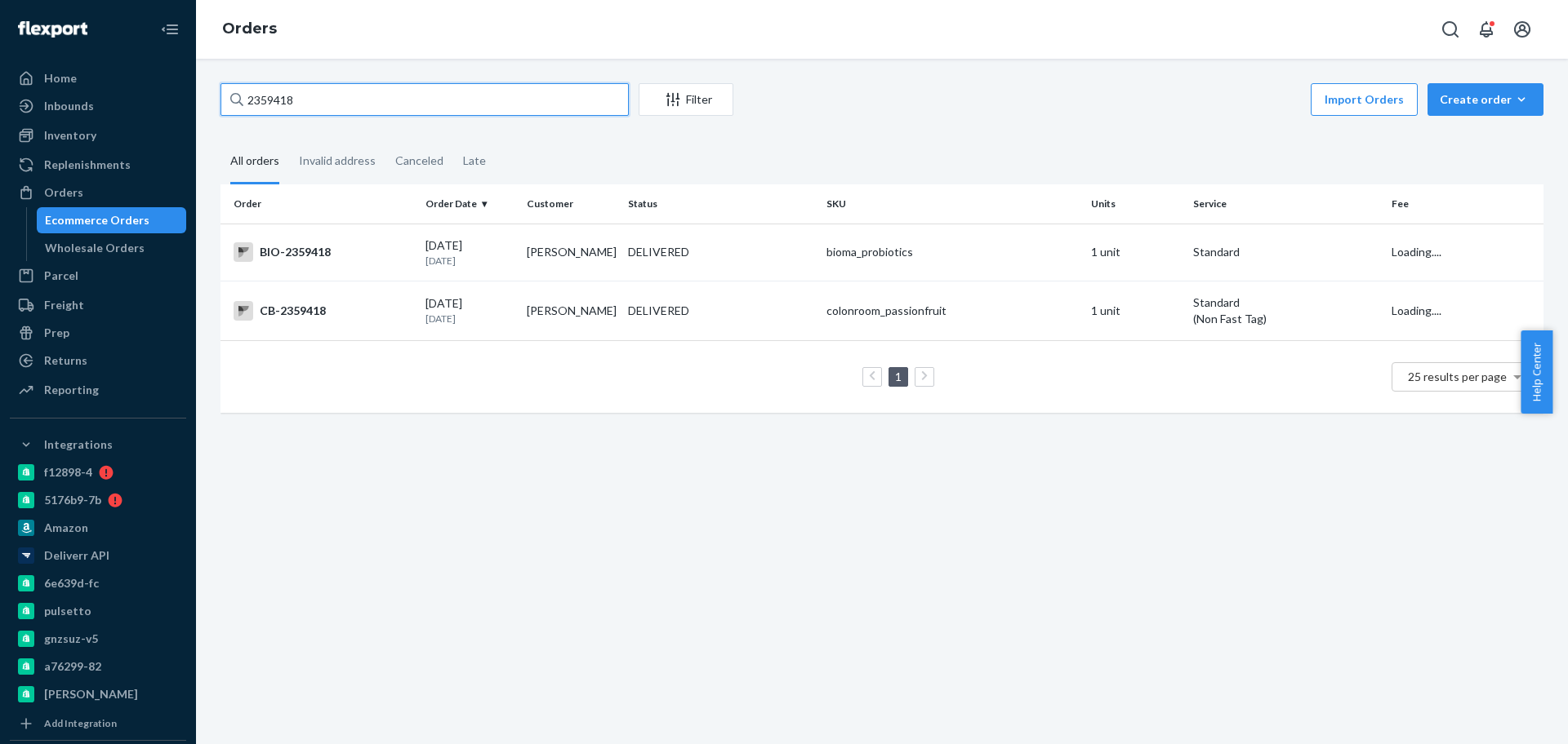
type input "2359418"
click at [370, 244] on div "BIO-2359418" at bounding box center [323, 252] width 179 height 20
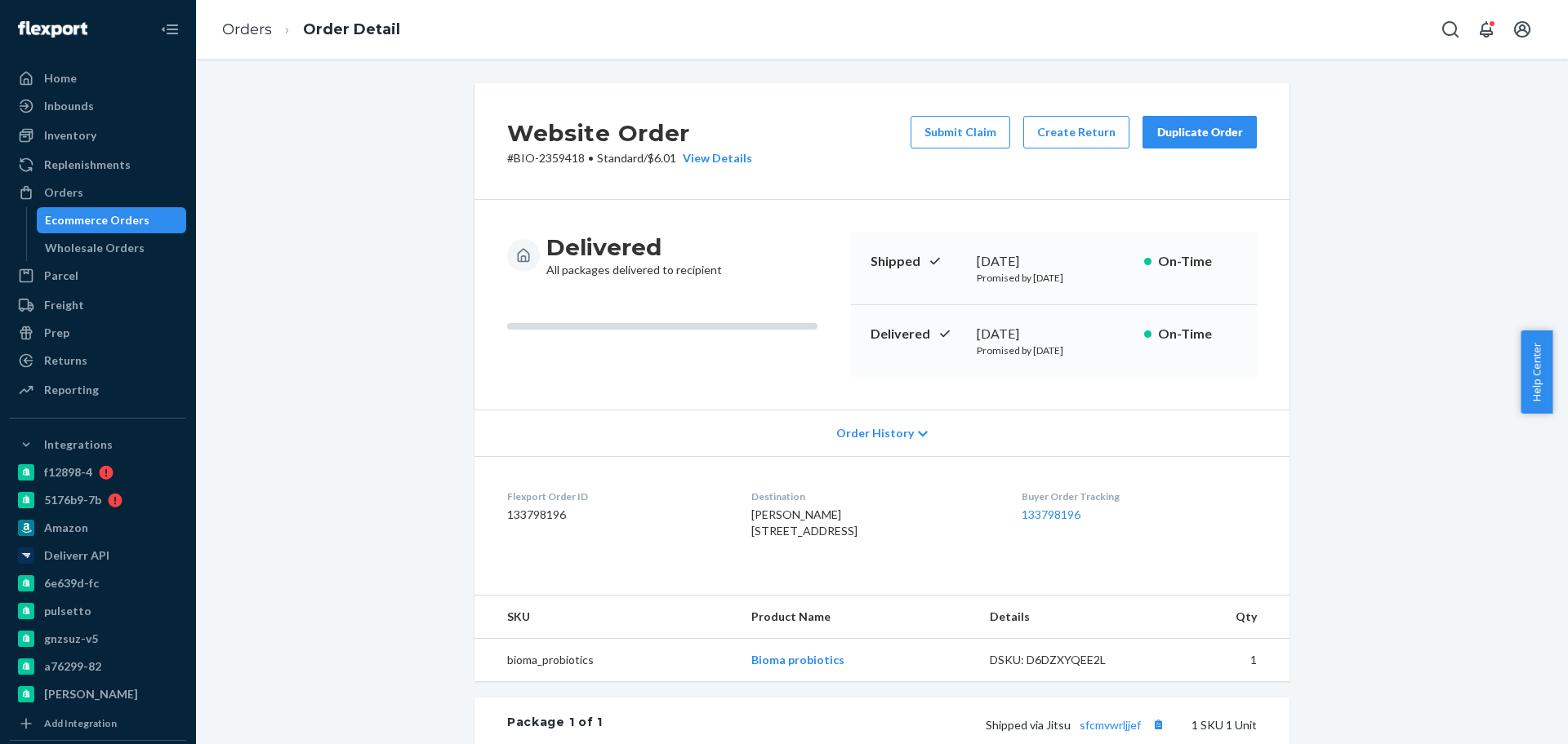
drag, startPoint x: 963, startPoint y: 327, endPoint x: 1073, endPoint y: 327, distance: 110.0
click at [1073, 327] on div "Delivered [DATE] Promised by [DATE] On-Time" at bounding box center [1054, 341] width 406 height 72
copy div "[DATE]"
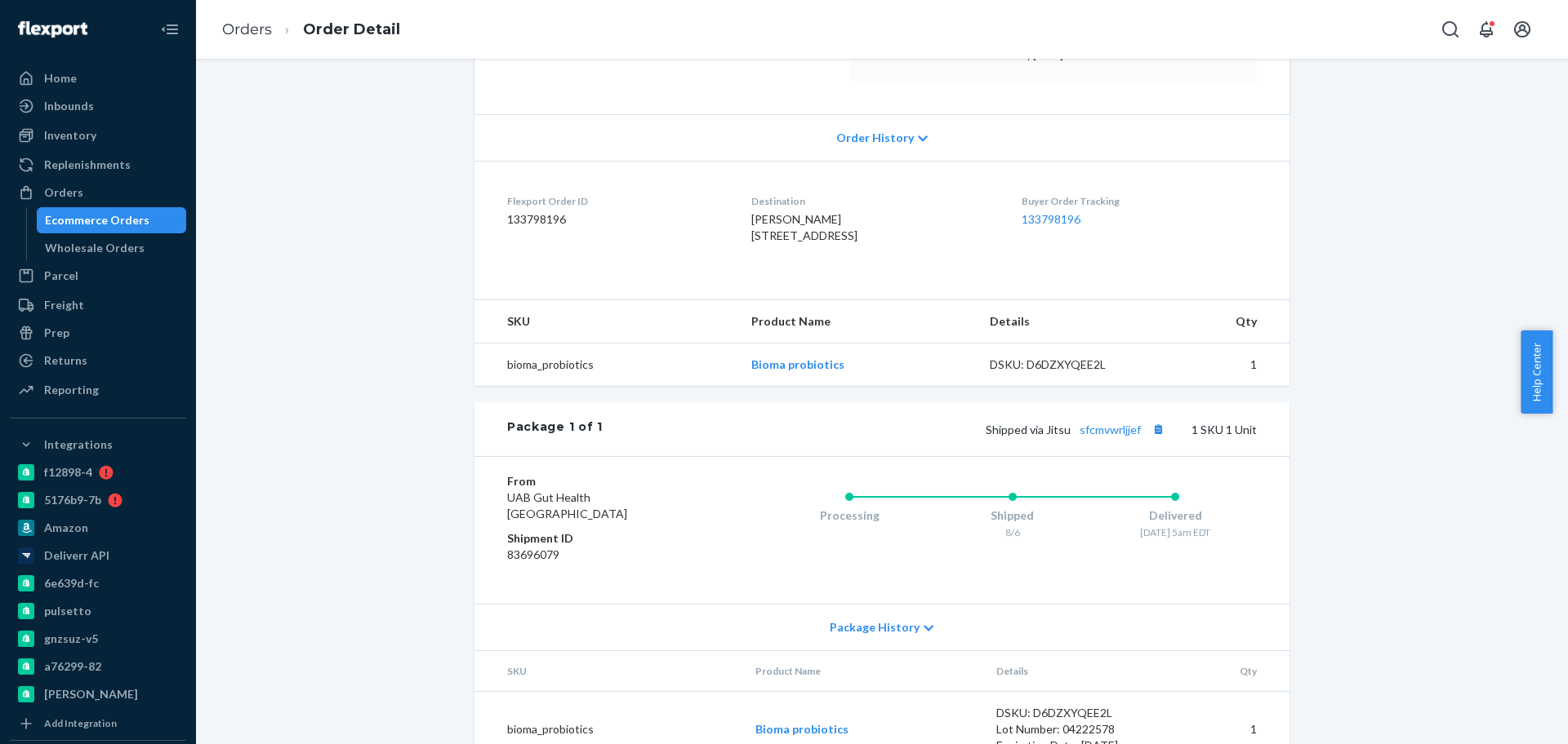
scroll to position [306, 0]
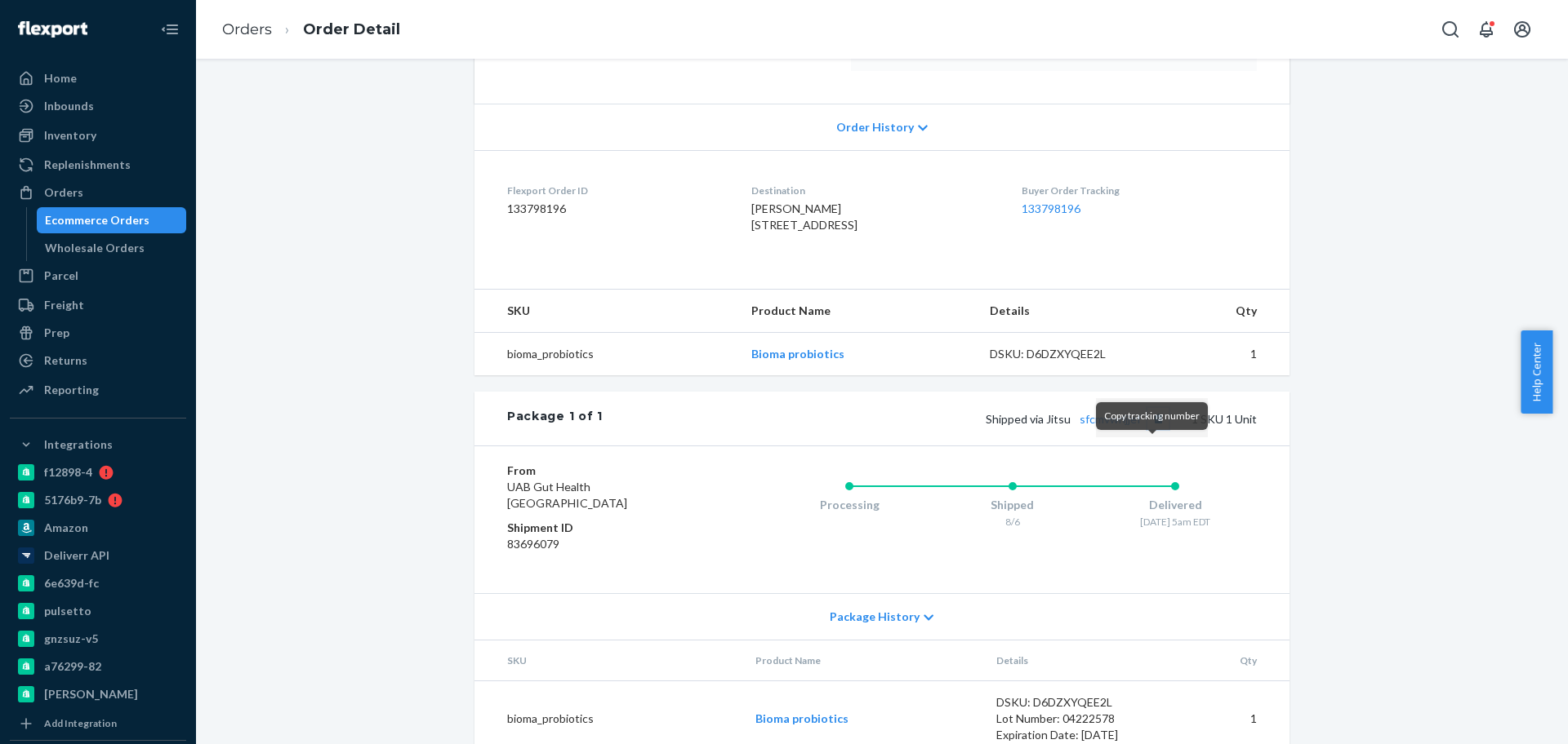
click at [1152, 429] on button "Copy tracking number" at bounding box center [1157, 418] width 22 height 22
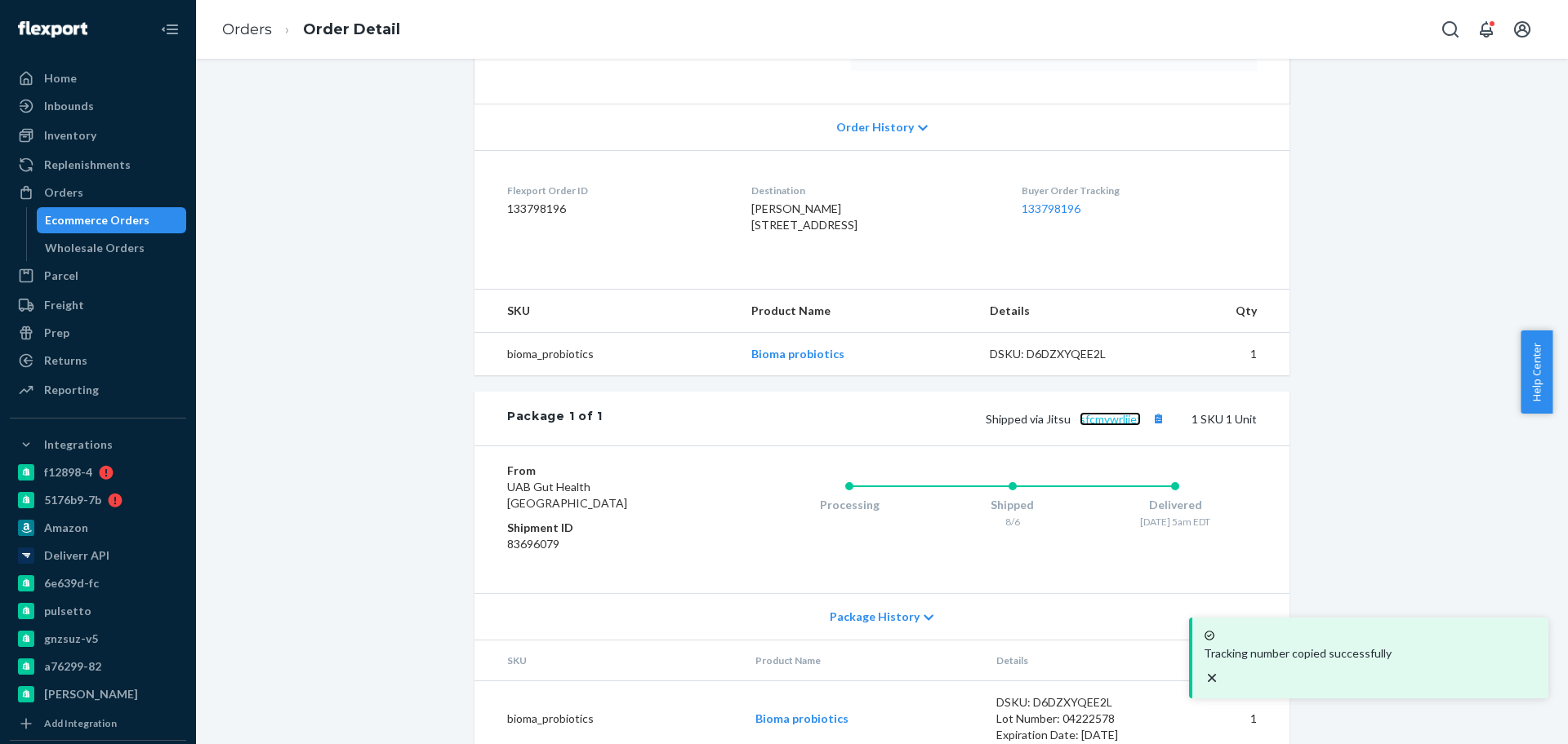
click at [1113, 426] on link "sfcmvwrljjef" at bounding box center [1110, 419] width 61 height 14
click at [123, 228] on div "Ecommerce Orders" at bounding box center [111, 220] width 147 height 23
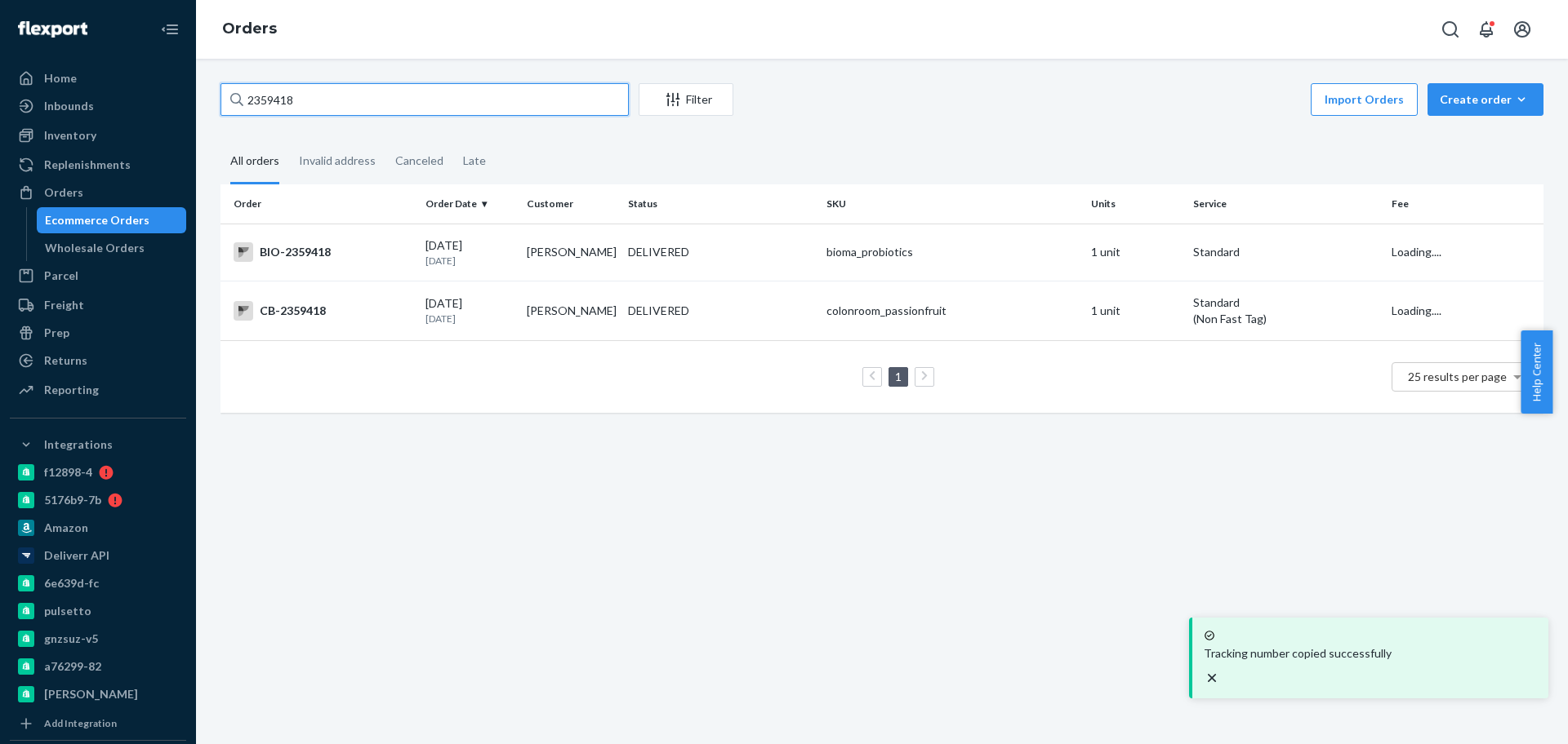
click at [341, 99] on input "2359418" at bounding box center [424, 100] width 408 height 33
paste input "2500103"
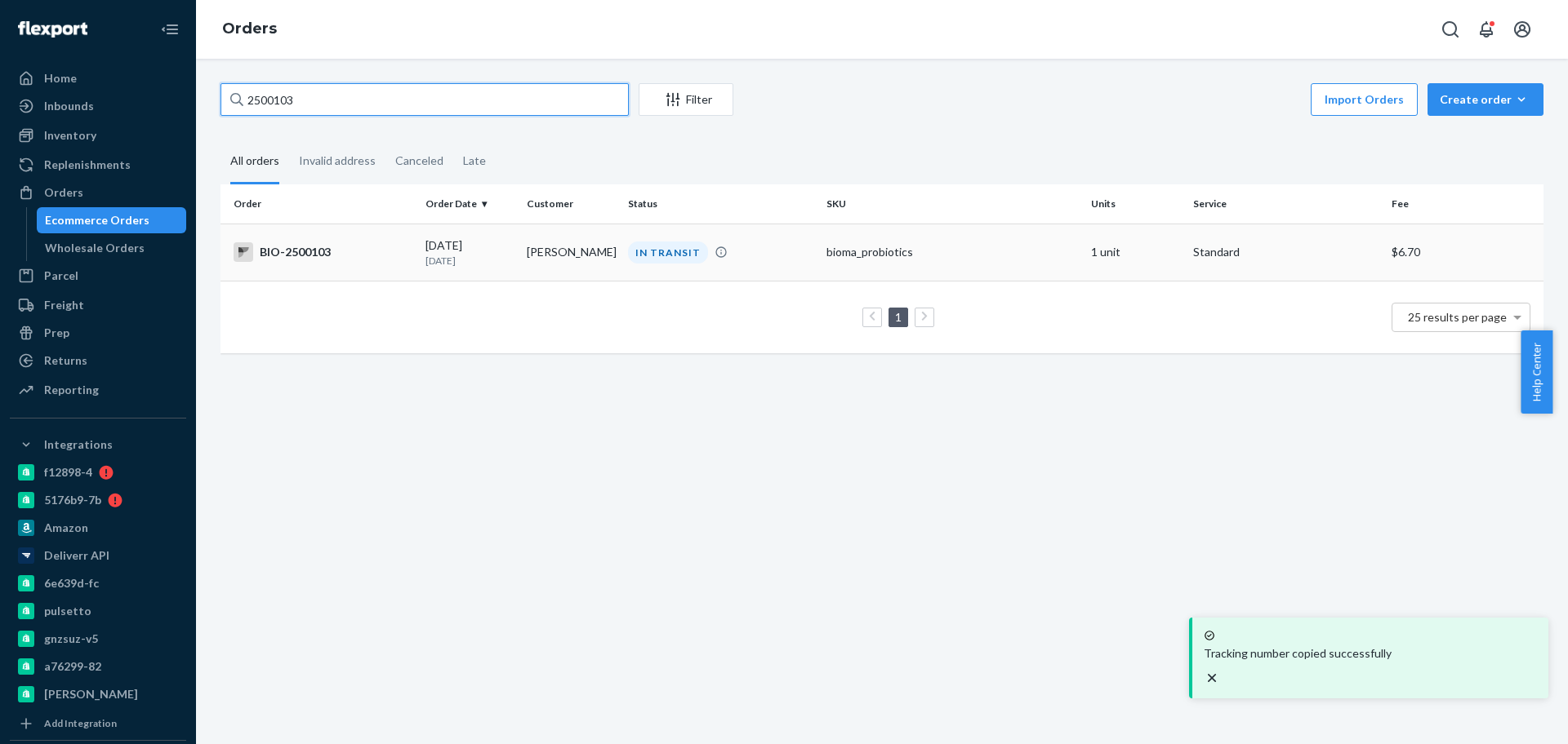
type input "2500103"
click at [386, 256] on div "BIO-2500103" at bounding box center [323, 252] width 179 height 20
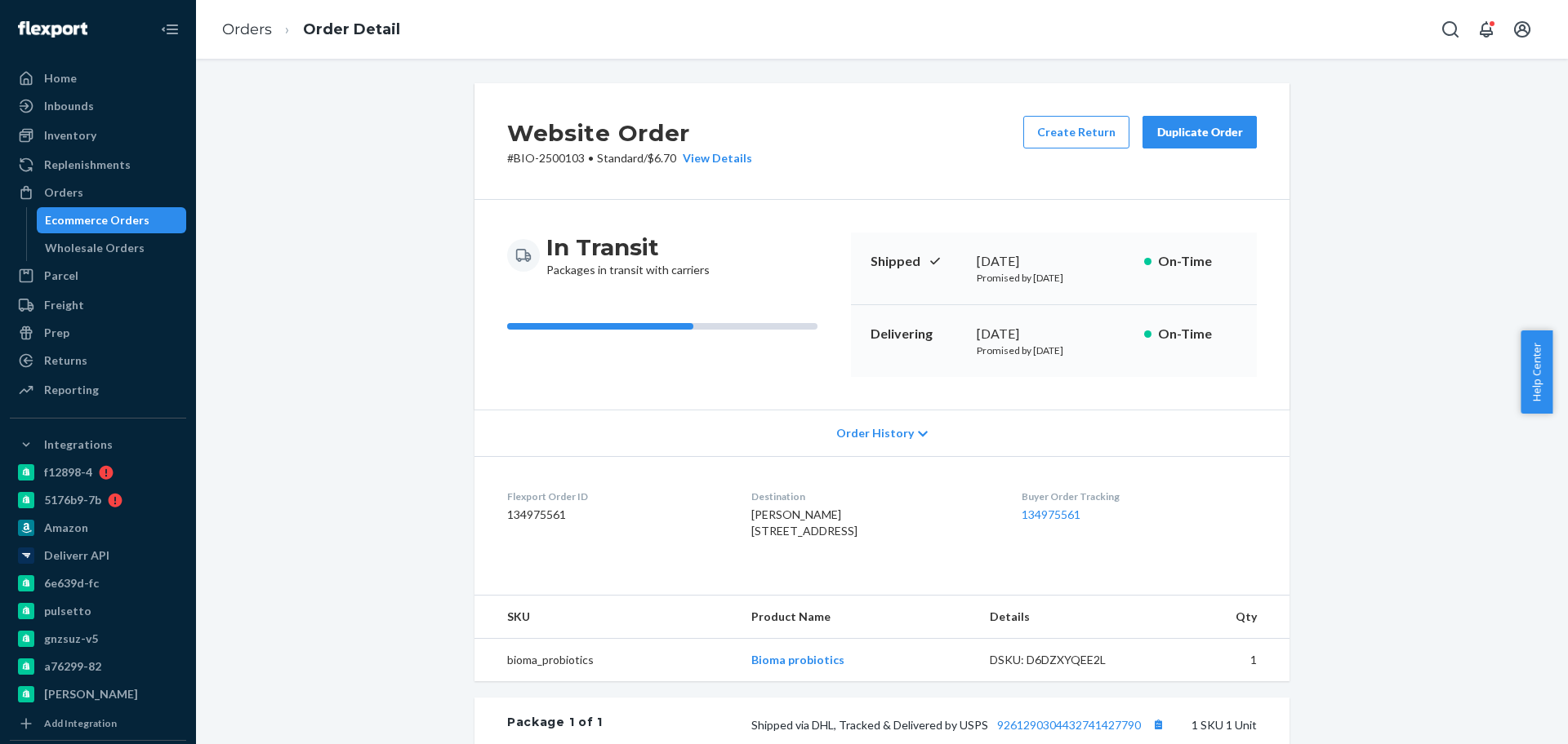
drag, startPoint x: 730, startPoint y: 530, endPoint x: 835, endPoint y: 545, distance: 106.1
click at [835, 545] on dl "Flexport Order ID 134975561 Destination [PERSON_NAME] [STREET_ADDRESS] Buyer Or…" at bounding box center [881, 517] width 815 height 122
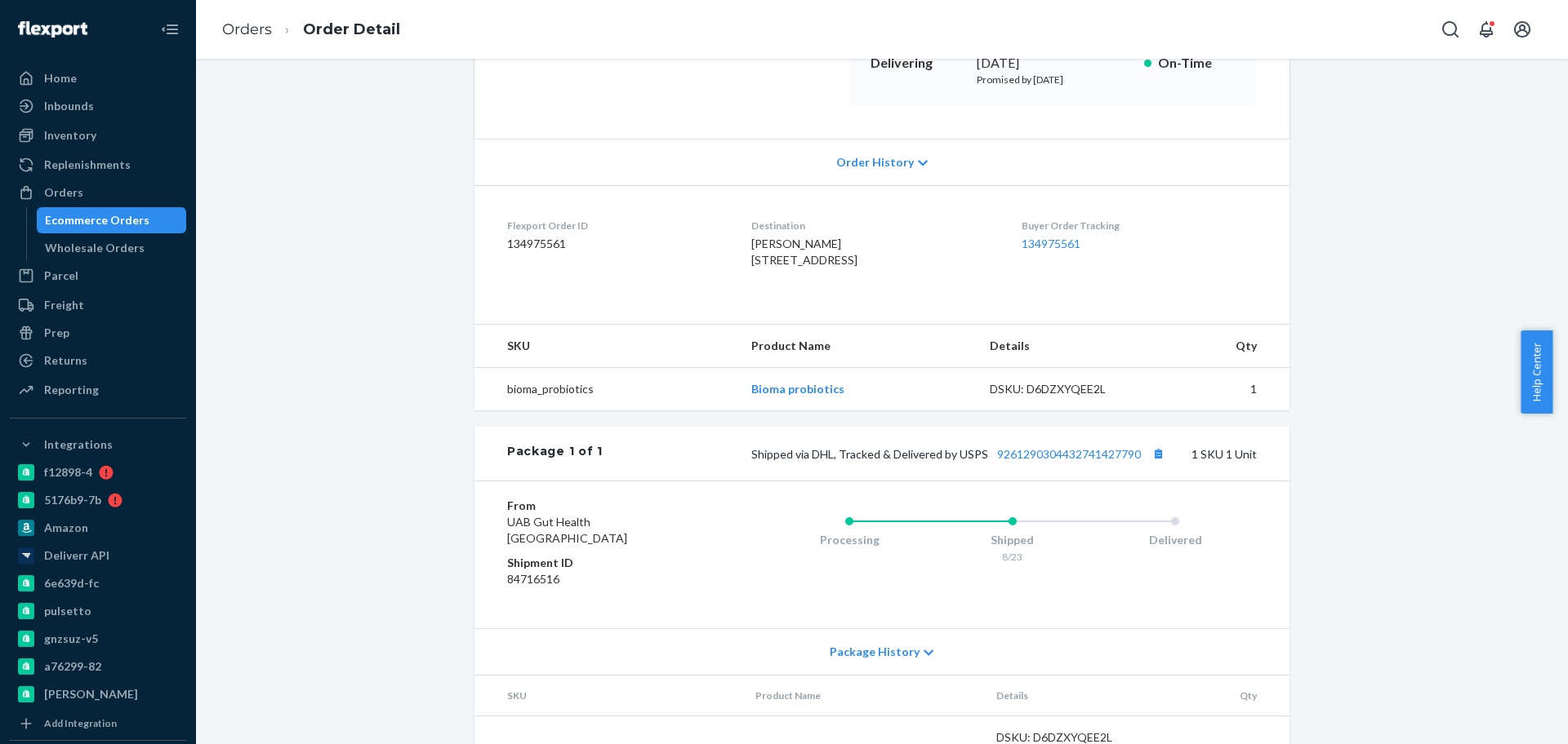
scroll to position [306, 0]
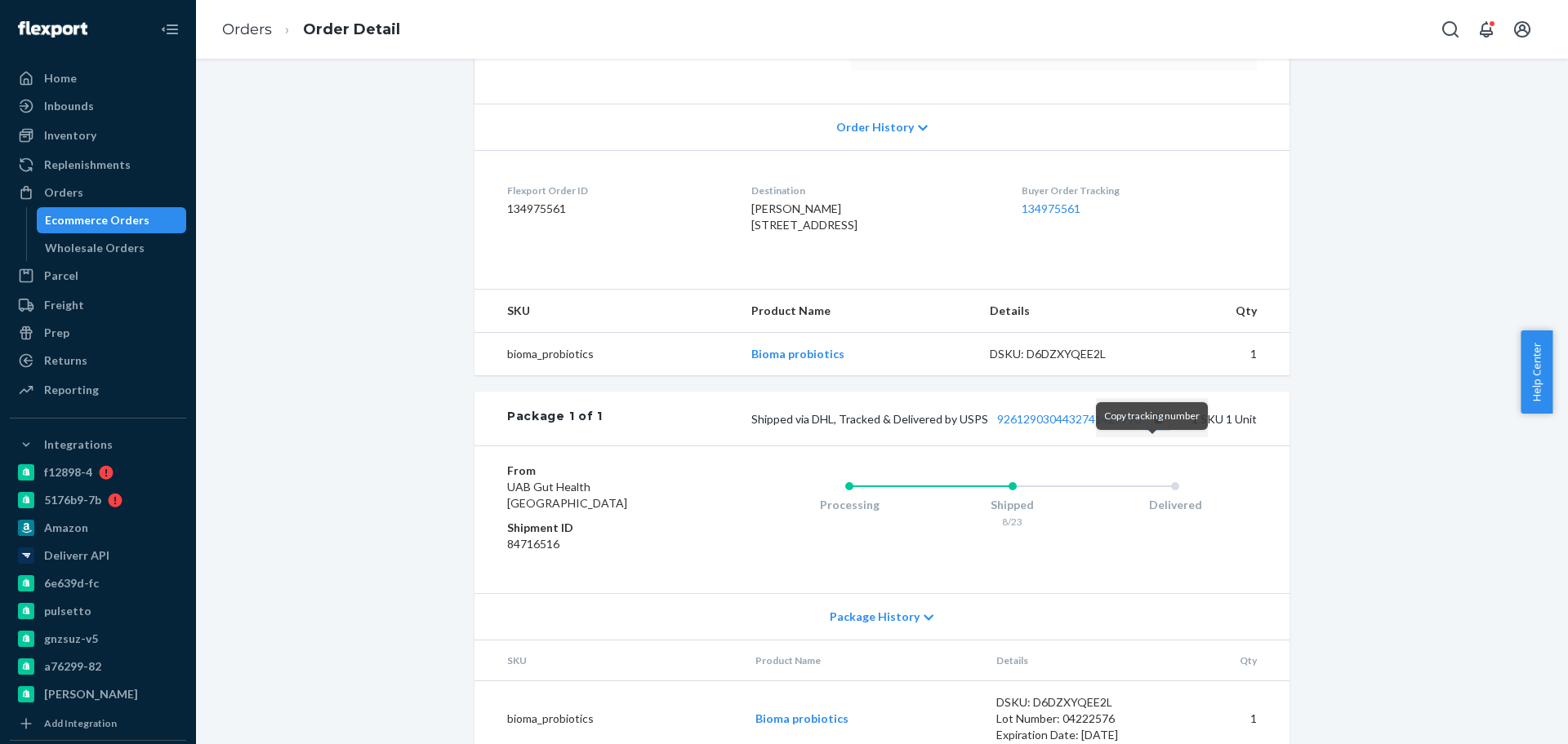
click at [1153, 429] on button "Copy tracking number" at bounding box center [1157, 418] width 22 height 22
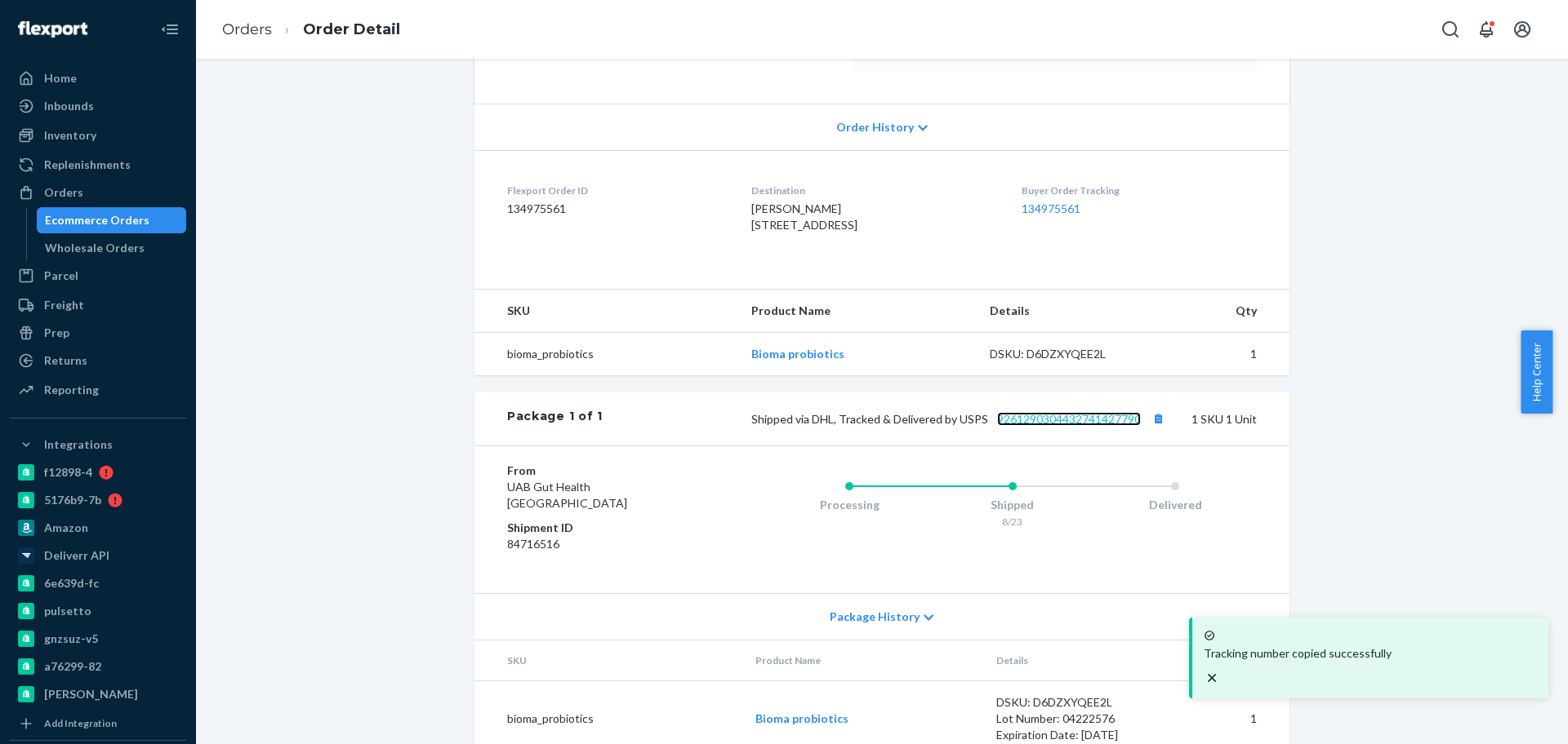
click at [1071, 426] on link "9261290304432741427790" at bounding box center [1069, 419] width 144 height 14
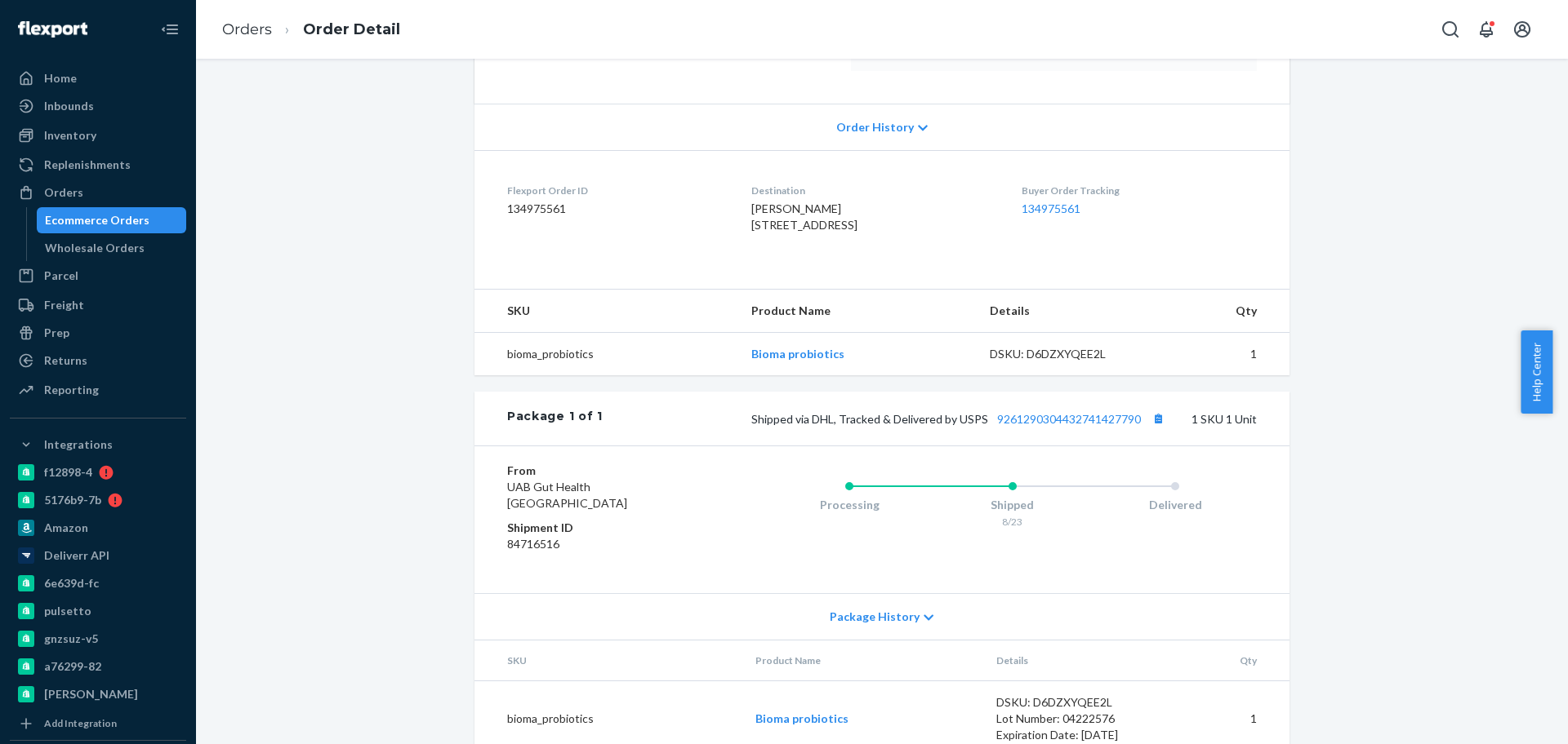
click at [376, 280] on div "Website Order # BIO-2500103 • Standard / $6.70 View Details Create Return Dupli…" at bounding box center [881, 277] width 1347 height 999
click at [74, 225] on div "Ecommerce Orders" at bounding box center [97, 220] width 104 height 16
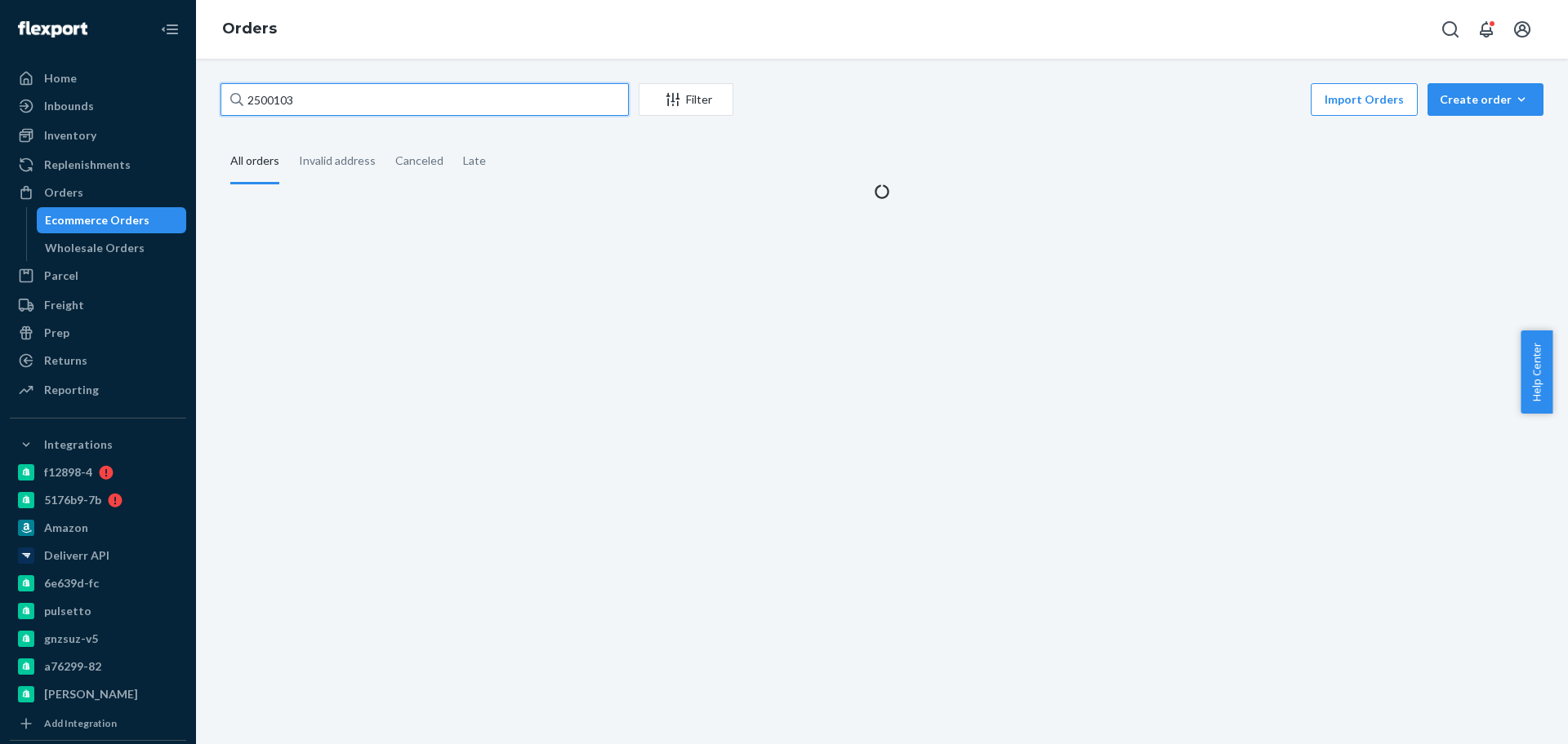
click at [378, 107] on input "2500103" at bounding box center [424, 100] width 408 height 33
paste input "253018"
type input "2530183"
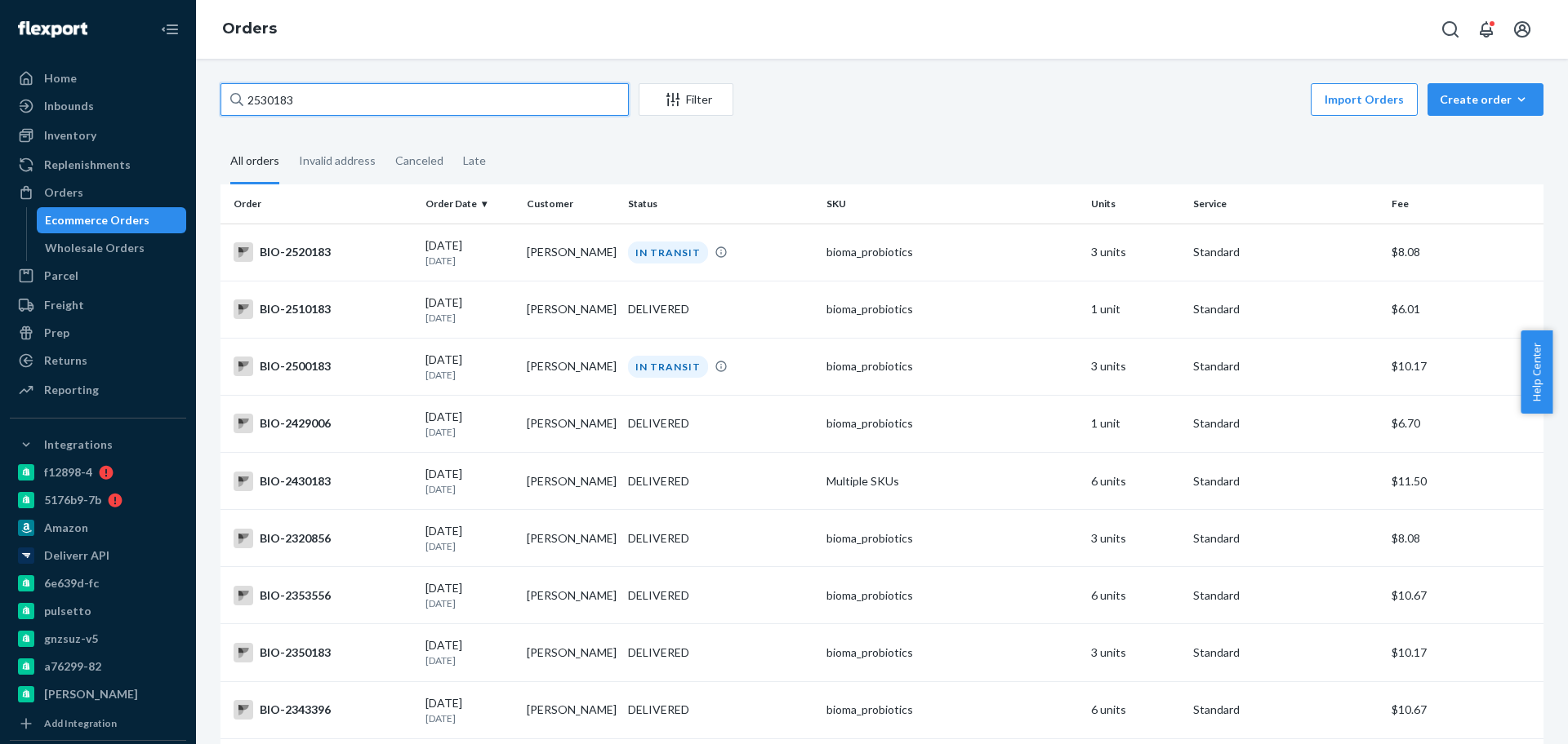
click at [478, 96] on input "2530183" at bounding box center [424, 100] width 408 height 33
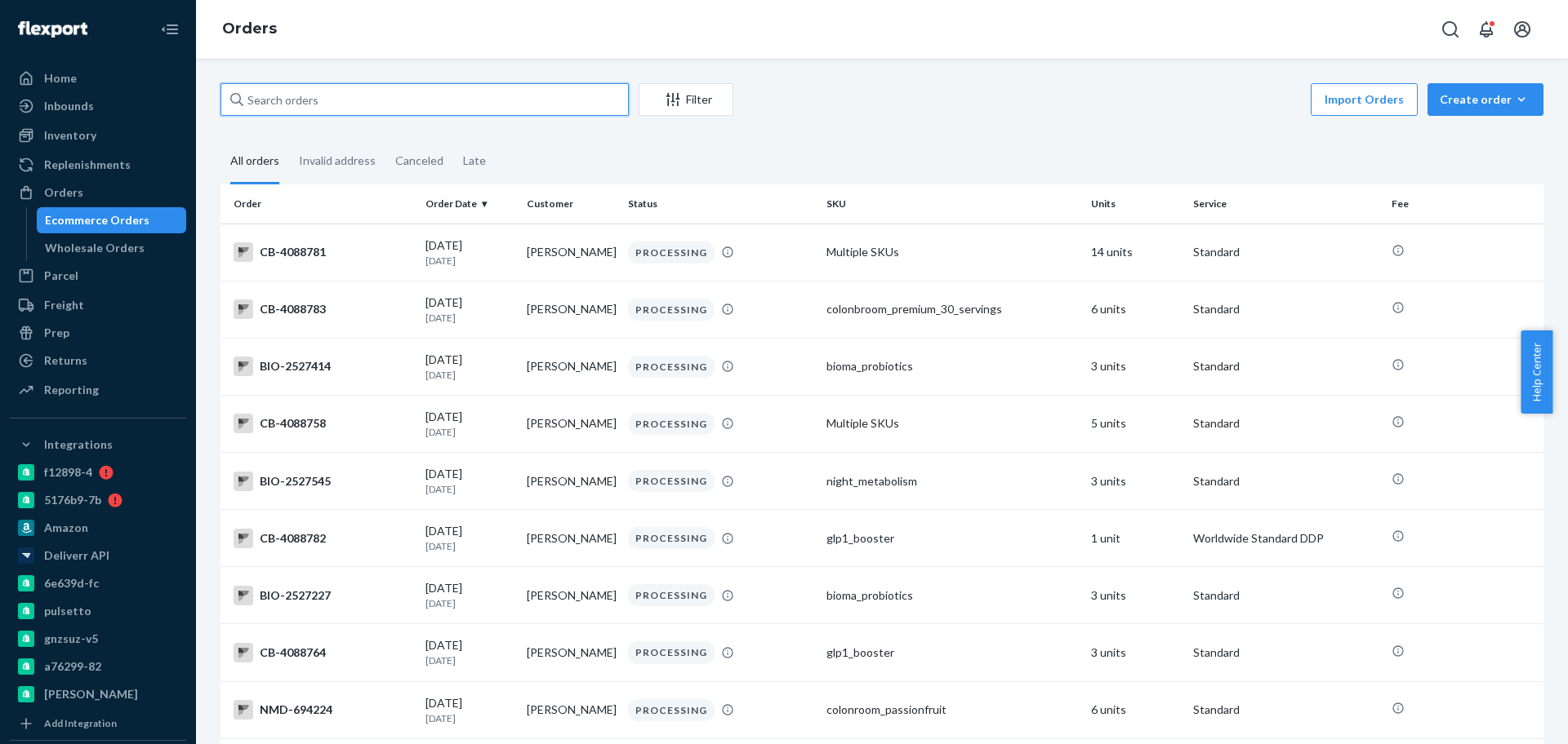
paste input "2530183"
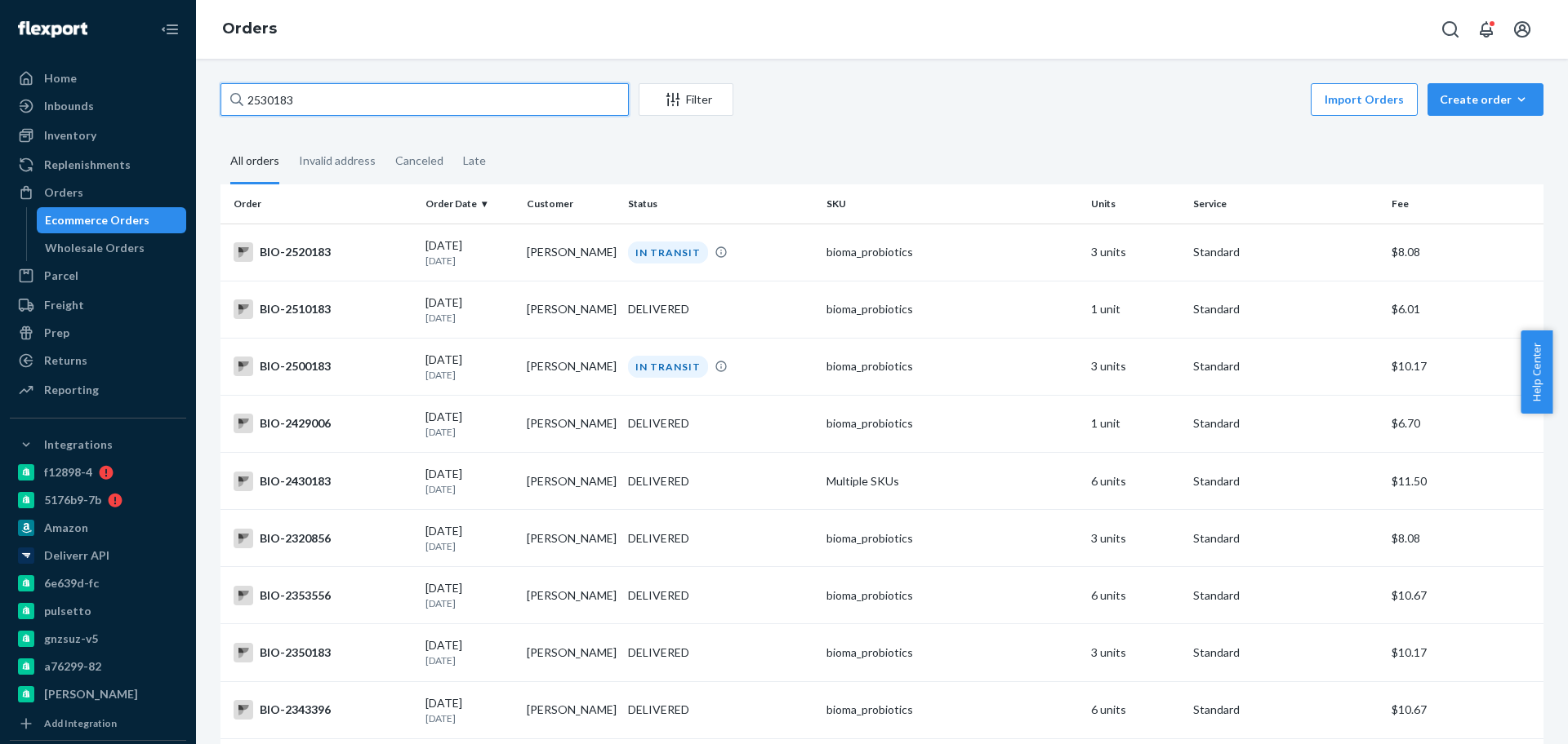
click at [333, 100] on input "2530183" at bounding box center [424, 100] width 408 height 33
paste input "235439"
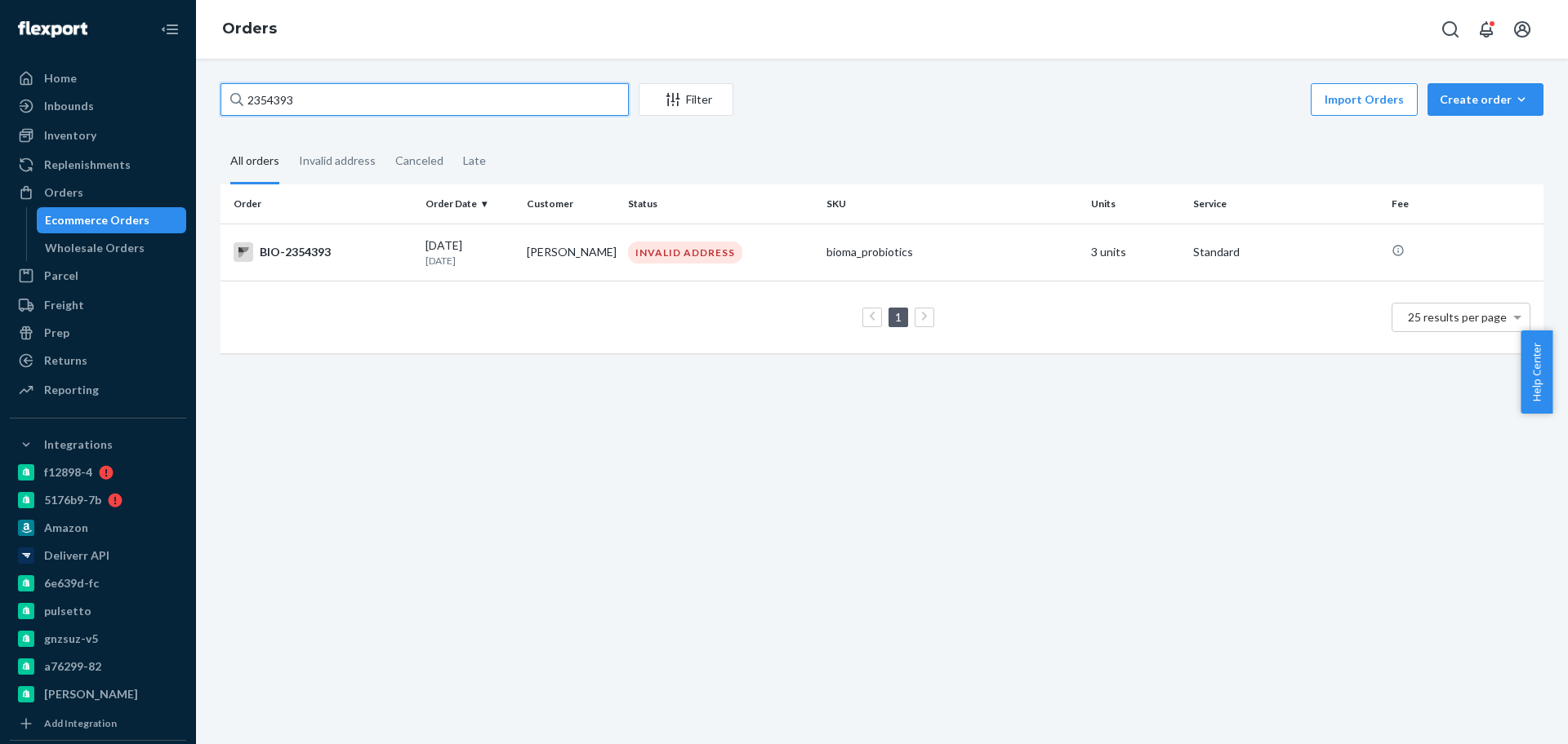
click at [448, 92] on input "2354393" at bounding box center [424, 100] width 408 height 33
paste input "2525006"
type input "2525006"
click at [374, 244] on div "BIO-2525006" at bounding box center [323, 252] width 179 height 20
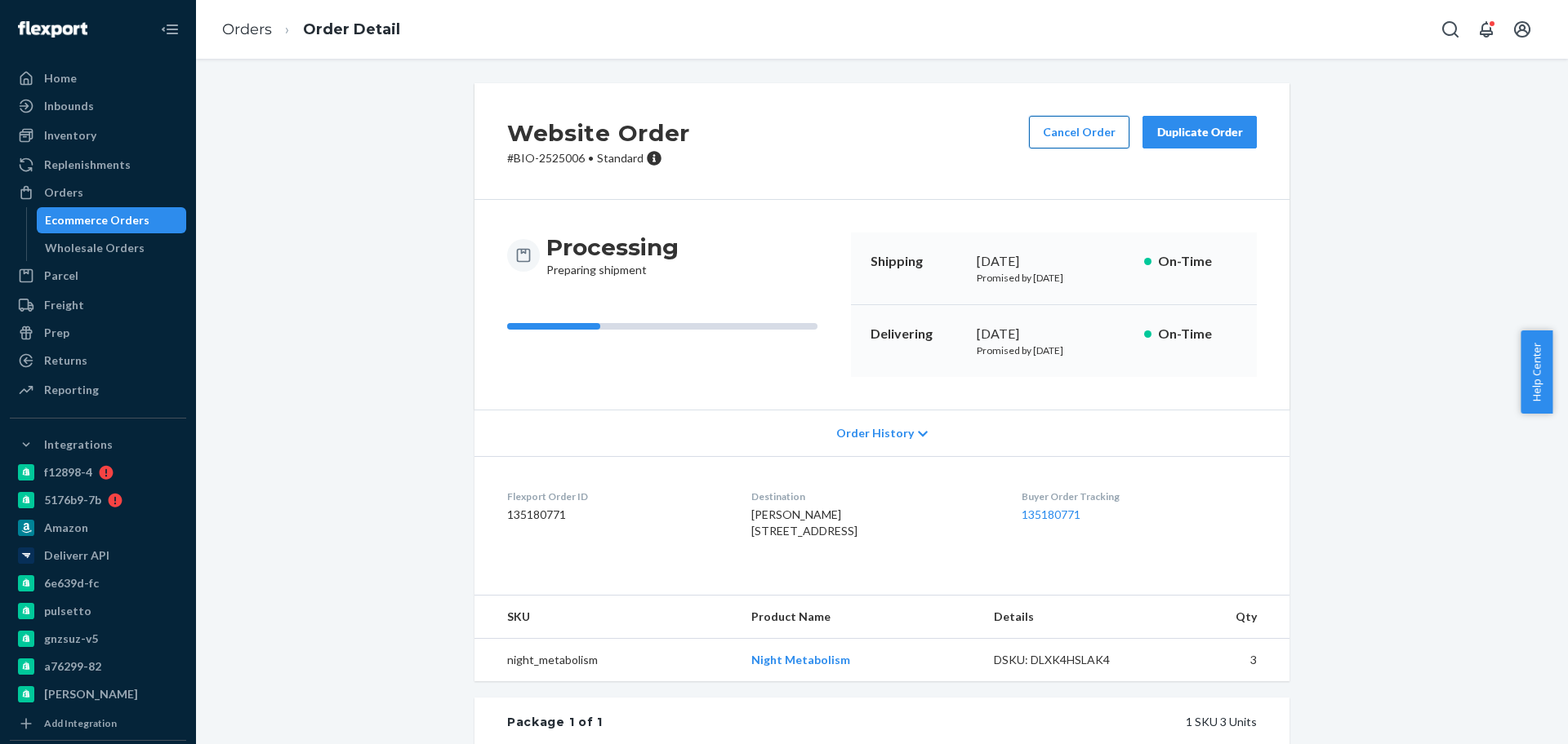
click at [1059, 129] on button "Cancel Order" at bounding box center [1079, 132] width 100 height 33
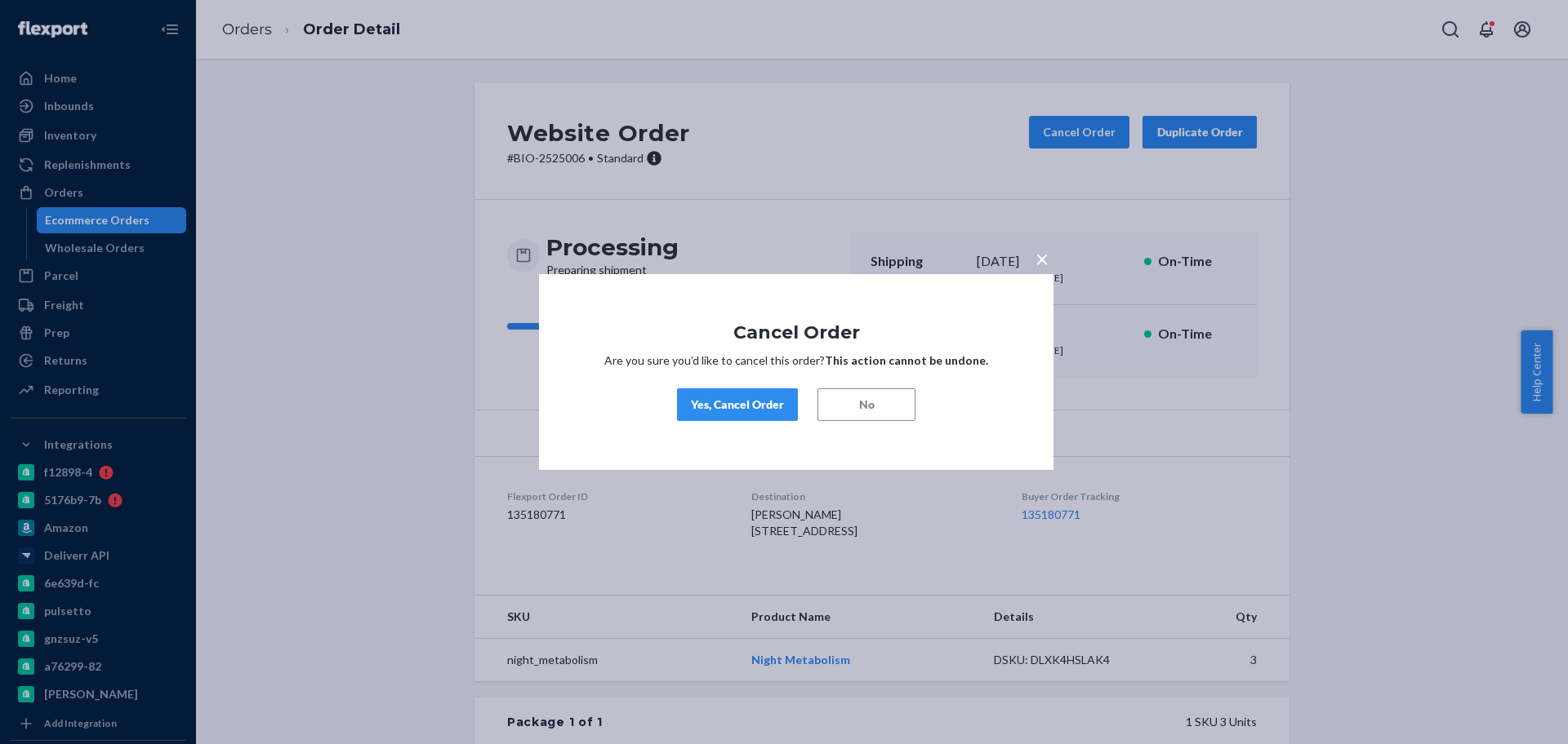
click at [729, 405] on div "Yes, Cancel Order" at bounding box center [737, 404] width 93 height 16
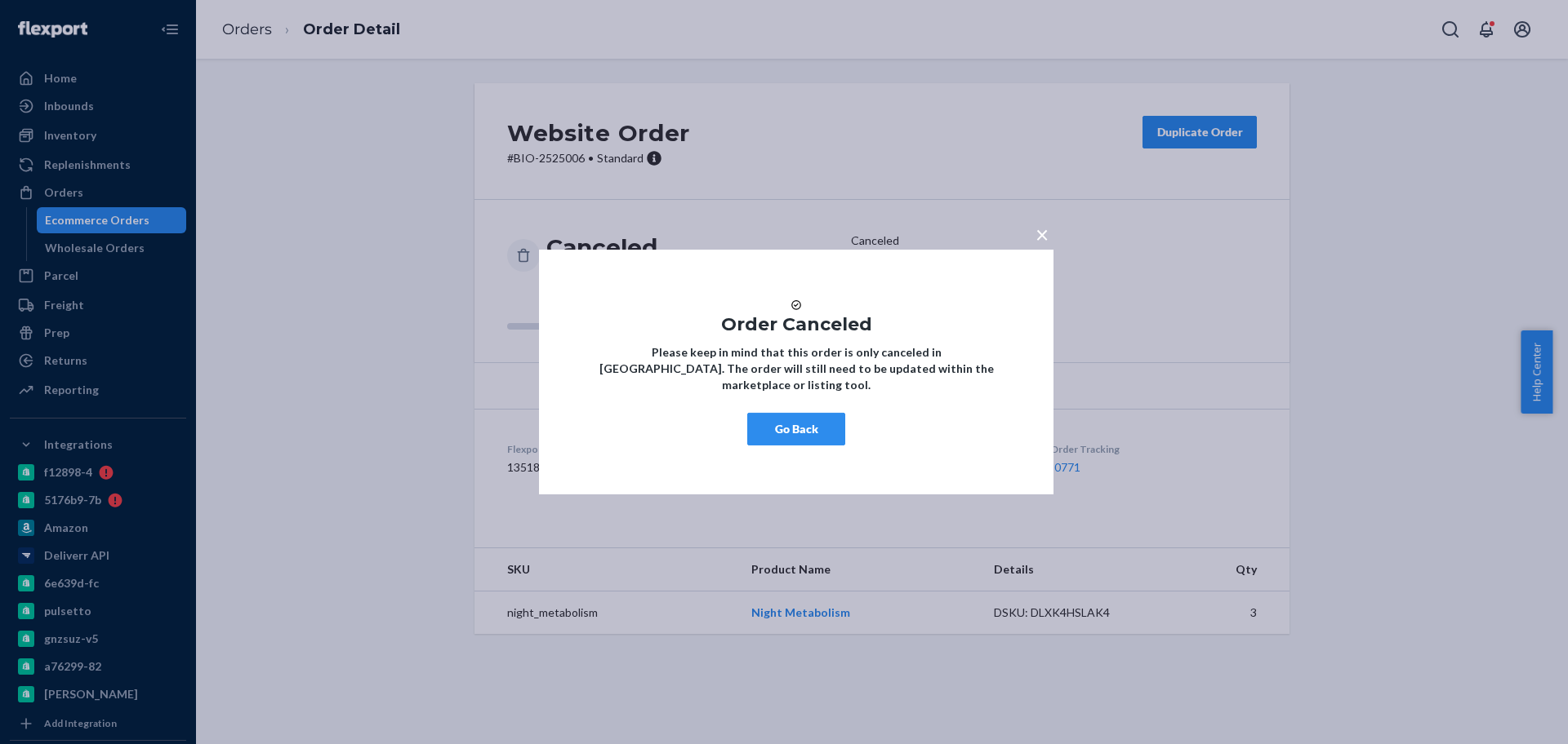
click at [1039, 237] on span "×" at bounding box center [1041, 234] width 13 height 28
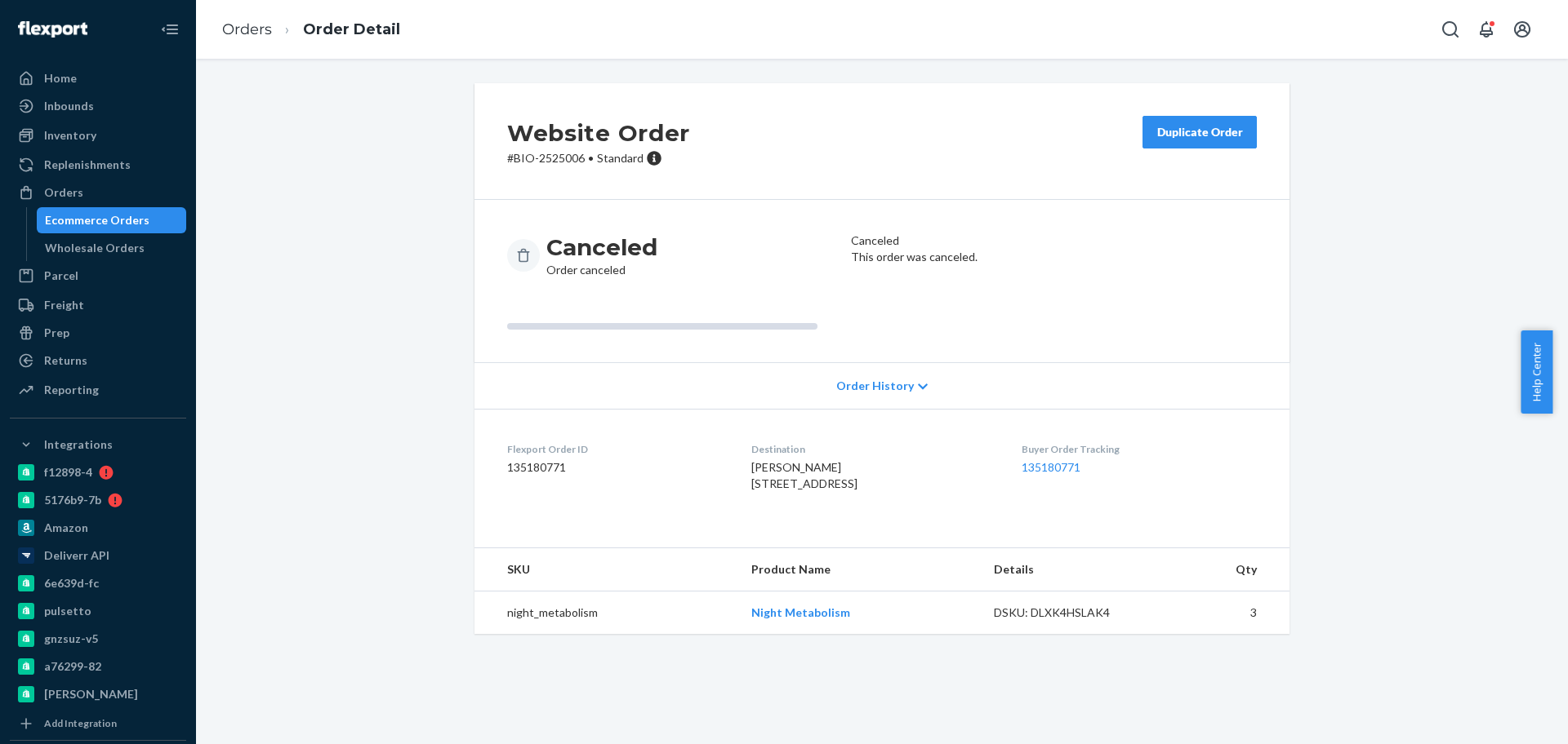
click at [112, 227] on div "Ecommerce Orders" at bounding box center [97, 220] width 104 height 16
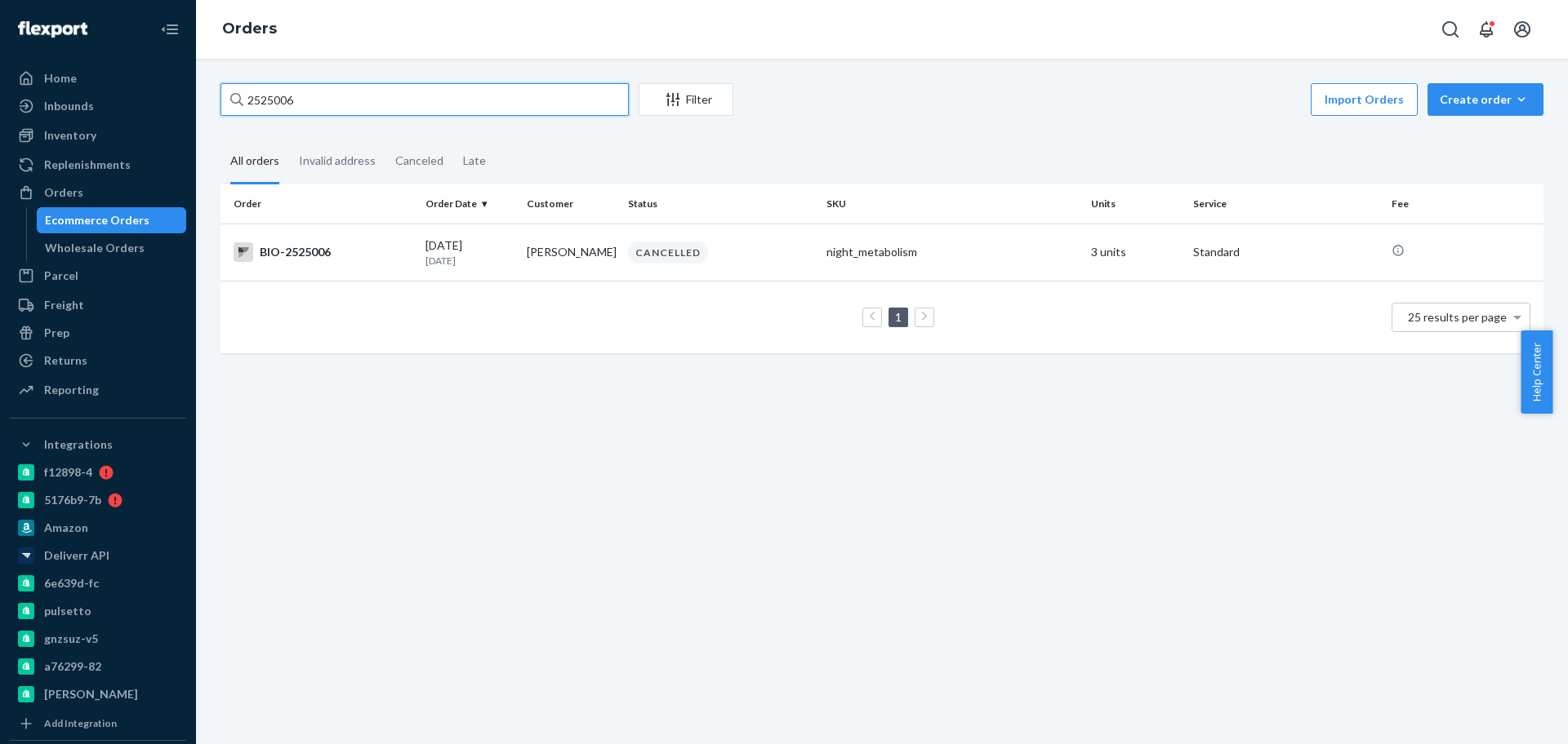
drag, startPoint x: 324, startPoint y: 101, endPoint x: 254, endPoint y: 97, distance: 70.1
click at [199, 100] on div "2525006 Filter Import Orders Create order Ecommerce order Removal order All ord…" at bounding box center [881, 401] width 1372 height 685
click at [361, 99] on input "2525006" at bounding box center [424, 100] width 408 height 33
paste input "30358"
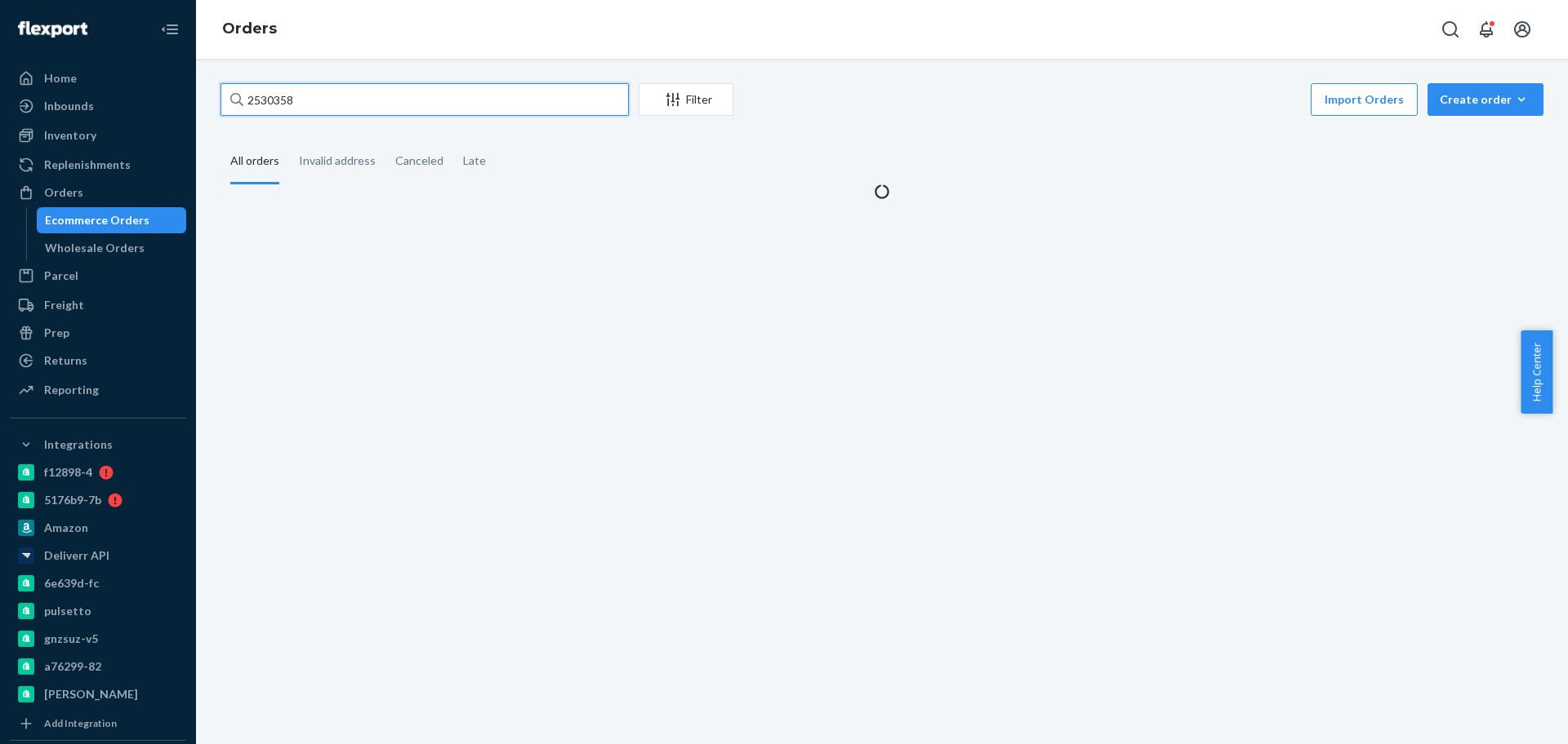
type input "2530358"
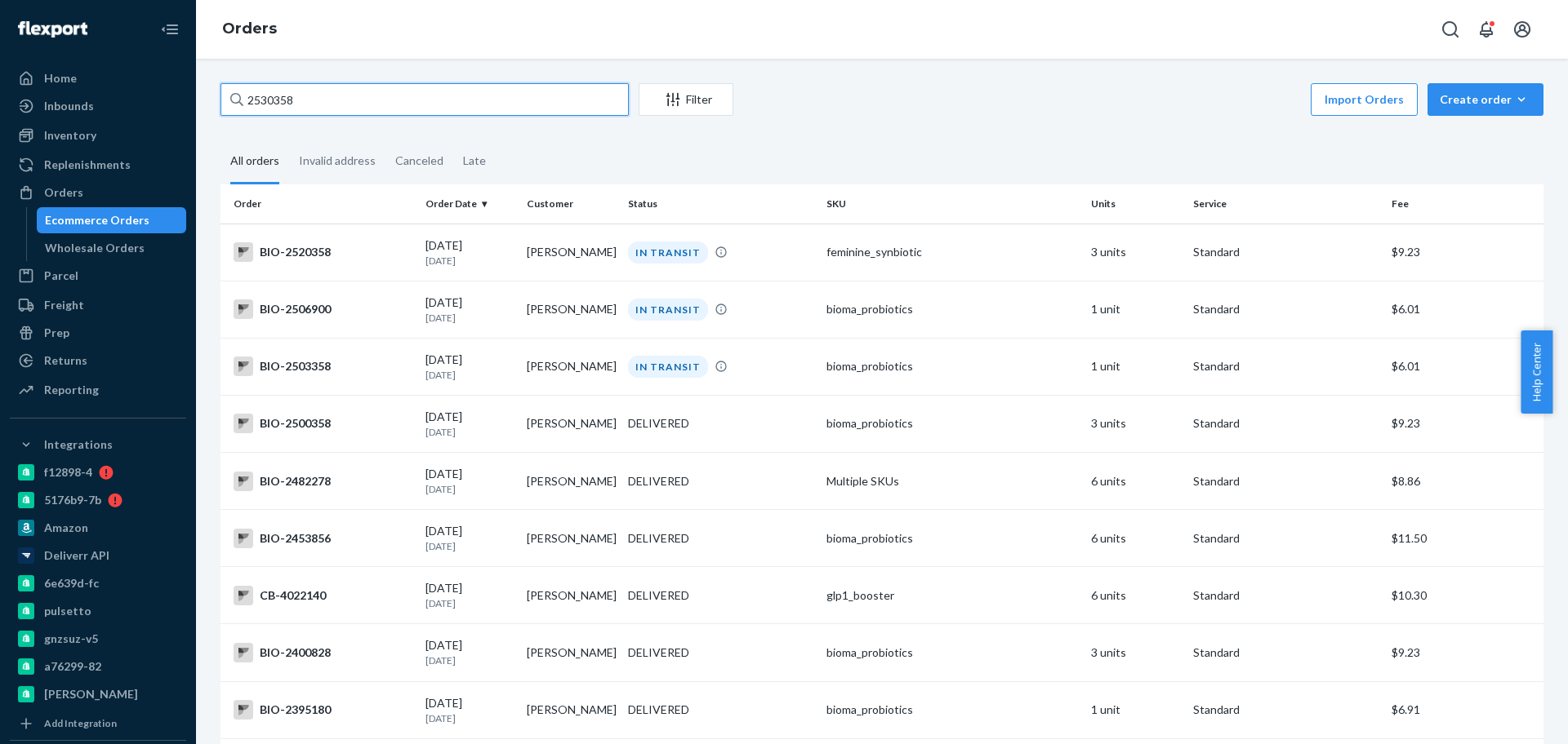
click at [444, 107] on input "2530358" at bounding box center [424, 100] width 408 height 33
paste input "2530358"
click at [372, 99] on input "2530358" at bounding box center [424, 100] width 408 height 33
click at [354, 107] on input "2530358" at bounding box center [424, 100] width 408 height 33
paste input "2511214"
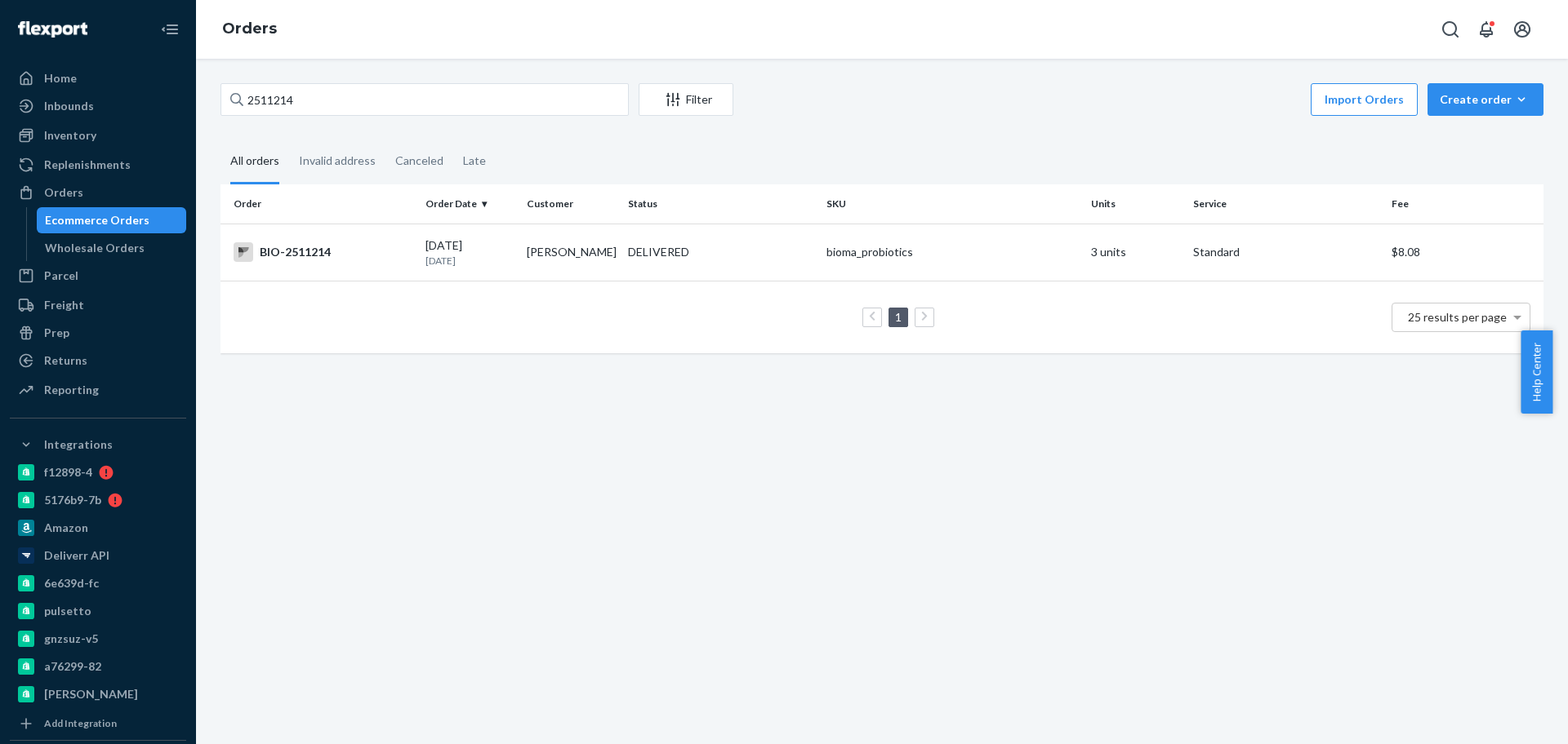
click at [599, 466] on div "2511214 Filter Import Orders Create order Ecommerce order Removal order All ord…" at bounding box center [881, 401] width 1372 height 685
click at [774, 410] on div "2511214 Filter Import Orders Create order Ecommerce order Removal order All ord…" at bounding box center [881, 401] width 1372 height 685
click at [718, 421] on div "2511214 Filter Import Orders Create order Ecommerce order Removal order All ord…" at bounding box center [881, 401] width 1372 height 685
drag, startPoint x: 729, startPoint y: 504, endPoint x: 744, endPoint y: 491, distance: 19.8
click at [730, 500] on div "2511214 Filter Import Orders Create order Ecommerce order Removal order All ord…" at bounding box center [881, 401] width 1372 height 685
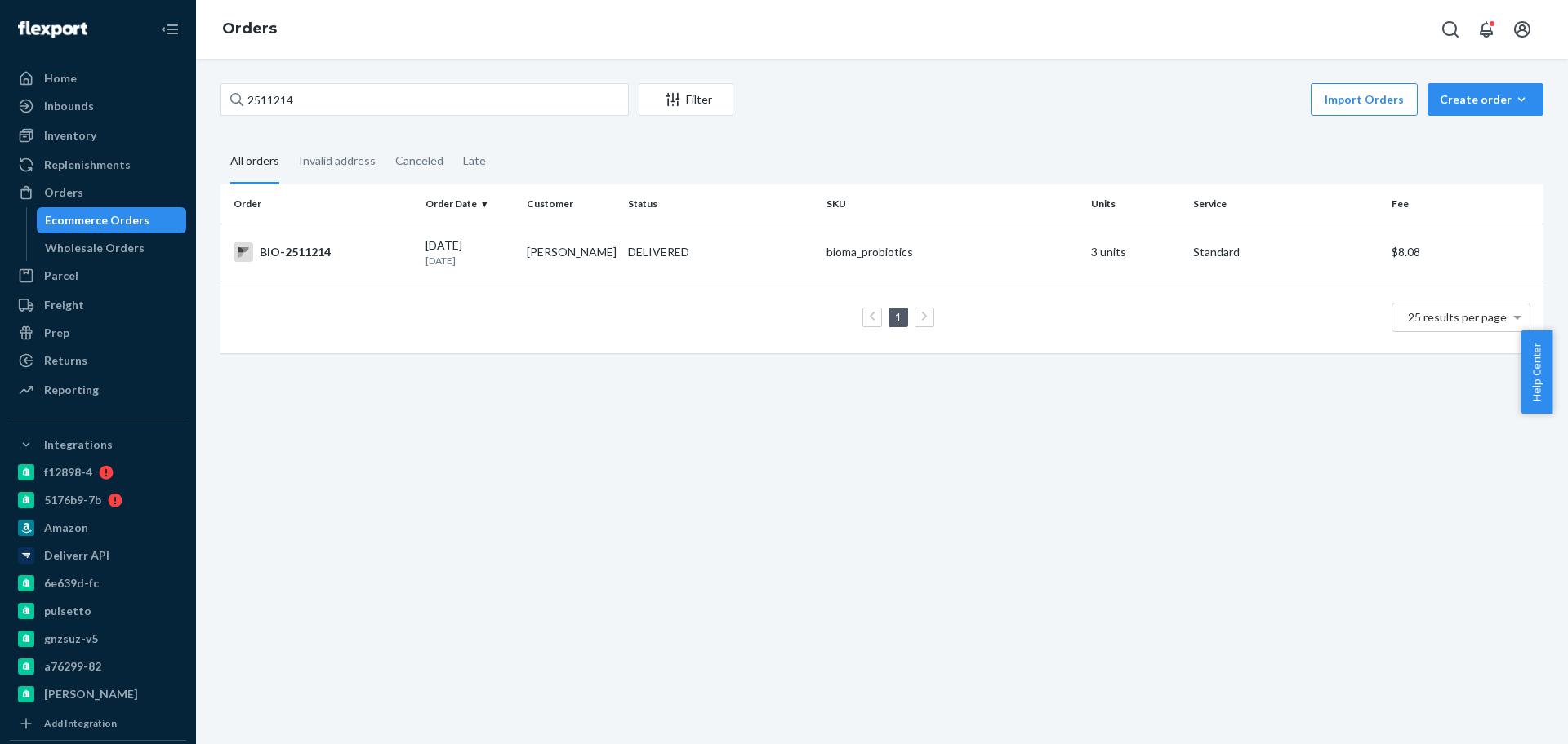
click at [825, 107] on div "Import Orders Create order Ecommerce order Removal order" at bounding box center [1144, 102] width 800 height 37
click at [366, 97] on input "2511214" at bounding box center [424, 100] width 408 height 33
paste input "2414337"
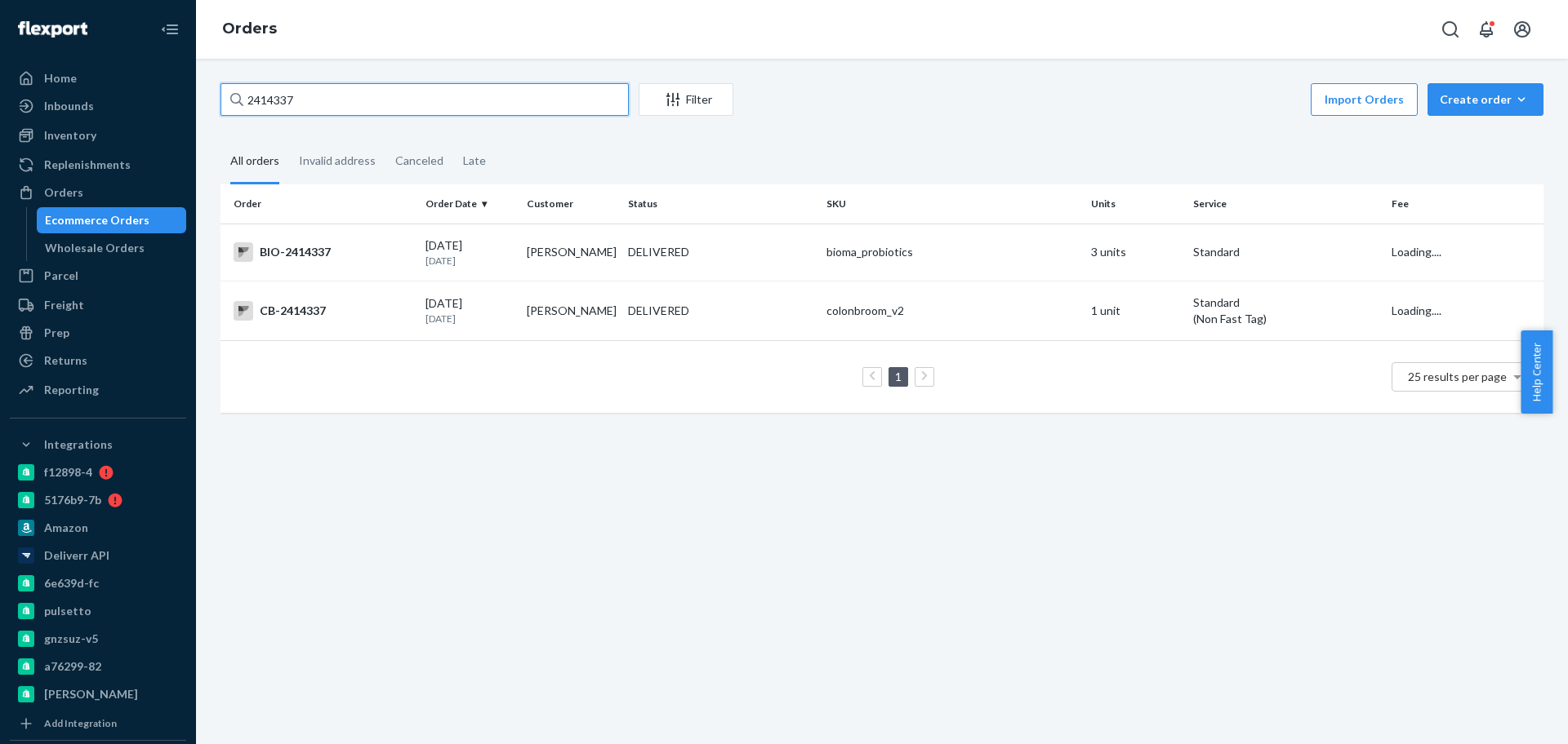
type input "2414337"
click at [366, 254] on div "BIO-2414337" at bounding box center [323, 252] width 179 height 20
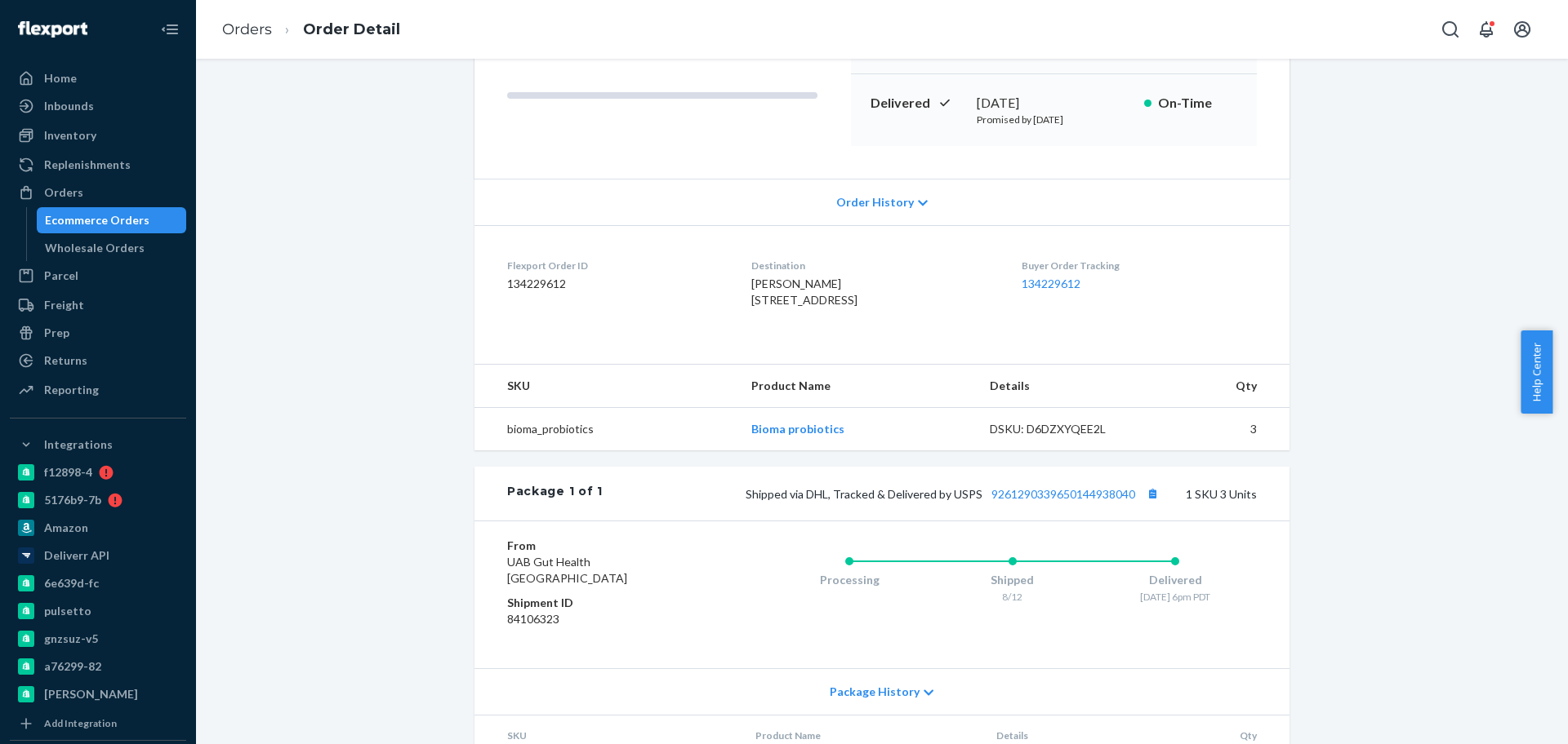
scroll to position [371, 0]
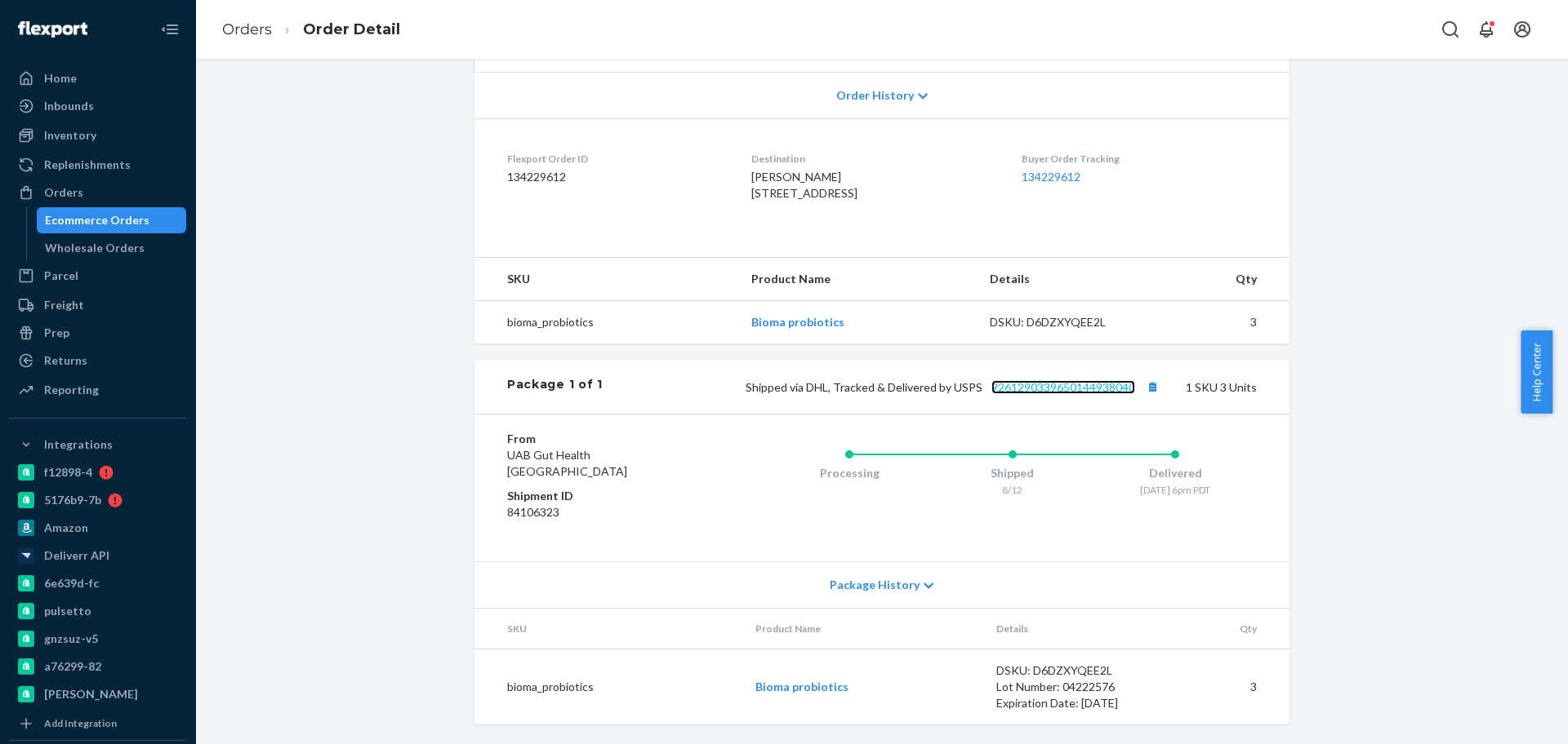
click at [1049, 391] on link "9261290339650144938040" at bounding box center [1063, 387] width 144 height 14
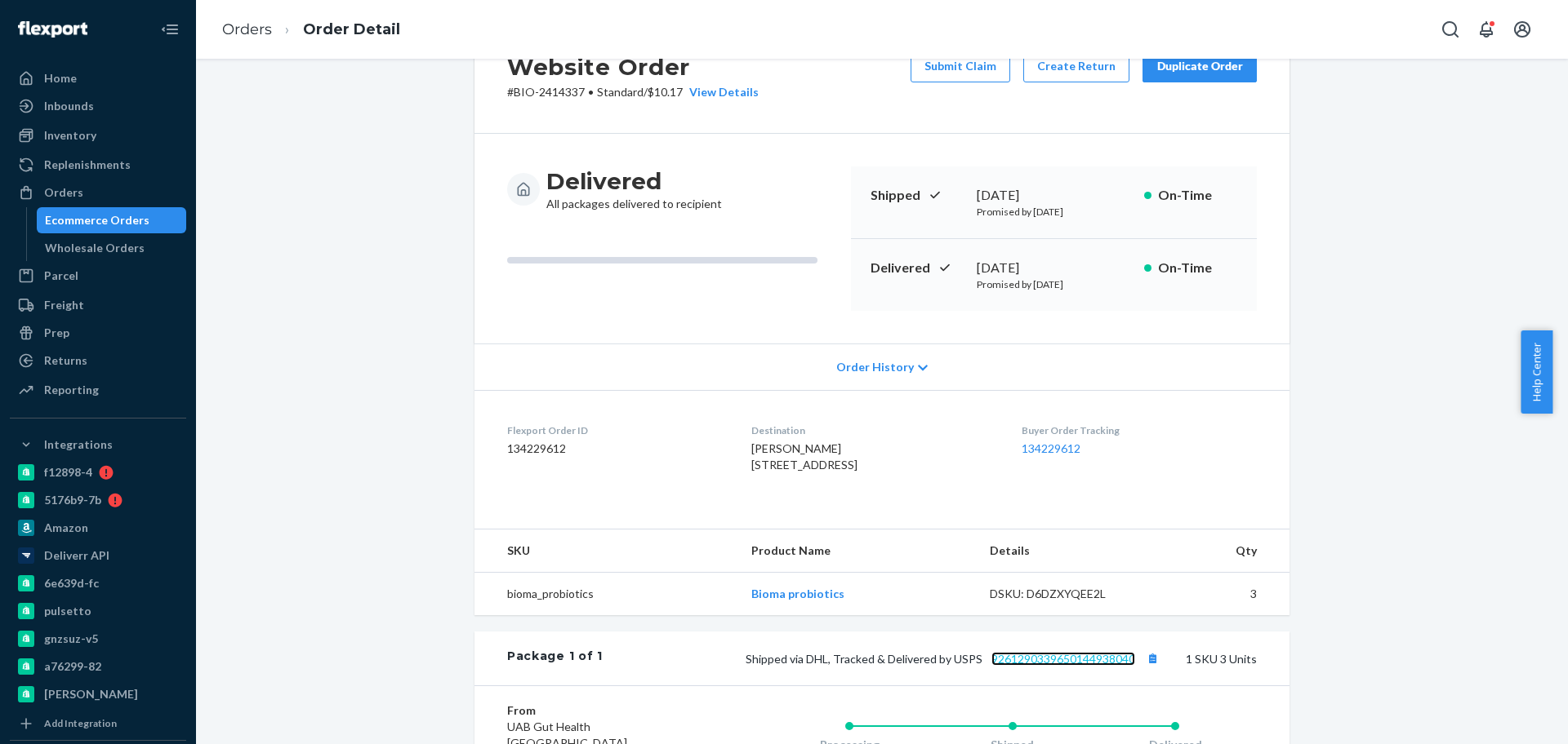
scroll to position [65, 0]
drag, startPoint x: 1079, startPoint y: 267, endPoint x: 974, endPoint y: 267, distance: 105.0
click at [976, 267] on div "[DATE]" at bounding box center [1053, 270] width 154 height 19
click at [965, 267] on div "Delivered [DATE] Promised by [DATE] On-Time" at bounding box center [1054, 276] width 406 height 72
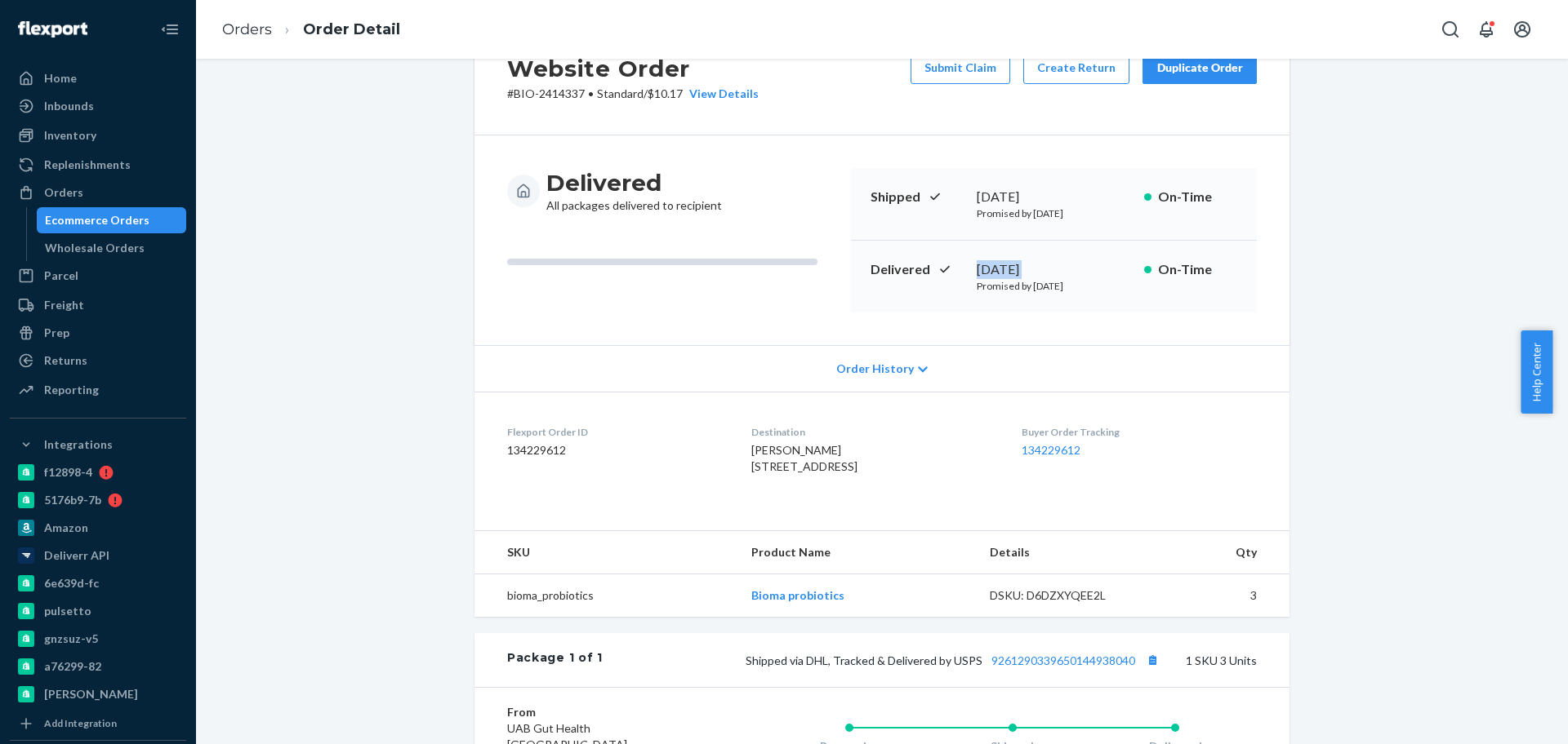
drag, startPoint x: 965, startPoint y: 267, endPoint x: 1077, endPoint y: 267, distance: 112.0
click at [1077, 267] on div "Delivered [DATE] Promised by [DATE] On-Time" at bounding box center [1054, 276] width 406 height 72
copy div "[DATE]"
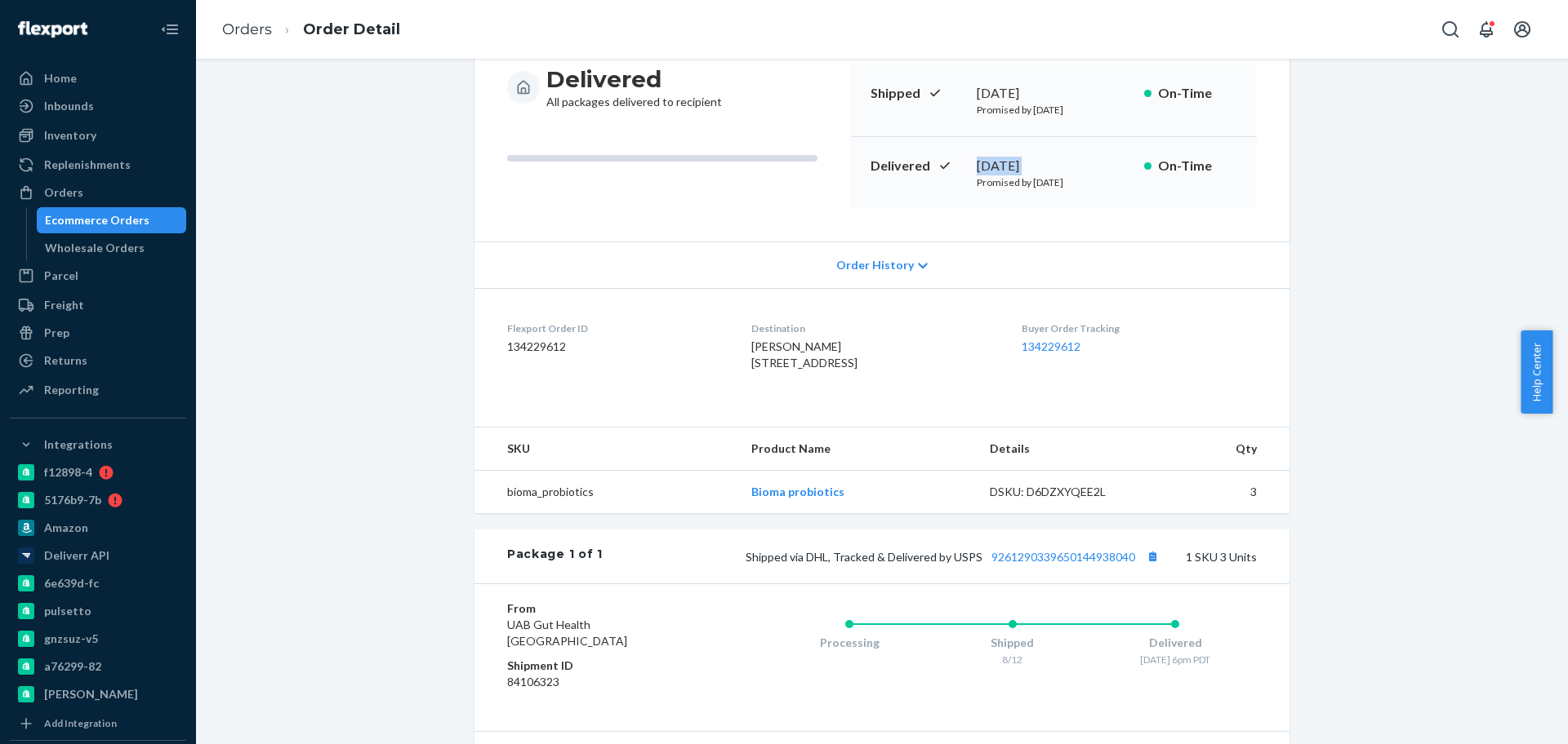
scroll to position [268, 0]
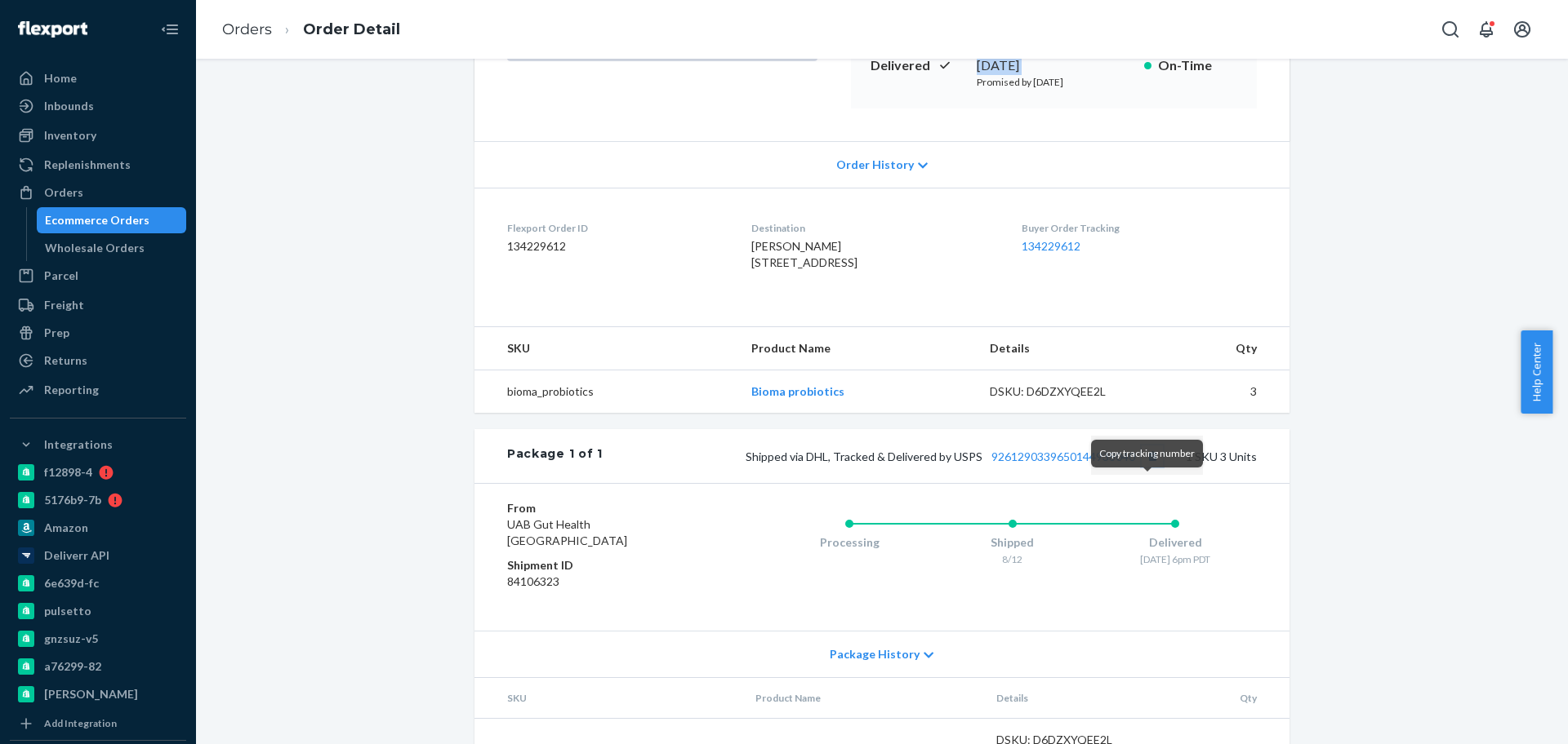
click at [1143, 467] on button "Copy tracking number" at bounding box center [1152, 456] width 22 height 22
click at [421, 172] on div "Website Order # BIO-2414337 • Standard / $10.17 View Details Submit Claim Creat…" at bounding box center [881, 314] width 1347 height 999
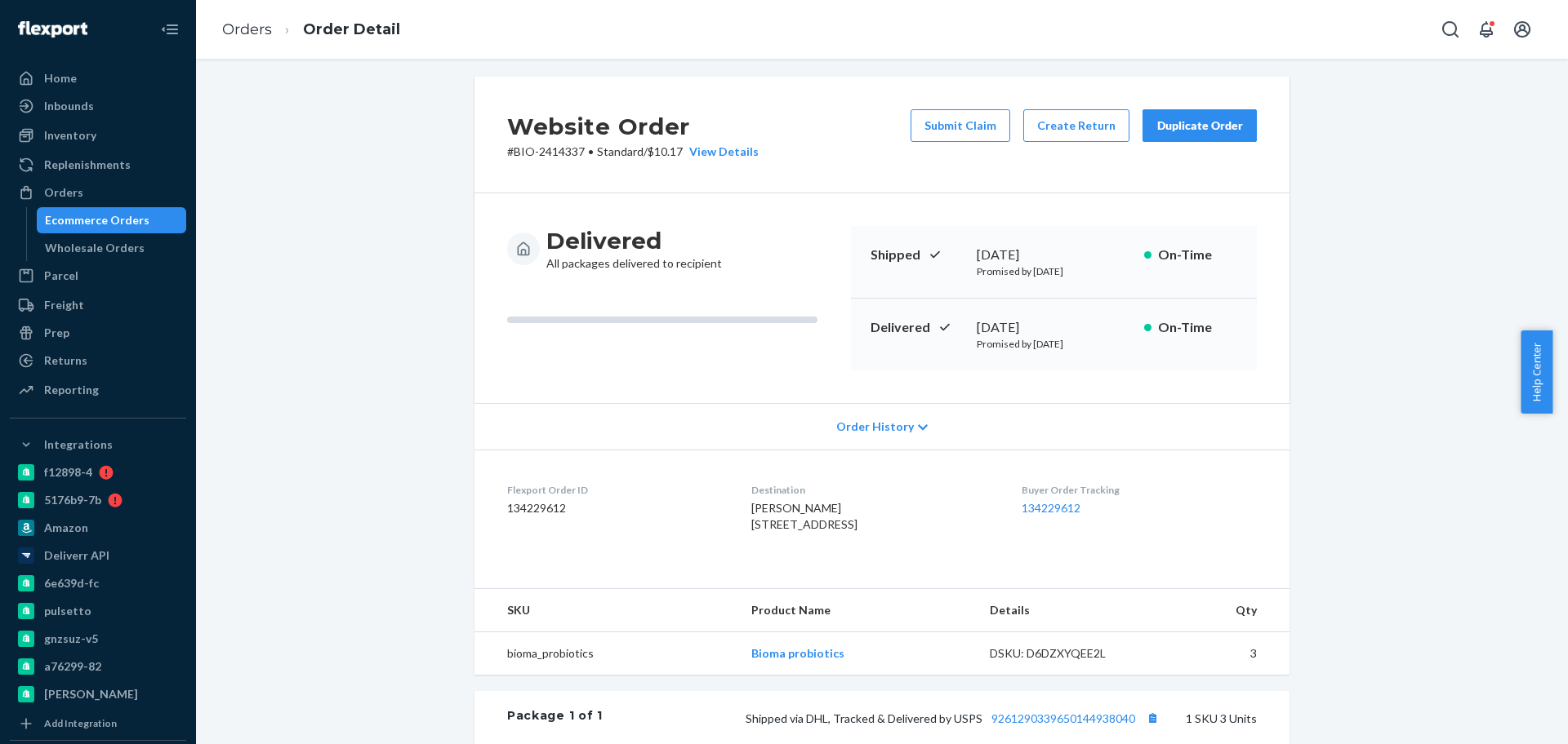
scroll to position [0, 0]
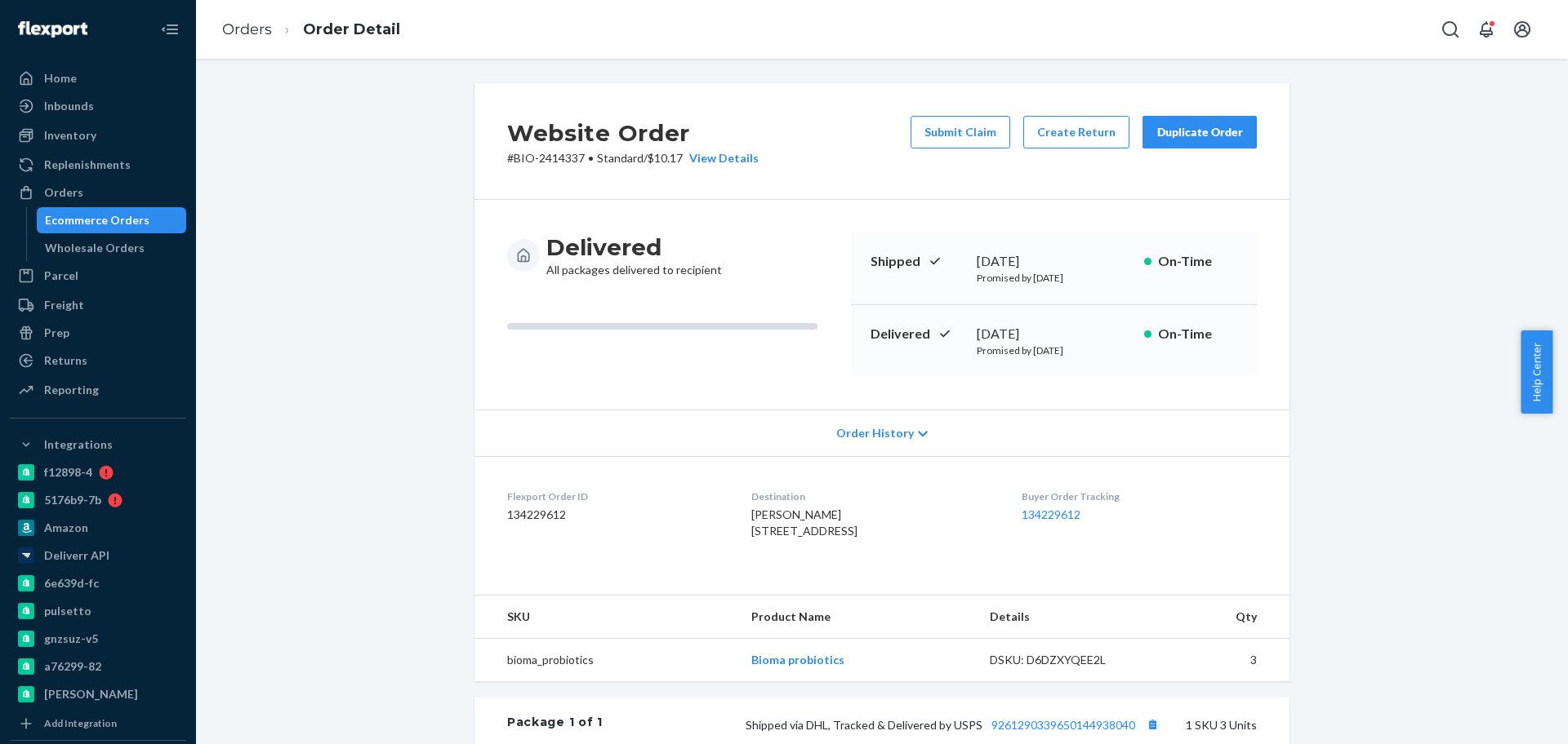
click at [299, 307] on div "Website Order # BIO-2414337 • Standard / $10.17 View Details Submit Claim Creat…" at bounding box center [881, 583] width 1347 height 999
click at [328, 271] on div "Website Order # BIO-2414337 • Standard / $10.17 View Details Submit Claim Creat…" at bounding box center [881, 583] width 1347 height 999
click at [340, 406] on div "Website Order # BIO-2414337 • Standard / $10.17 View Details Submit Claim Creat…" at bounding box center [881, 583] width 1347 height 999
